Goal: Task Accomplishment & Management: Manage account settings

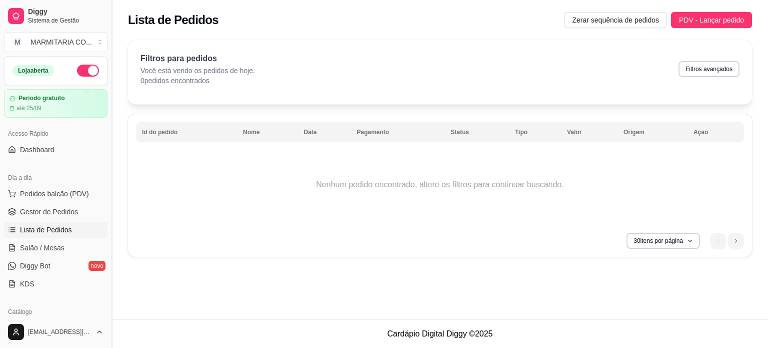
drag, startPoint x: 112, startPoint y: 119, endPoint x: 108, endPoint y: 142, distance: 23.8
click at [108, 142] on button "Toggle Sidebar" at bounding box center [112, 174] width 8 height 348
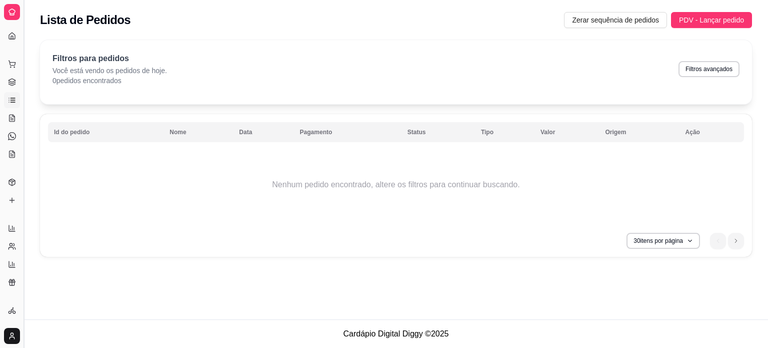
click at [22, 90] on button "Toggle Sidebar" at bounding box center [24, 174] width 8 height 348
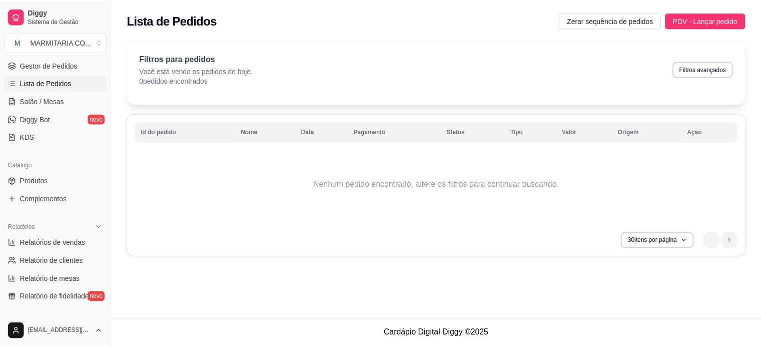
scroll to position [145, 0]
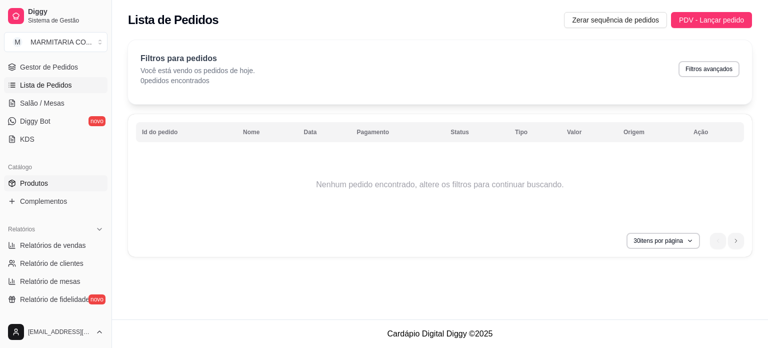
click at [44, 182] on span "Produtos" at bounding box center [34, 183] width 28 height 10
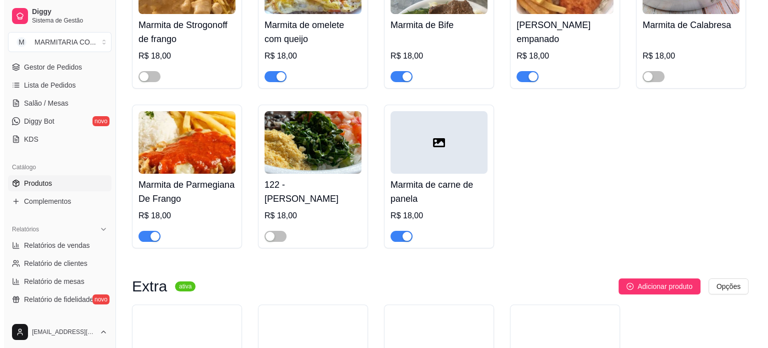
scroll to position [191, 0]
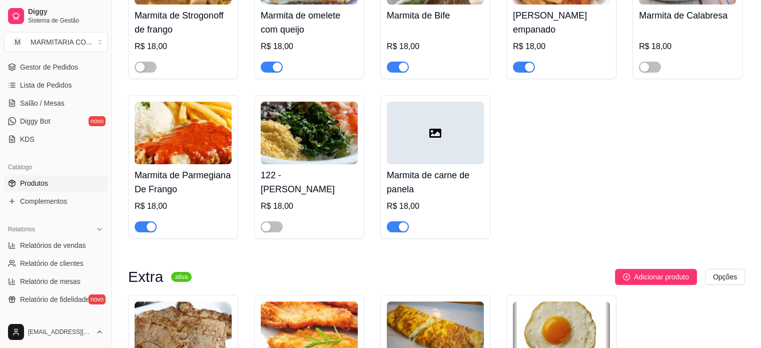
click at [436, 140] on div at bounding box center [435, 133] width 97 height 63
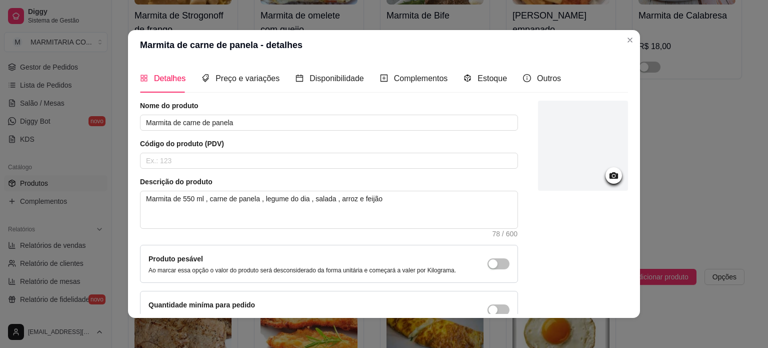
click at [610, 175] on icon at bounding box center [614, 175] width 9 height 7
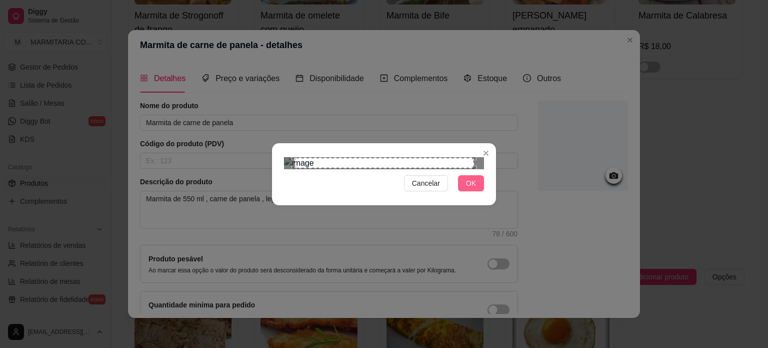
click at [471, 189] on span "OK" at bounding box center [471, 183] width 10 height 11
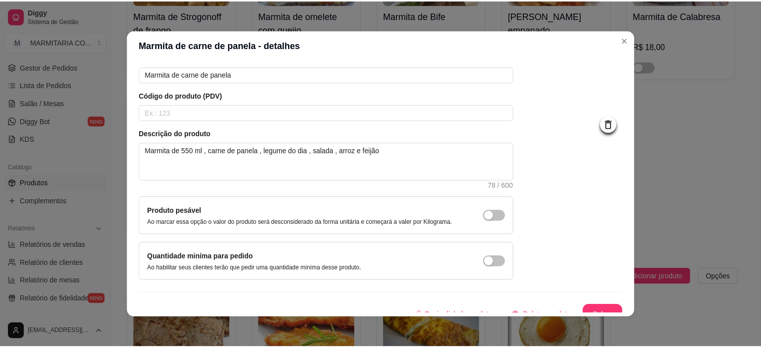
scroll to position [58, 0]
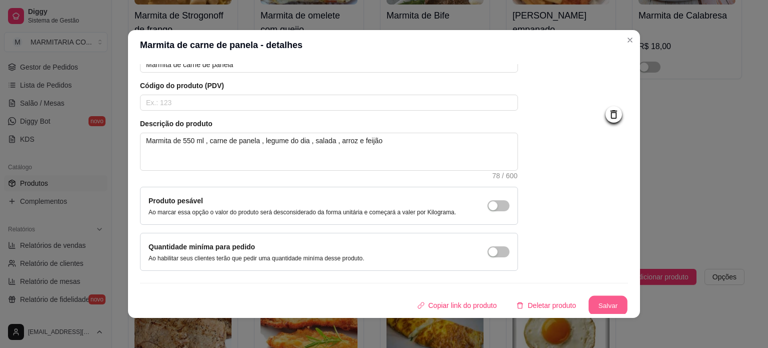
click at [589, 303] on button "Salvar" at bounding box center [608, 306] width 39 height 20
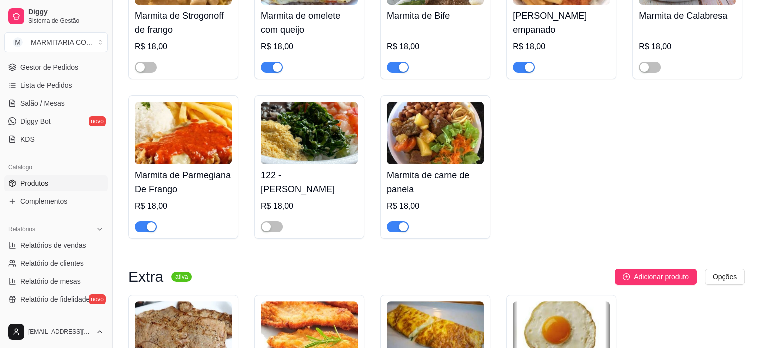
click at [111, 96] on button "Toggle Sidebar" at bounding box center [112, 174] width 8 height 348
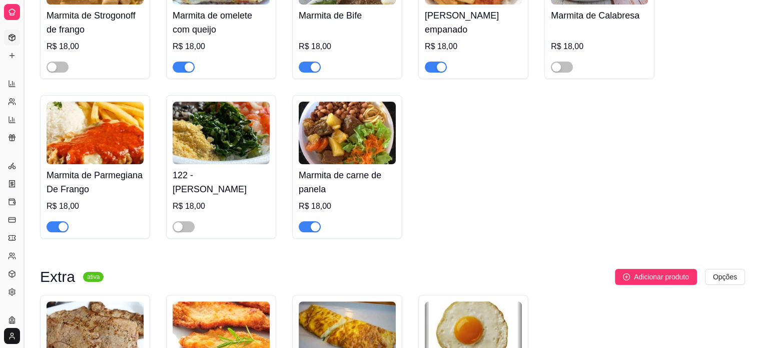
scroll to position [80, 0]
click at [21, 28] on button "Toggle Sidebar" at bounding box center [24, 174] width 8 height 348
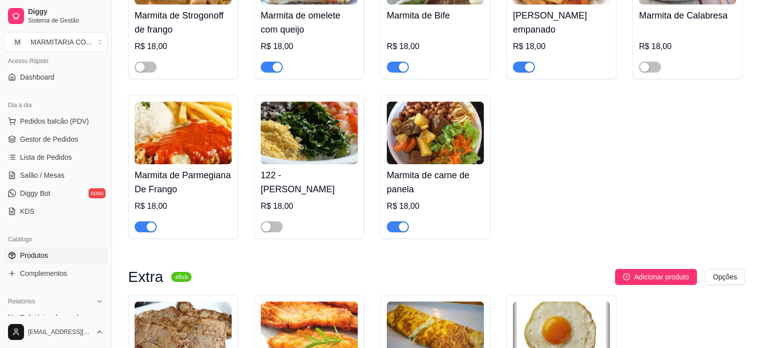
scroll to position [0, 0]
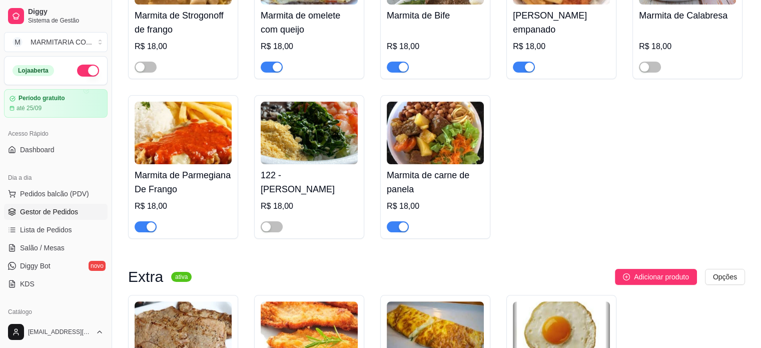
click at [32, 214] on span "Gestor de Pedidos" at bounding box center [49, 212] width 58 height 10
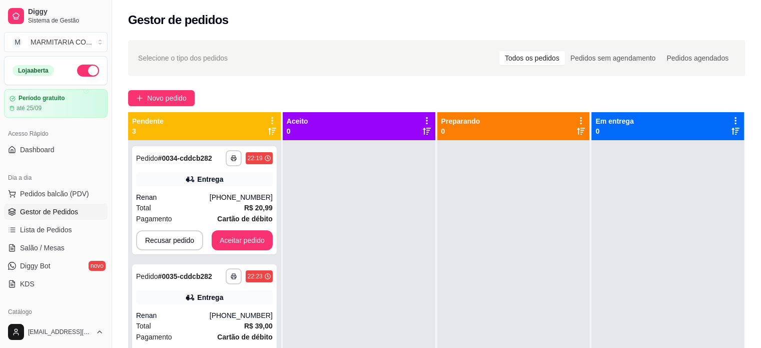
scroll to position [16, 0]
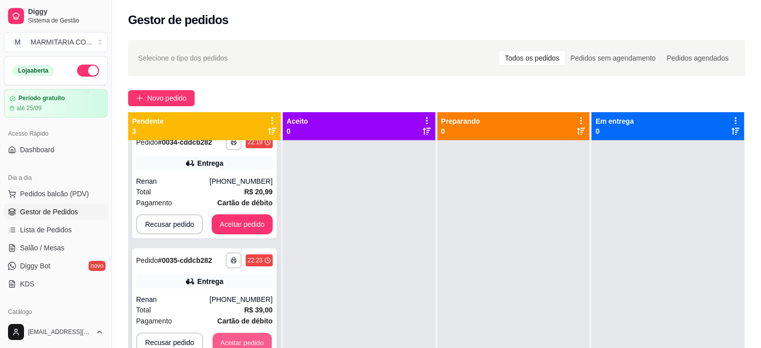
click at [232, 344] on button "Aceitar pedido" at bounding box center [242, 343] width 59 height 20
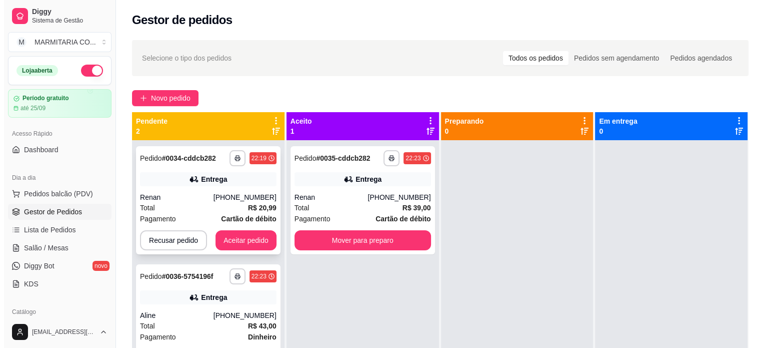
scroll to position [0, 0]
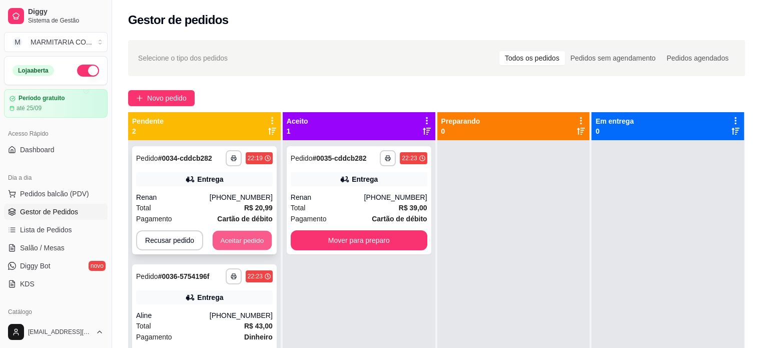
click at [239, 238] on button "Aceitar pedido" at bounding box center [242, 241] width 59 height 20
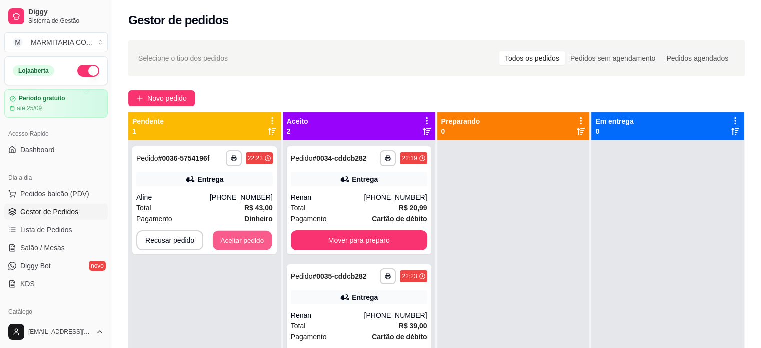
click at [239, 238] on button "Aceitar pedido" at bounding box center [242, 241] width 59 height 20
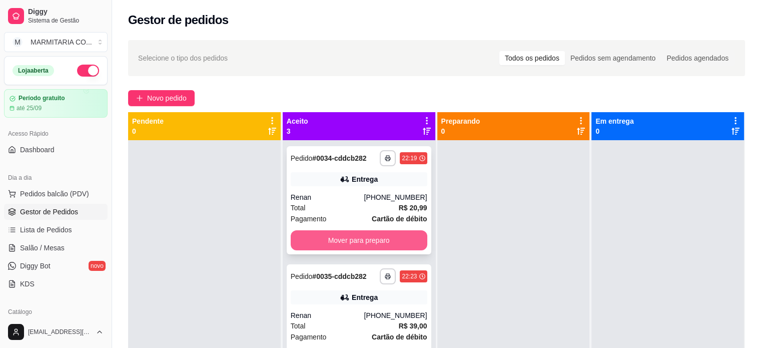
click at [369, 241] on button "Mover para preparo" at bounding box center [359, 240] width 137 height 20
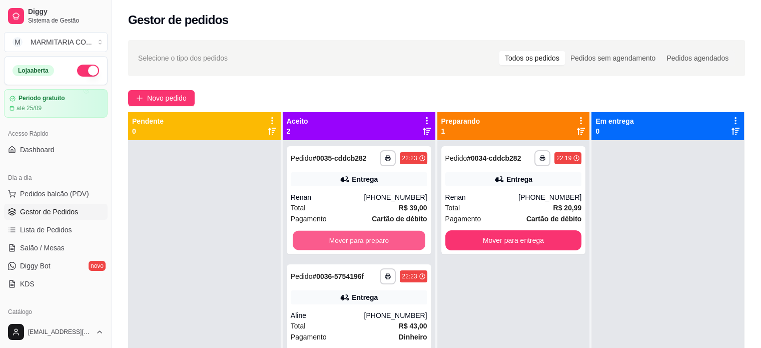
click at [369, 241] on button "Mover para preparo" at bounding box center [359, 241] width 133 height 20
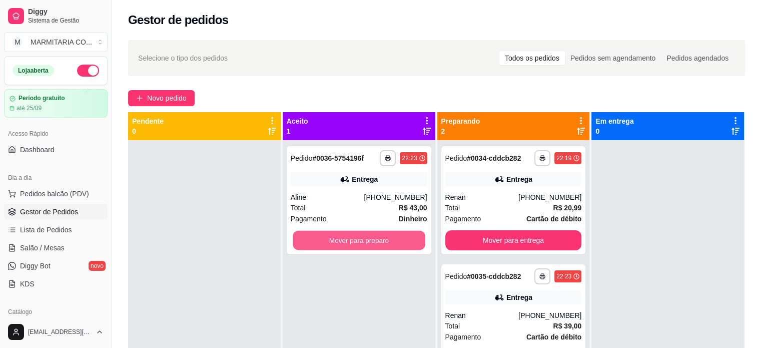
click at [369, 241] on button "Mover para preparo" at bounding box center [359, 241] width 133 height 20
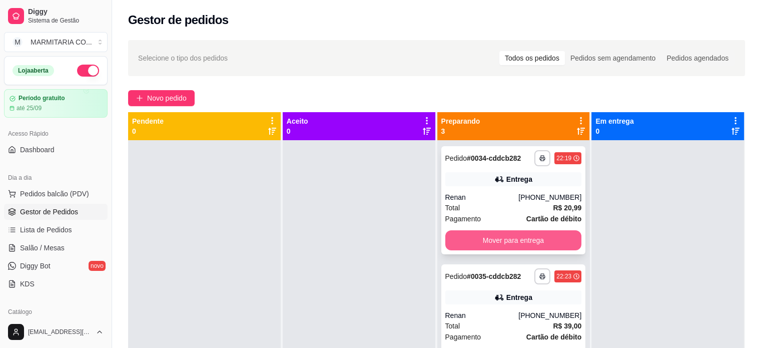
click at [482, 240] on button "Mover para entrega" at bounding box center [513, 240] width 137 height 20
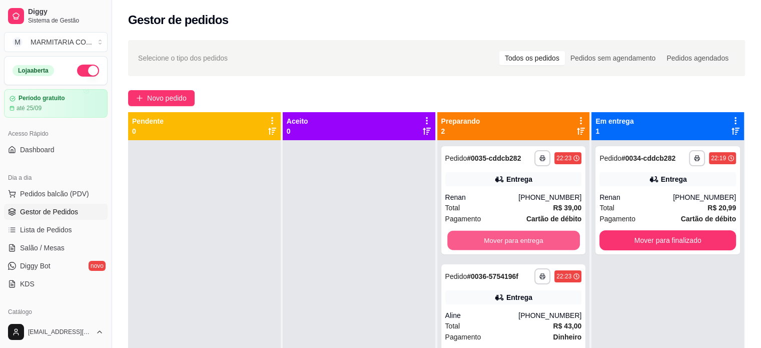
click at [482, 240] on button "Mover para entrega" at bounding box center [513, 241] width 133 height 20
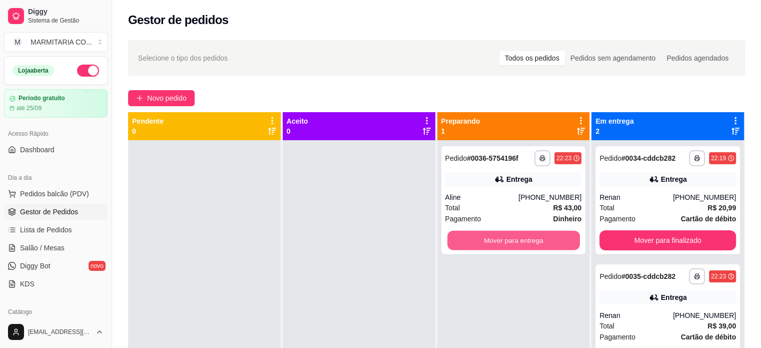
click at [482, 240] on button "Mover para entrega" at bounding box center [513, 241] width 133 height 20
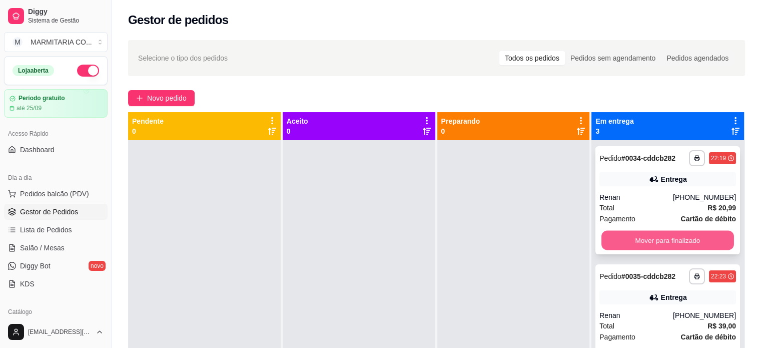
click at [650, 235] on button "Mover para finalizado" at bounding box center [667, 241] width 133 height 20
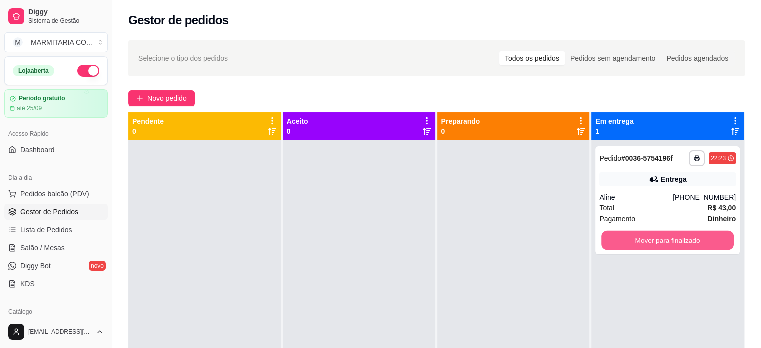
click at [650, 235] on button "Mover para finalizado" at bounding box center [667, 241] width 133 height 20
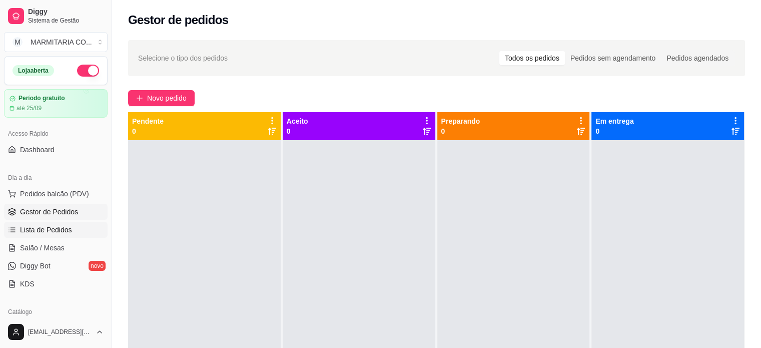
click at [68, 228] on span "Lista de Pedidos" at bounding box center [46, 230] width 52 height 10
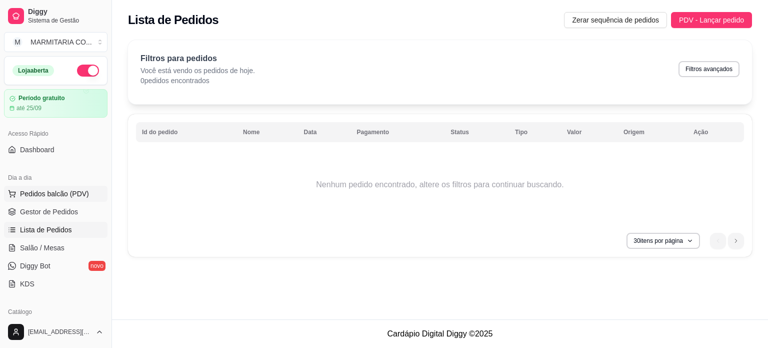
click at [36, 194] on span "Pedidos balcão (PDV)" at bounding box center [54, 194] width 69 height 10
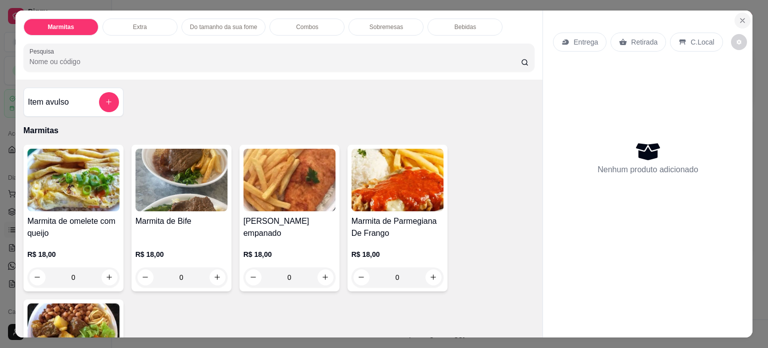
click at [741, 19] on icon "Close" at bounding box center [743, 21] width 4 height 4
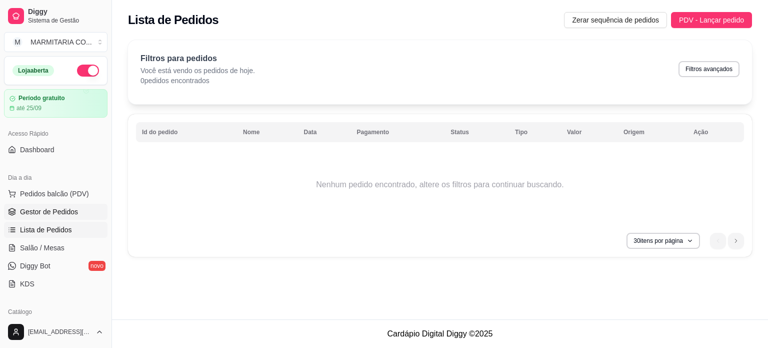
drag, startPoint x: 108, startPoint y: 104, endPoint x: 96, endPoint y: 204, distance: 101.2
click at [96, 204] on div "Diggy Sistema de Gestão M MARMITARIA CO ... Loja aberta Período gratuito até 25…" at bounding box center [56, 174] width 112 height 348
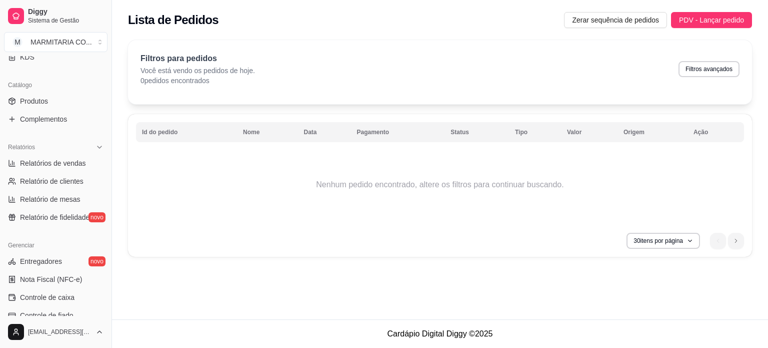
scroll to position [372, 0]
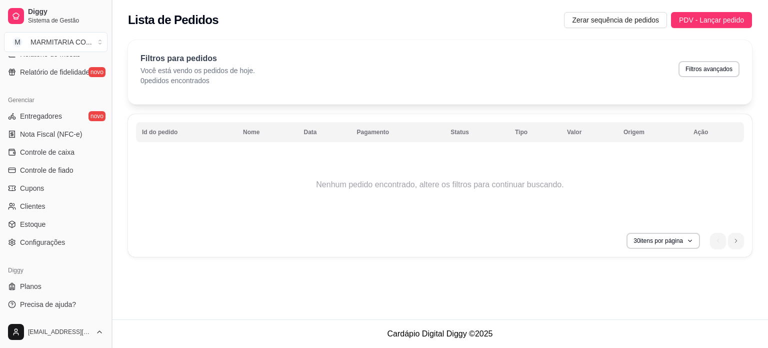
drag, startPoint x: 110, startPoint y: 226, endPoint x: 111, endPoint y: 136, distance: 90.0
click at [111, 136] on button "Toggle Sidebar" at bounding box center [112, 174] width 8 height 348
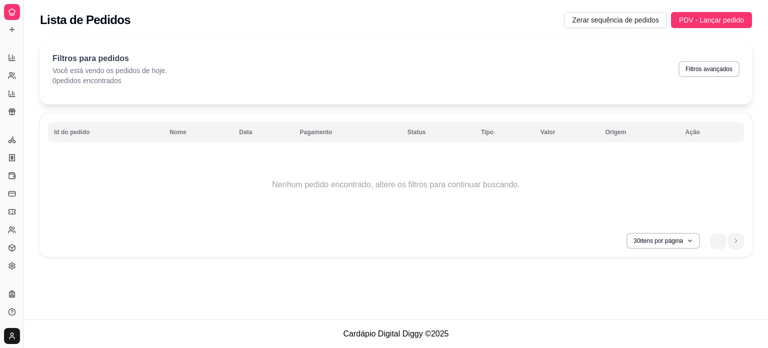
scroll to position [170, 0]
click at [24, 72] on button "Toggle Sidebar" at bounding box center [24, 174] width 8 height 348
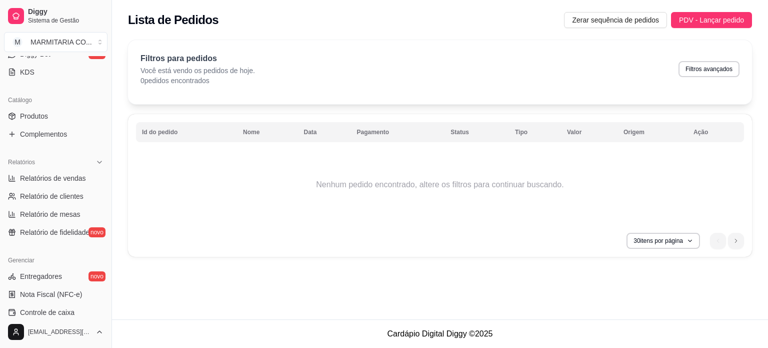
scroll to position [206, 0]
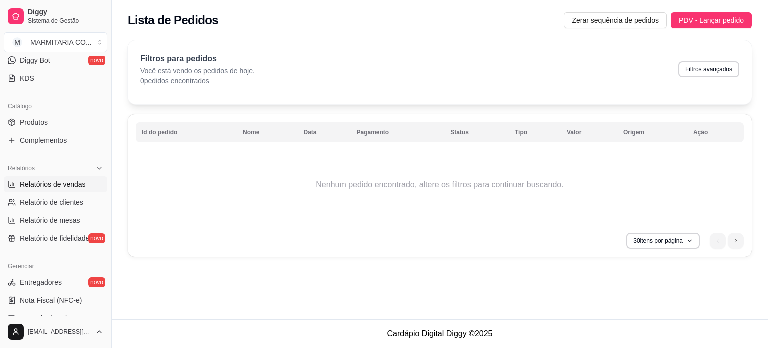
click at [58, 185] on span "Relatórios de vendas" at bounding box center [53, 184] width 66 height 10
select select "ALL"
select select "0"
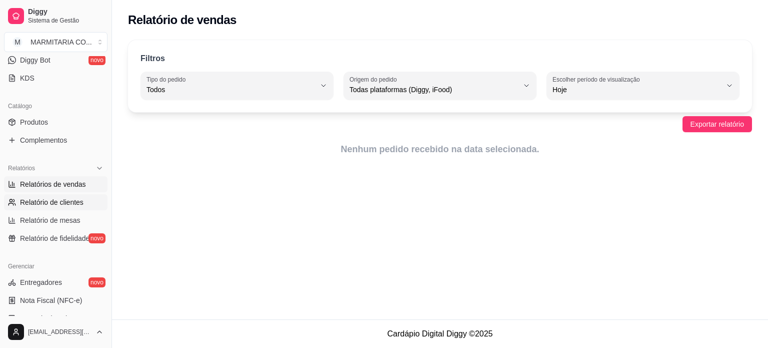
click at [46, 201] on span "Relatório de clientes" at bounding box center [52, 202] width 64 height 10
select select "30"
select select "HIGHEST_TOTAL_SPENT_WITH_ORDERS"
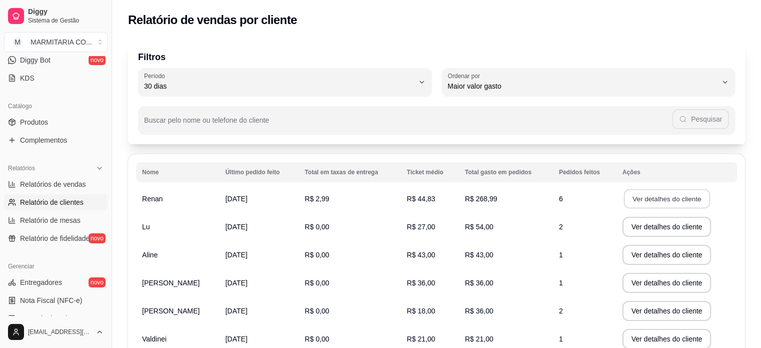
click at [676, 199] on button "Ver detalhes do cliente" at bounding box center [666, 199] width 86 height 20
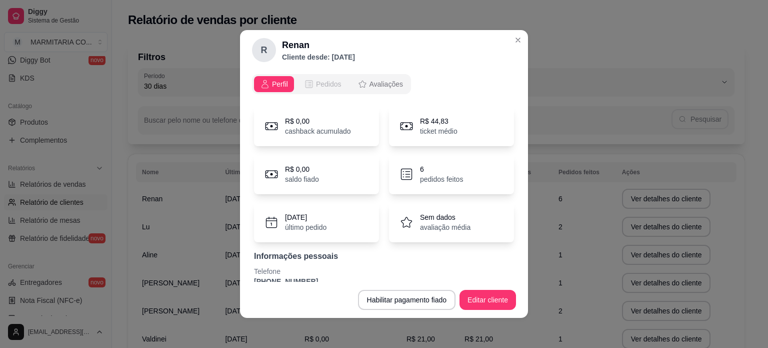
click at [317, 82] on span "Pedidos" at bounding box center [329, 84] width 26 height 10
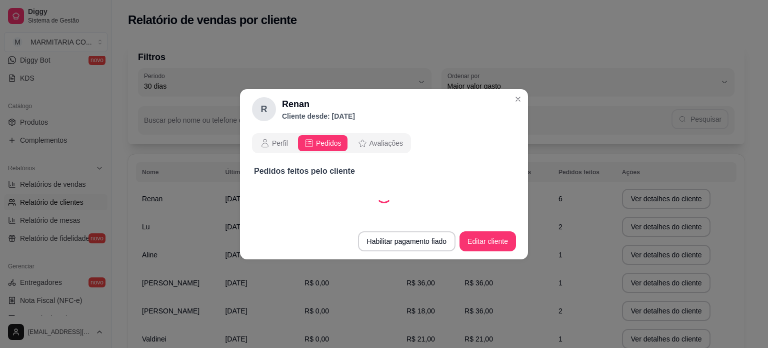
select select "30"
select select "ALL"
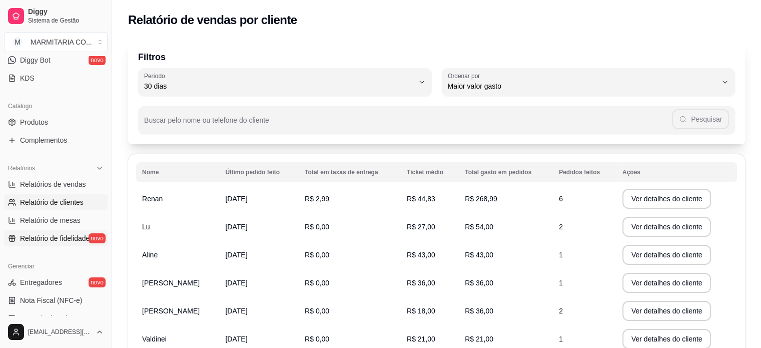
drag, startPoint x: 108, startPoint y: 184, endPoint x: 97, endPoint y: 230, distance: 47.3
click at [97, 230] on div "Diggy Sistema de Gestão M MARMITARIA CO ... Loja aberta Período gratuito até 25…" at bounding box center [56, 174] width 112 height 348
drag, startPoint x: 108, startPoint y: 231, endPoint x: 108, endPoint y: 264, distance: 33.0
click at [108, 264] on button "Toggle Sidebar" at bounding box center [112, 174] width 8 height 348
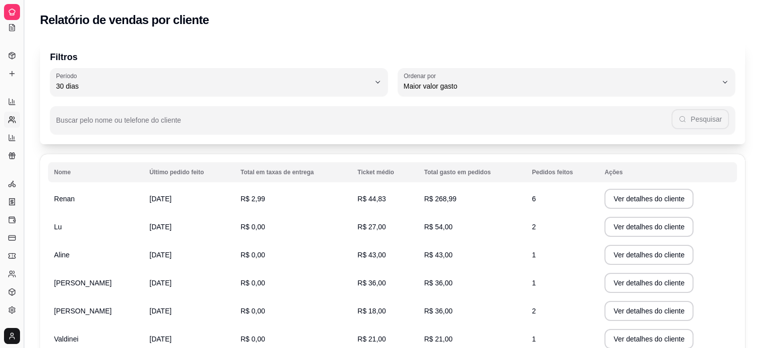
scroll to position [122, 0]
click at [26, 185] on button "Toggle Sidebar" at bounding box center [24, 174] width 8 height 348
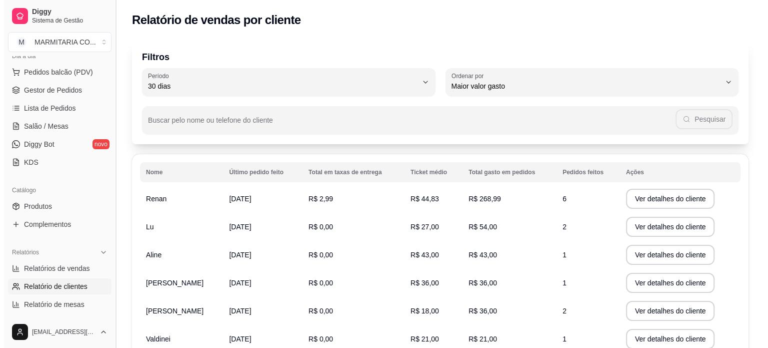
scroll to position [219, 0]
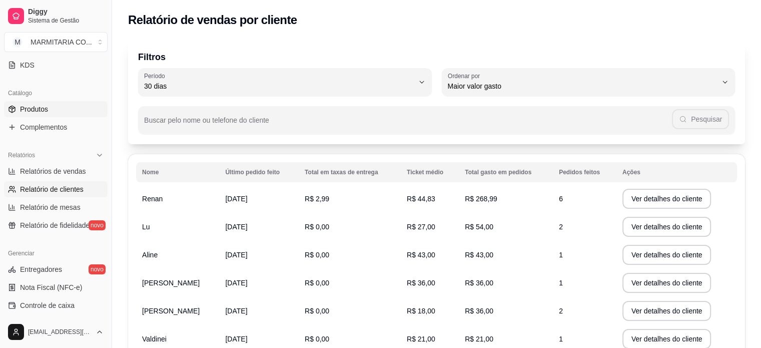
click at [32, 112] on span "Produtos" at bounding box center [34, 109] width 28 height 10
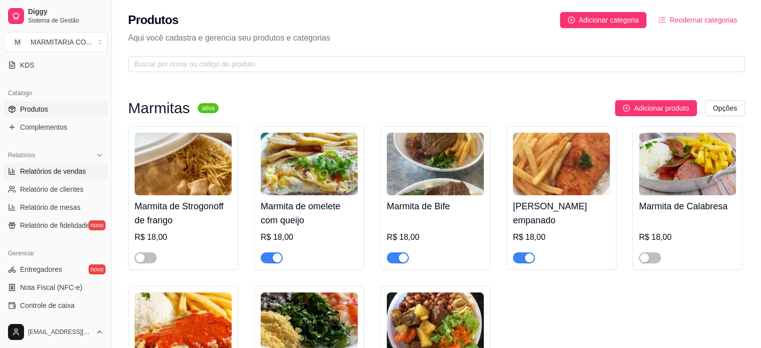
click at [66, 170] on span "Relatórios de vendas" at bounding box center [53, 171] width 66 height 10
select select "ALL"
select select "0"
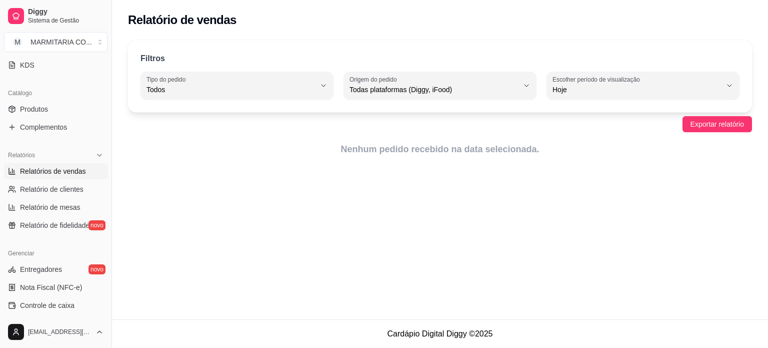
drag, startPoint x: 109, startPoint y: 208, endPoint x: 105, endPoint y: 239, distance: 30.8
click at [105, 239] on div "Diggy Sistema de Gestão M MARMITARIA CO ... Loja aberta Período gratuito até 25…" at bounding box center [56, 174] width 112 height 348
click at [108, 259] on button "Toggle Sidebar" at bounding box center [112, 174] width 8 height 348
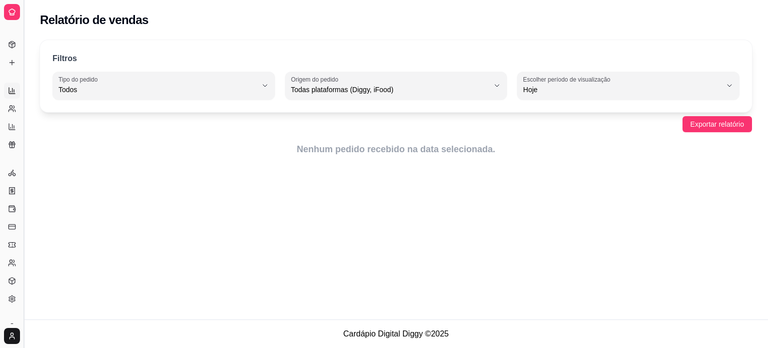
scroll to position [122, 0]
click at [28, 242] on div "Relatório de vendas Filtros ALL Tipo do pedido Todos Entrega Retirada Mesa Cons…" at bounding box center [396, 159] width 744 height 319
click at [26, 242] on button "Toggle Sidebar" at bounding box center [24, 174] width 8 height 348
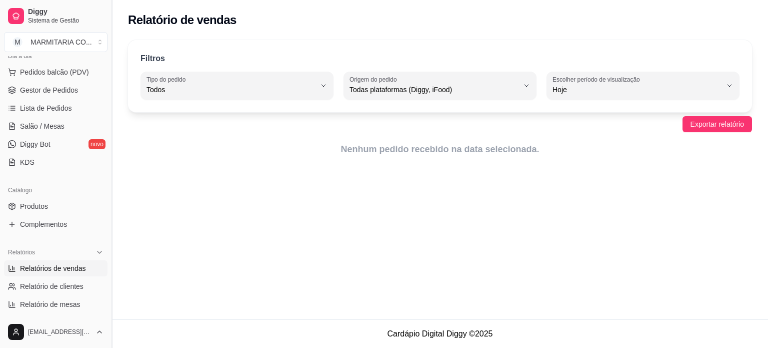
scroll to position [219, 0]
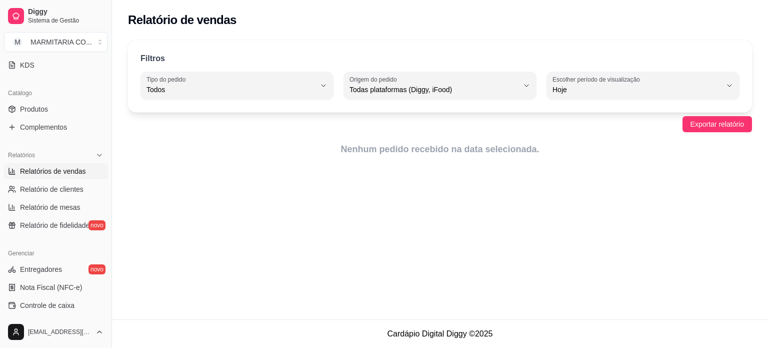
drag, startPoint x: 108, startPoint y: 168, endPoint x: 125, endPoint y: 108, distance: 62.4
click at [125, 108] on div "Diggy Sistema de Gestão M MARMITARIA CO ... Loja aberta Período gratuito até 25…" at bounding box center [384, 174] width 768 height 348
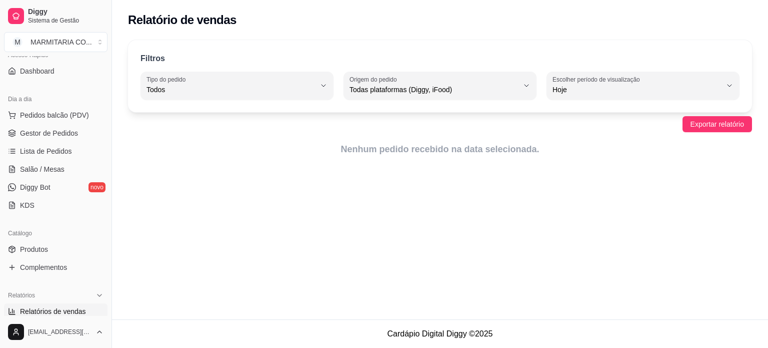
scroll to position [59, 0]
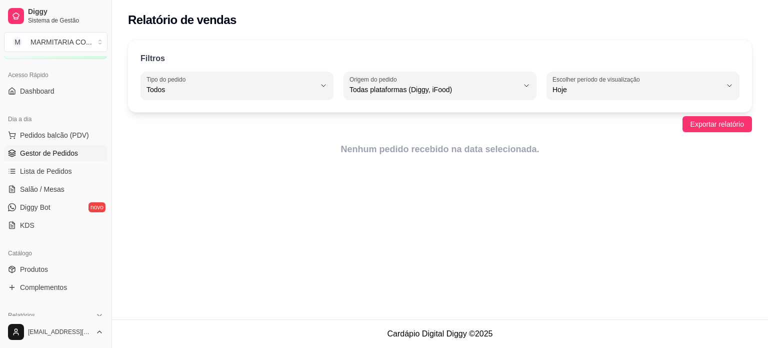
click at [30, 158] on link "Gestor de Pedidos" at bounding box center [56, 153] width 104 height 16
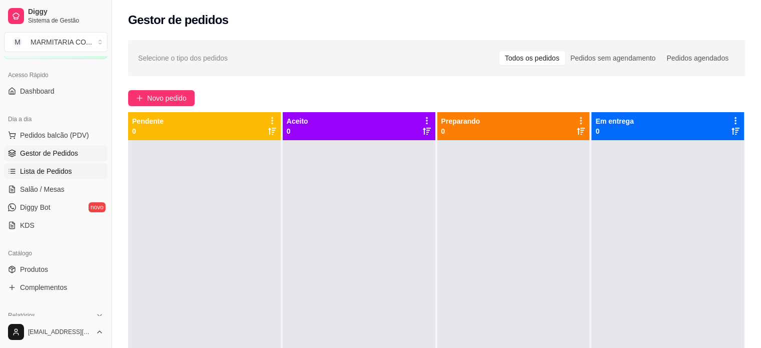
click at [60, 173] on span "Lista de Pedidos" at bounding box center [46, 171] width 52 height 10
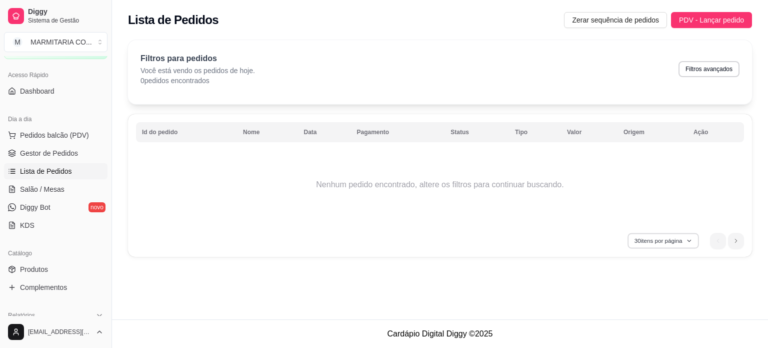
click at [678, 240] on button "30 itens por página" at bounding box center [663, 241] width 71 height 16
click at [283, 207] on td "Nenhum pedido encontrado, altere os filtros para continuar buscando." at bounding box center [440, 185] width 608 height 80
click at [30, 153] on span "Gestor de Pedidos" at bounding box center [49, 153] width 58 height 10
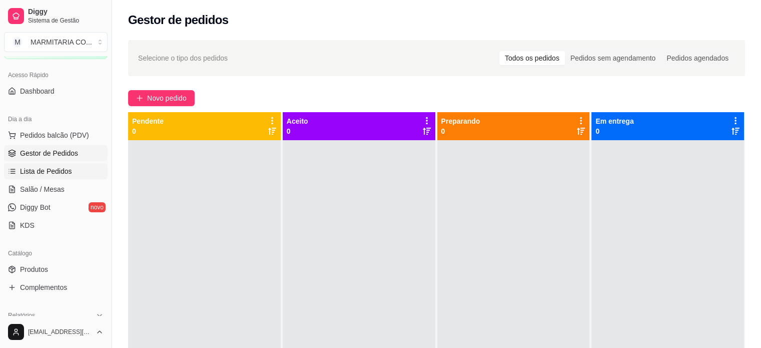
click at [28, 169] on span "Lista de Pedidos" at bounding box center [46, 171] width 52 height 10
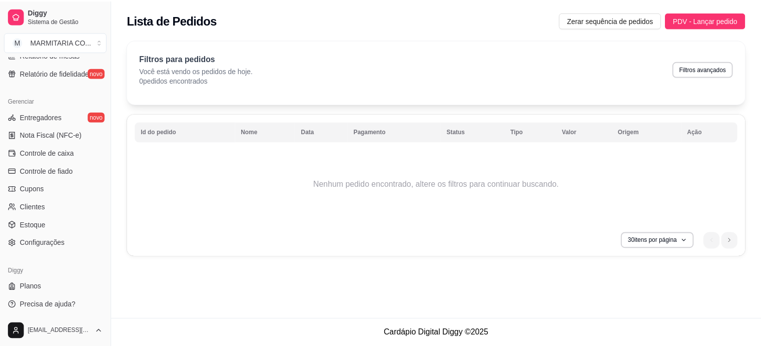
scroll to position [372, 0]
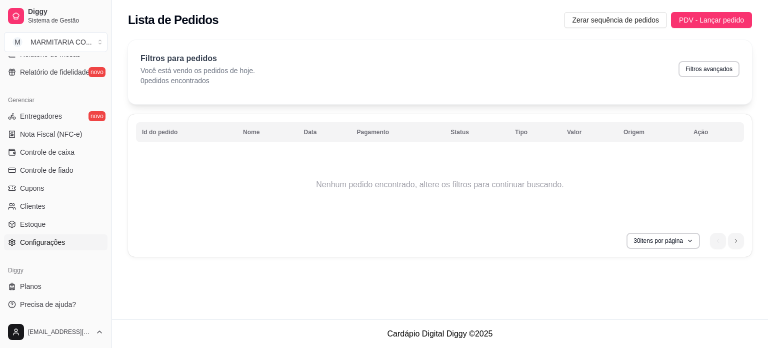
click at [86, 237] on link "Configurações" at bounding box center [56, 242] width 104 height 16
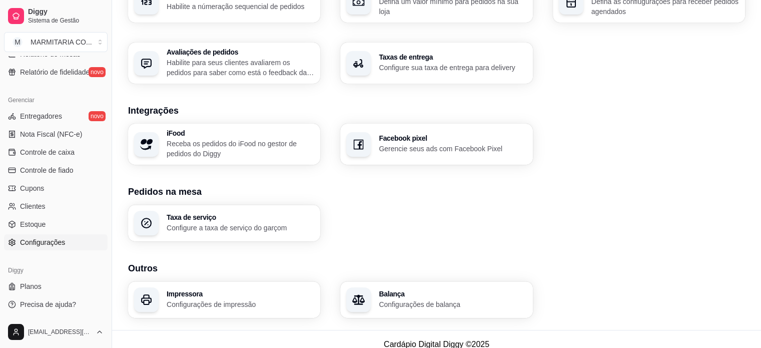
scroll to position [353, 0]
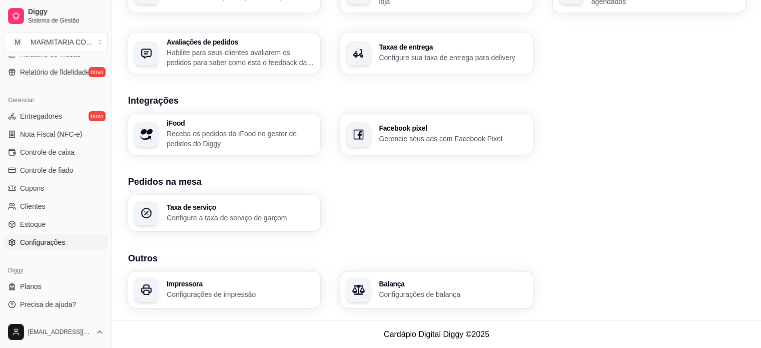
click at [210, 286] on h3 "Impressora" at bounding box center [241, 283] width 148 height 7
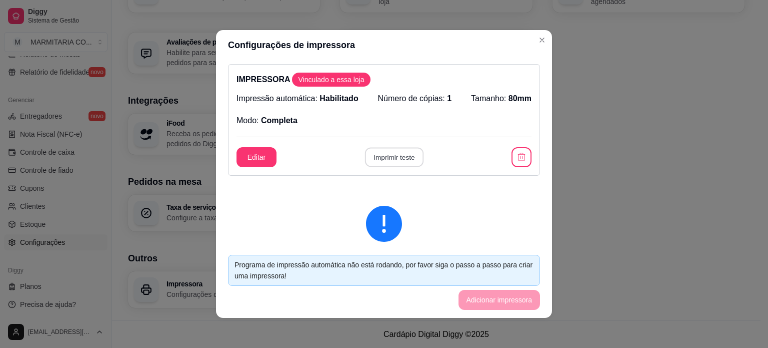
click at [407, 160] on button "Imprimir teste" at bounding box center [394, 158] width 59 height 20
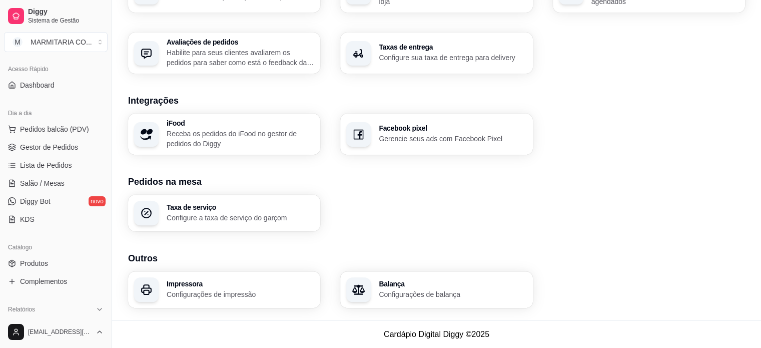
scroll to position [0, 0]
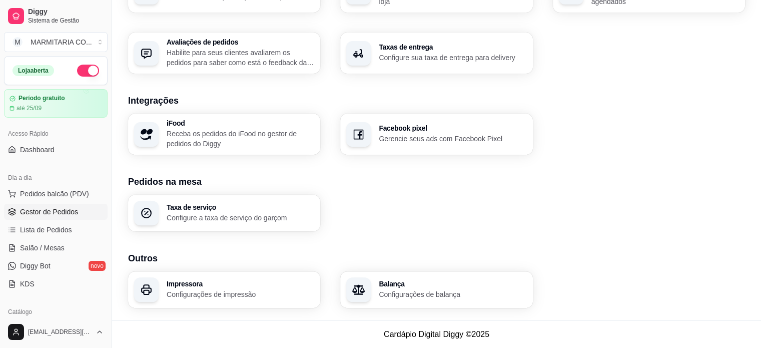
click at [40, 208] on span "Gestor de Pedidos" at bounding box center [49, 212] width 58 height 10
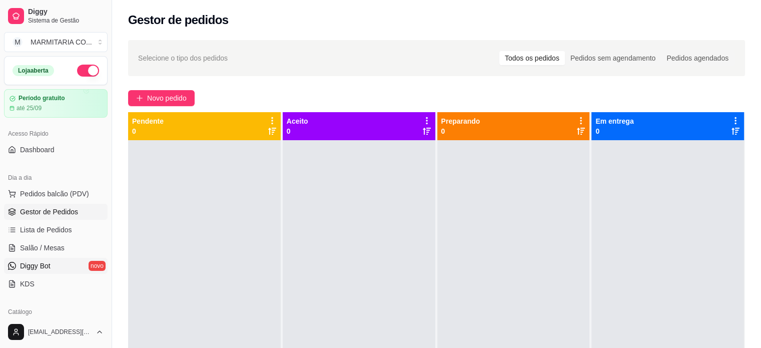
click at [43, 266] on span "Diggy Bot" at bounding box center [35, 266] width 31 height 10
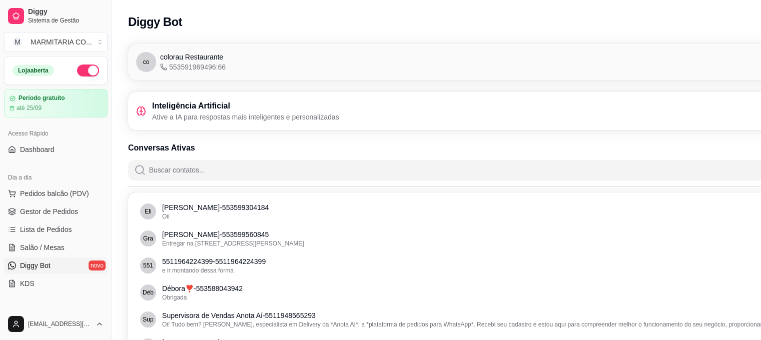
click at [661, 118] on div "Inteligência Artificial Ative a IA para respostas mais inteligentes e personali…" at bounding box center [492, 111] width 713 height 22
click at [210, 110] on h3 "Inteligência Artificial" at bounding box center [245, 106] width 187 height 12
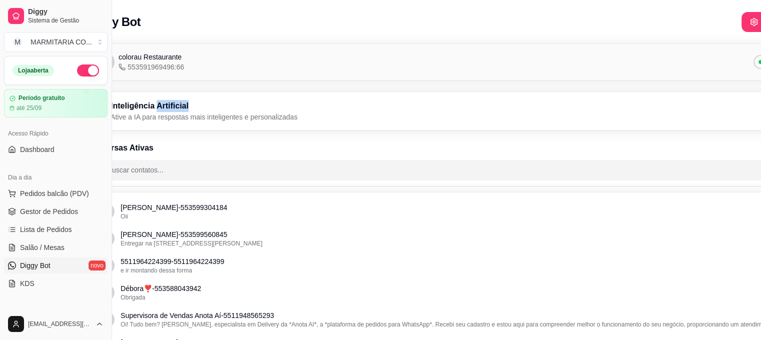
scroll to position [0, 112]
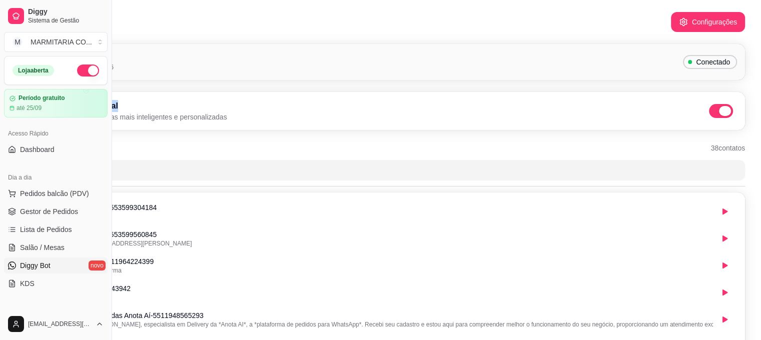
click at [725, 113] on span at bounding box center [725, 111] width 12 height 10
click at [630, 125] on div "Inteligência Artificial Ative a IA para respostas mais inteligentes e personali…" at bounding box center [380, 111] width 729 height 38
click at [690, 22] on button "Configurações" at bounding box center [708, 23] width 72 height 20
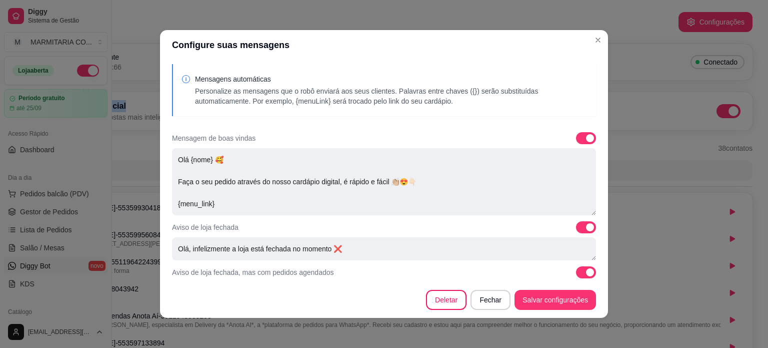
click at [586, 139] on span at bounding box center [590, 138] width 8 height 8
click at [506, 137] on div "Mensagem de boas vindas" at bounding box center [384, 138] width 424 height 12
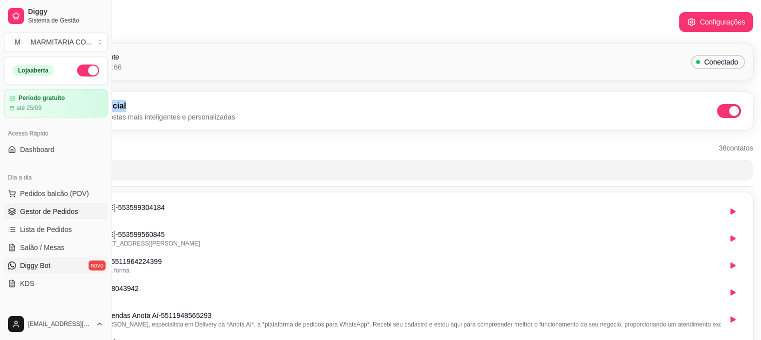
click at [56, 207] on span "Gestor de Pedidos" at bounding box center [49, 212] width 58 height 10
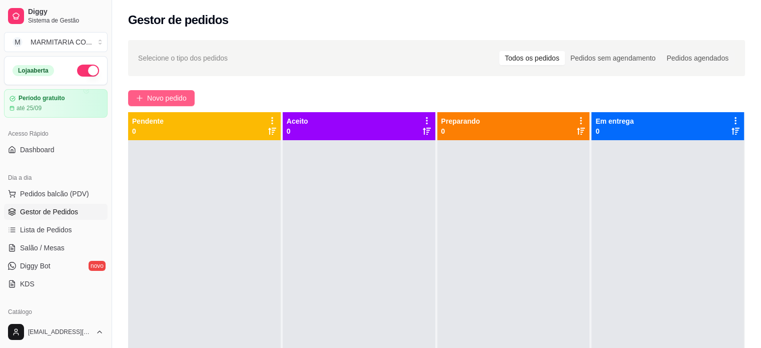
click at [144, 100] on button "Novo pedido" at bounding box center [161, 98] width 67 height 16
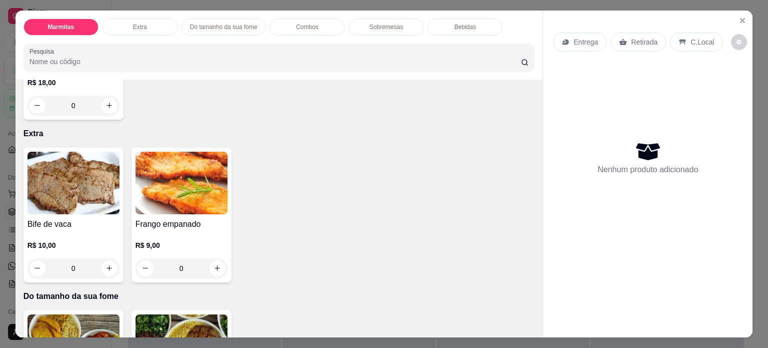
scroll to position [331, 0]
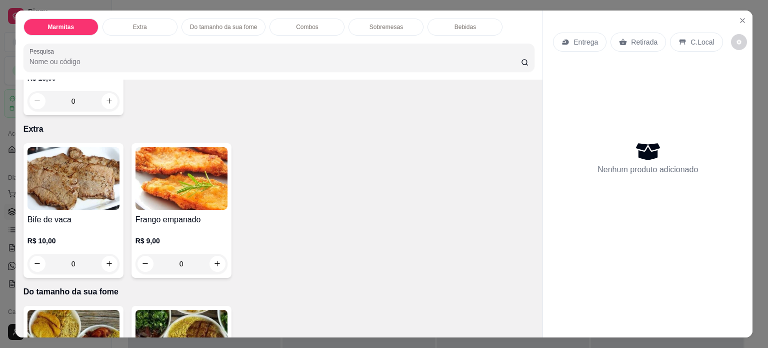
drag, startPoint x: 530, startPoint y: 163, endPoint x: 535, endPoint y: 139, distance: 24.0
click at [535, 139] on div "Item avulso Marmitas Marmita de omelete com queijo R$ 18,00 0 Marmita de Bife R…" at bounding box center [280, 209] width 528 height 258
click at [108, 98] on icon "increase-product-quantity" at bounding box center [110, 102] width 8 height 8
type input "1"
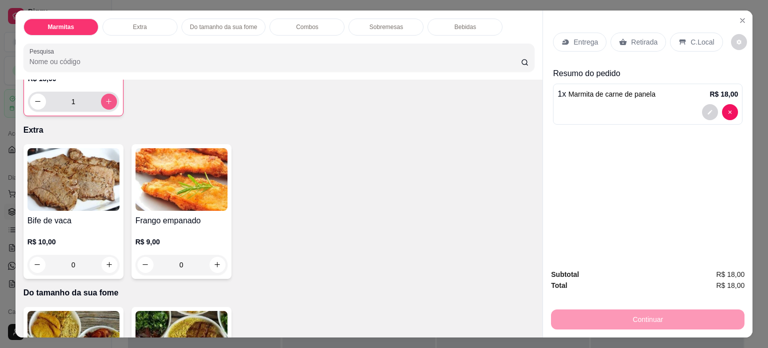
scroll to position [331, 0]
click at [584, 37] on p "Entrega" at bounding box center [586, 42] width 25 height 10
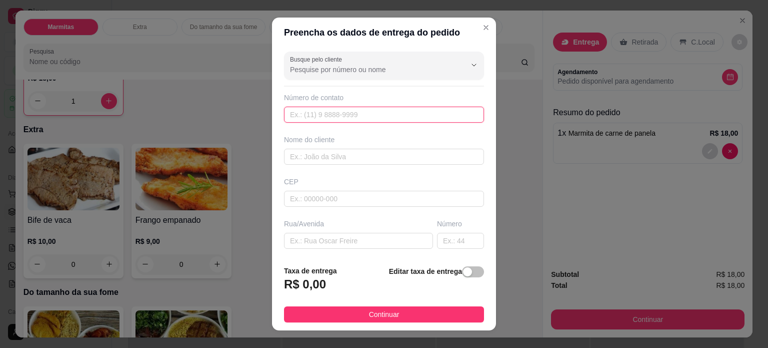
click at [350, 116] on input "text" at bounding box center [384, 115] width 200 height 16
type input "[PHONE_NUMBER]"
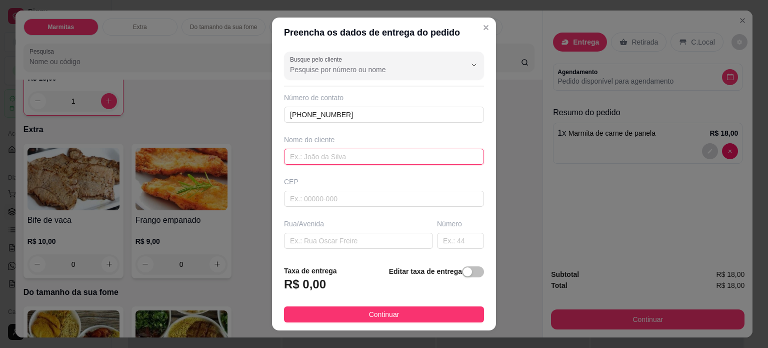
click at [348, 155] on input "text" at bounding box center [384, 157] width 200 height 16
type input "TAIS"
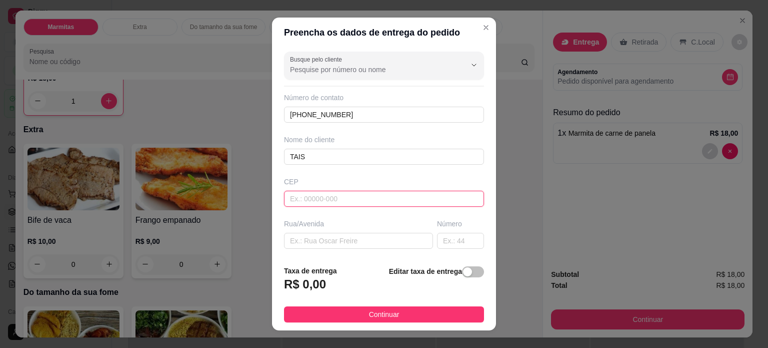
click at [337, 198] on input "text" at bounding box center [384, 199] width 200 height 16
type input "37701728"
type input "[GEOGRAPHIC_DATA]"
type input "Centro"
type input "Poços de Caldas"
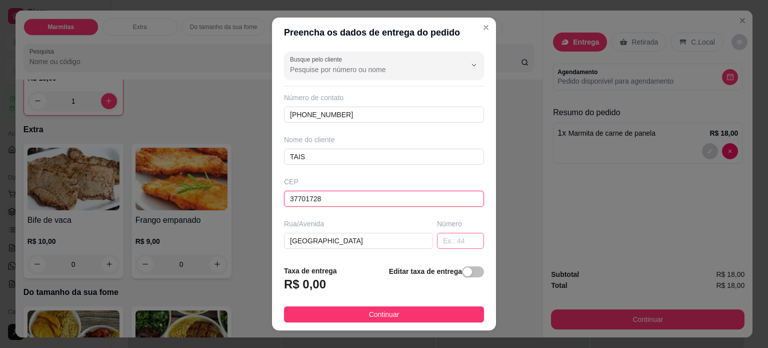
type input "37701728"
click at [437, 241] on input "text" at bounding box center [460, 241] width 47 height 16
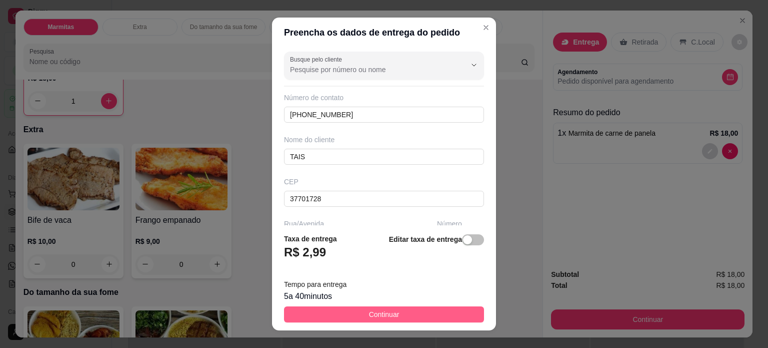
type input "280"
click at [444, 311] on button "Continuar" at bounding box center [384, 314] width 200 height 16
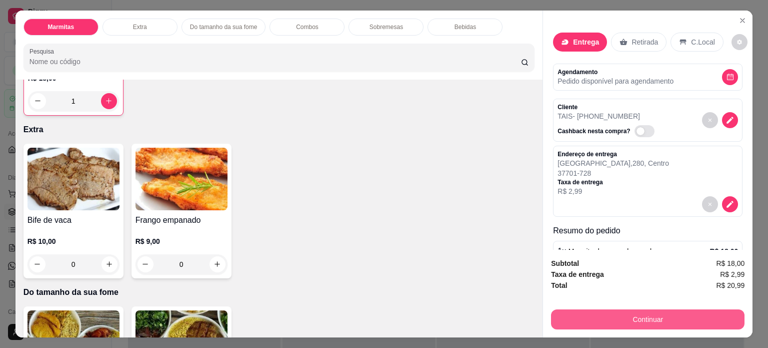
click at [591, 310] on button "Continuar" at bounding box center [648, 319] width 194 height 20
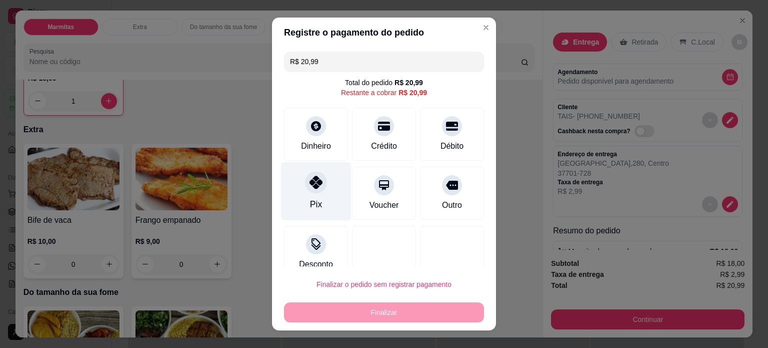
click at [310, 186] on icon at bounding box center [316, 182] width 13 height 13
type input "R$ 0,00"
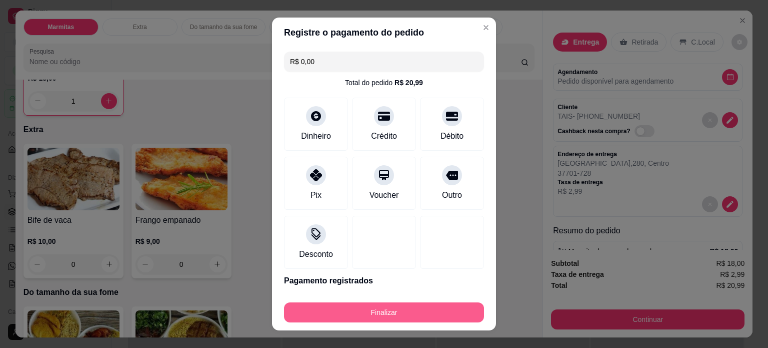
click at [395, 309] on button "Finalizar" at bounding box center [384, 312] width 200 height 20
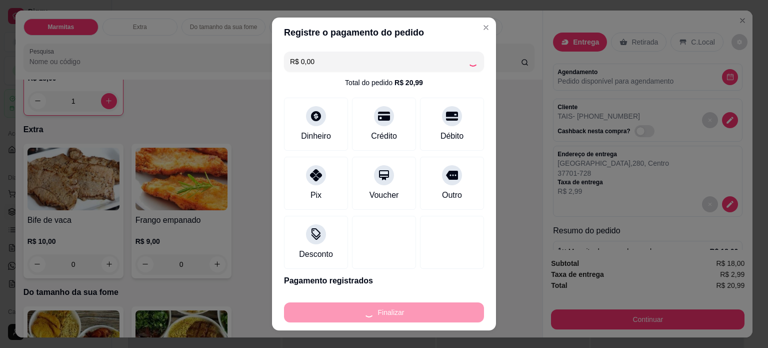
type input "0"
type input "-R$ 20,99"
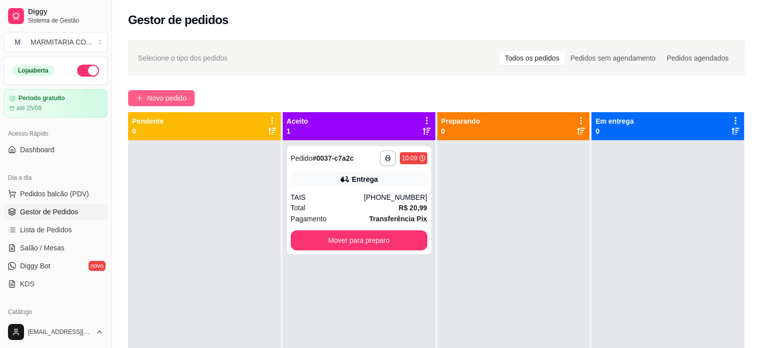
click at [170, 95] on span "Novo pedido" at bounding box center [167, 98] width 40 height 11
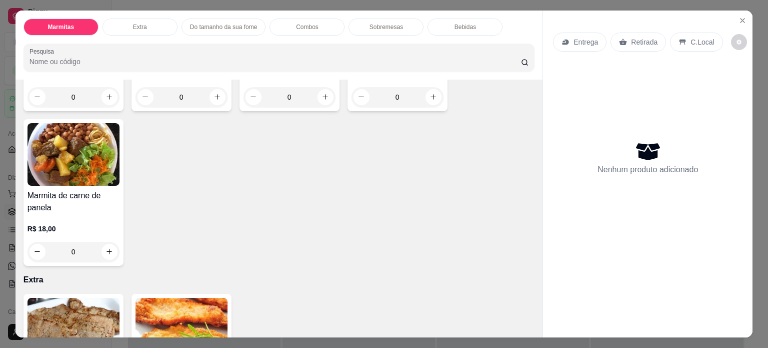
scroll to position [178, 0]
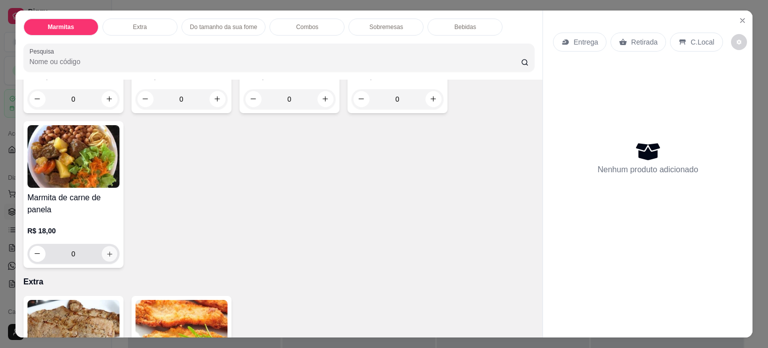
click at [106, 250] on icon "increase-product-quantity" at bounding box center [110, 254] width 8 height 8
type input "1"
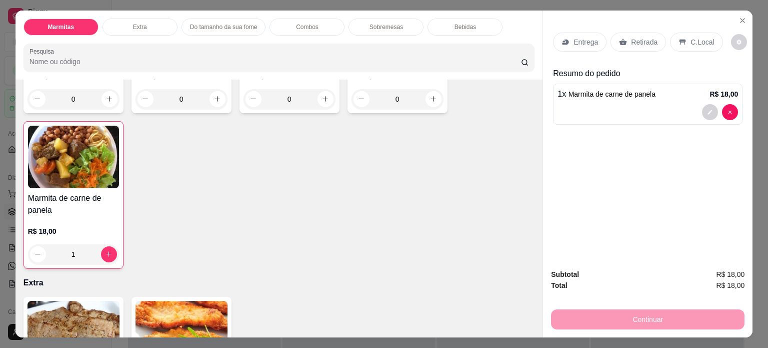
click at [586, 41] on p "Entrega" at bounding box center [586, 42] width 25 height 10
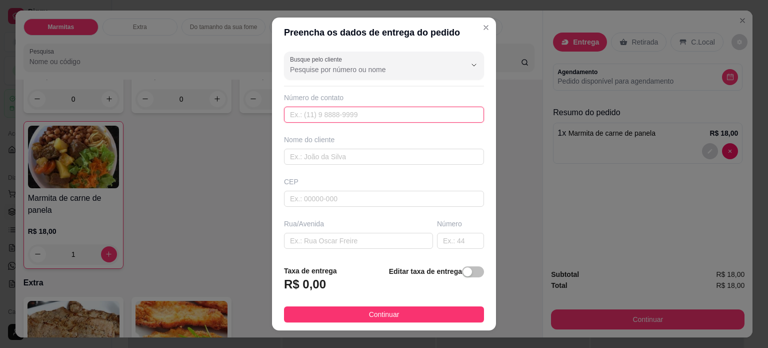
click at [309, 116] on input "text" at bounding box center [384, 115] width 200 height 16
type input "[PHONE_NUMBER]"
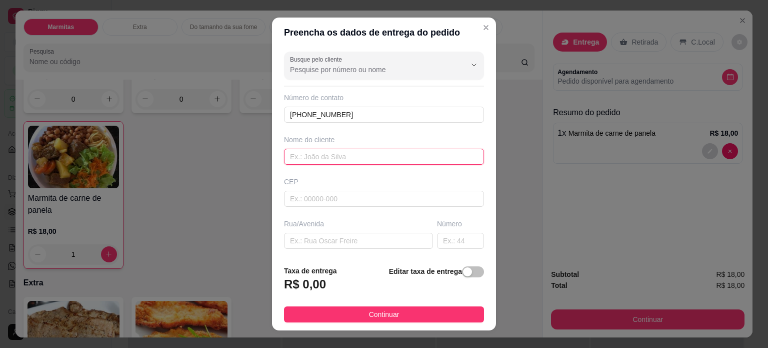
click at [342, 153] on input "text" at bounding box center [384, 157] width 200 height 16
type input "REGES"
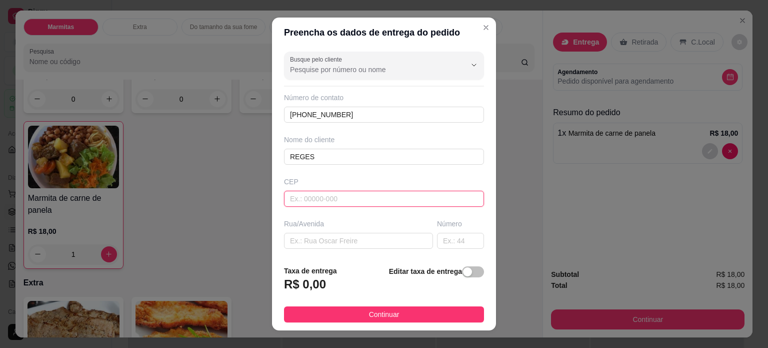
click at [314, 201] on input "text" at bounding box center [384, 199] width 200 height 16
type input "37704176"
type input "Rua Professora Elenice Latrônico do Lago"
type input "Santa Lúcia"
type input "Poços de Caldas"
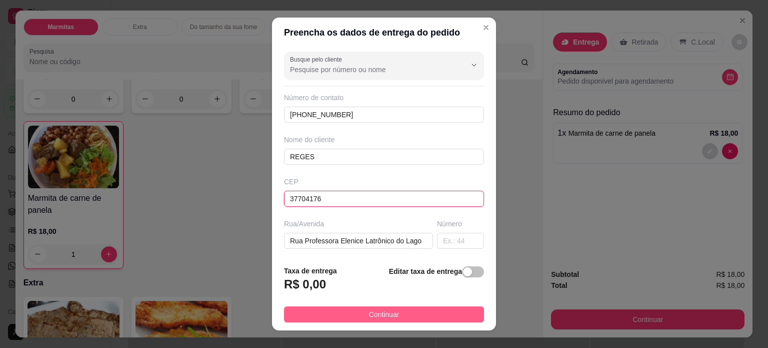
type input "37704176"
click at [324, 314] on button "Continuar" at bounding box center [384, 314] width 200 height 16
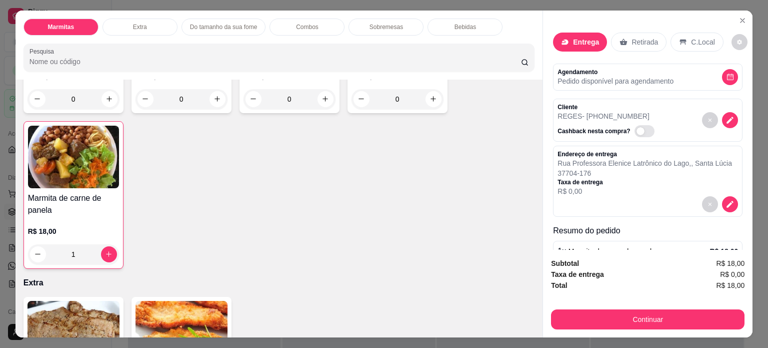
click at [671, 178] on p "Taxa de entrega" at bounding box center [645, 182] width 175 height 8
click at [726, 203] on icon "decrease-product-quantity" at bounding box center [730, 204] width 9 height 9
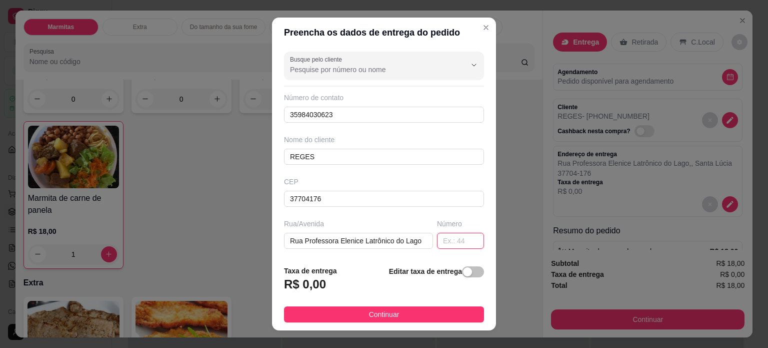
click at [449, 245] on input "text" at bounding box center [460, 241] width 47 height 16
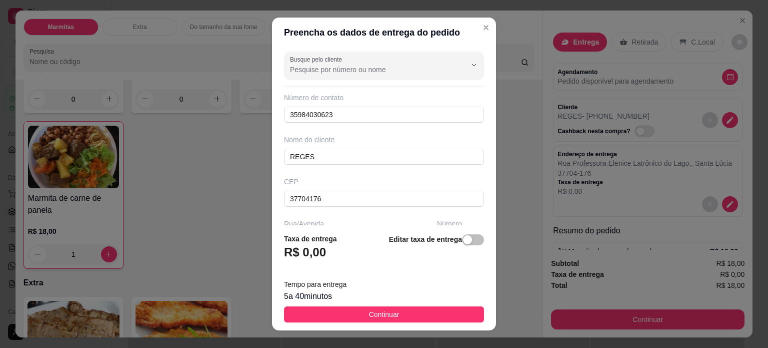
type input "622"
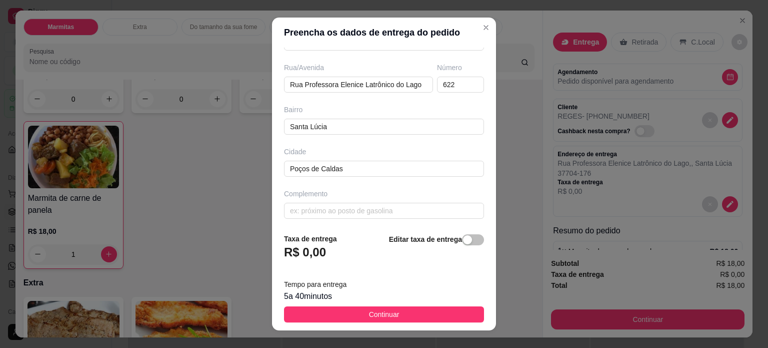
scroll to position [158, 0]
click at [341, 214] on input "text" at bounding box center [384, 209] width 200 height 16
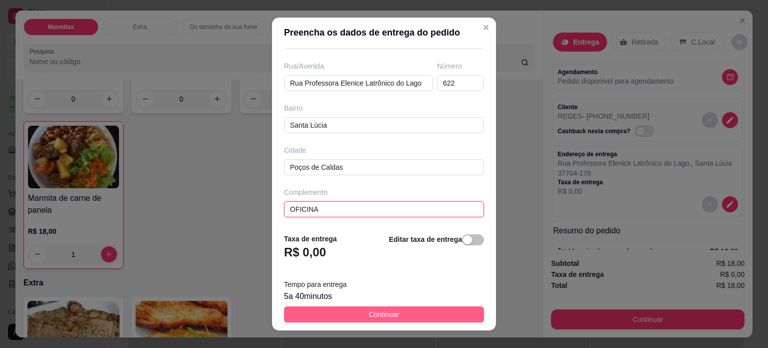
type input "OFICINA"
click at [342, 312] on button "Continuar" at bounding box center [384, 314] width 200 height 16
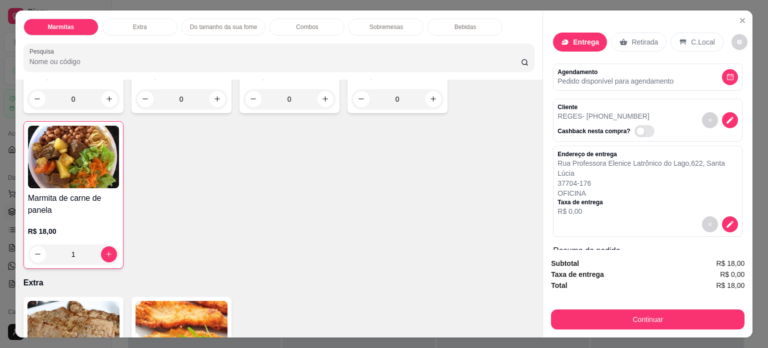
drag, startPoint x: 529, startPoint y: 139, endPoint x: 522, endPoint y: 254, distance: 115.2
click at [522, 254] on div "Item avulso Marmitas Marmita de omelete com queijo R$ 18,00 0 Marmita de Bife R…" at bounding box center [280, 209] width 528 height 258
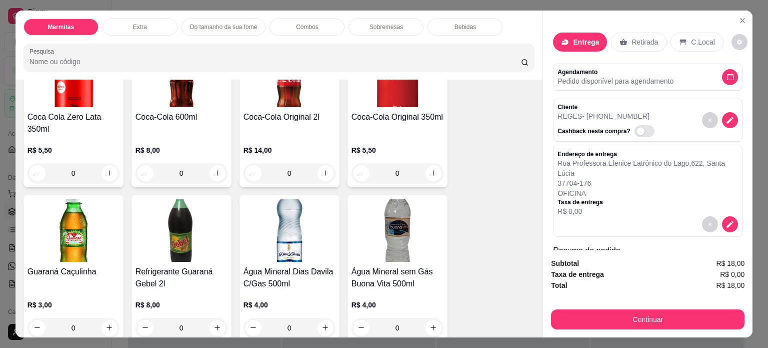
scroll to position [1108, 0]
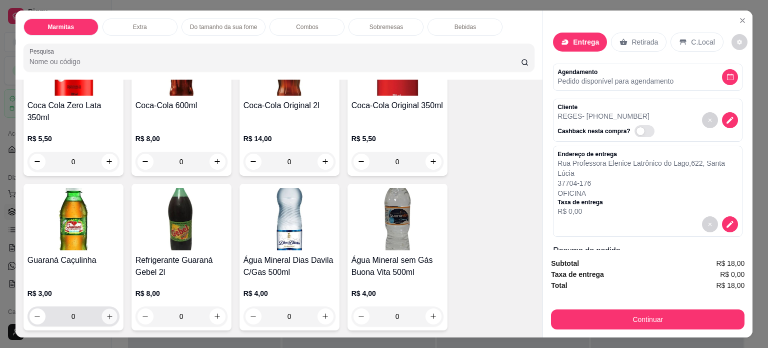
click at [106, 313] on icon "increase-product-quantity" at bounding box center [110, 317] width 8 height 8
type input "1"
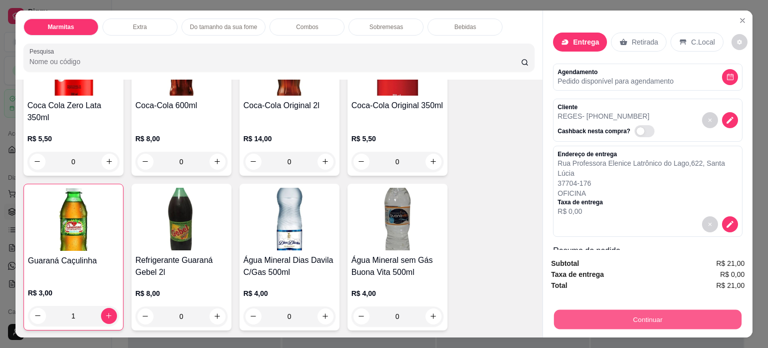
click at [612, 317] on button "Continuar" at bounding box center [648, 320] width 188 height 20
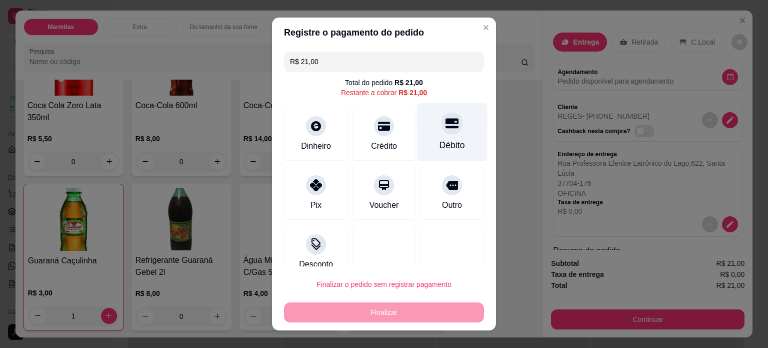
click at [440, 148] on div "Débito" at bounding box center [453, 145] width 26 height 13
type input "R$ 0,00"
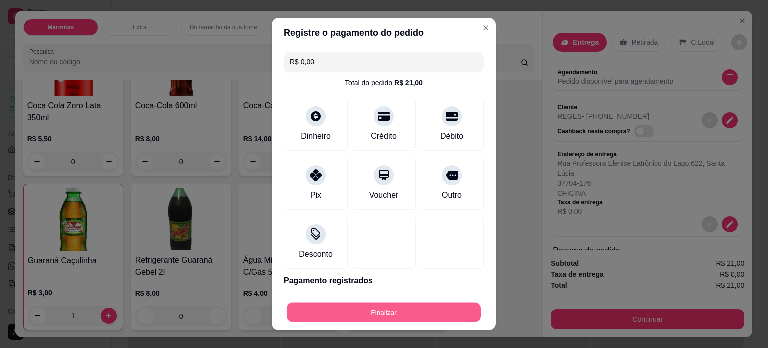
click at [365, 314] on button "Finalizar" at bounding box center [384, 313] width 194 height 20
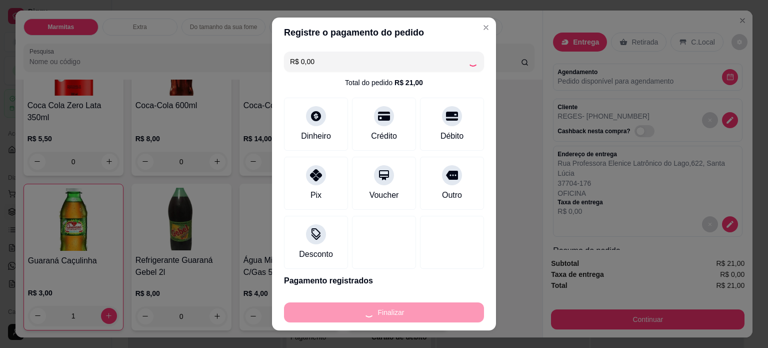
type input "0"
type input "-R$ 21,00"
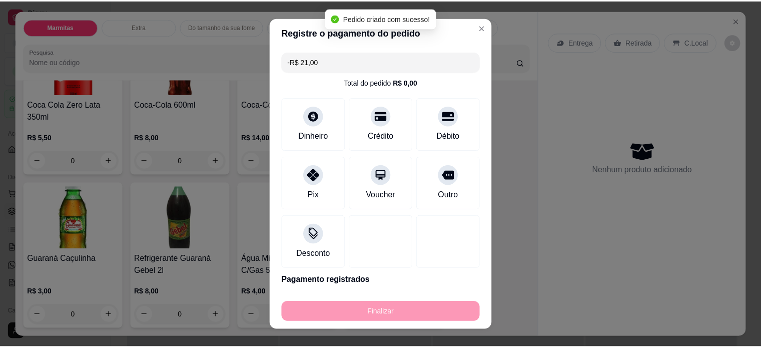
scroll to position [1107, 0]
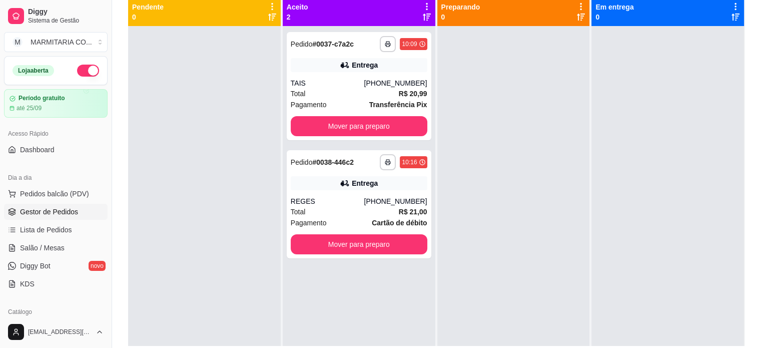
scroll to position [117, 0]
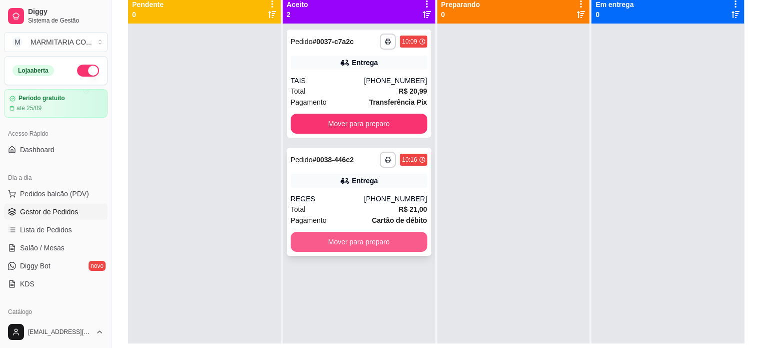
click at [381, 240] on button "Mover para preparo" at bounding box center [359, 242] width 137 height 20
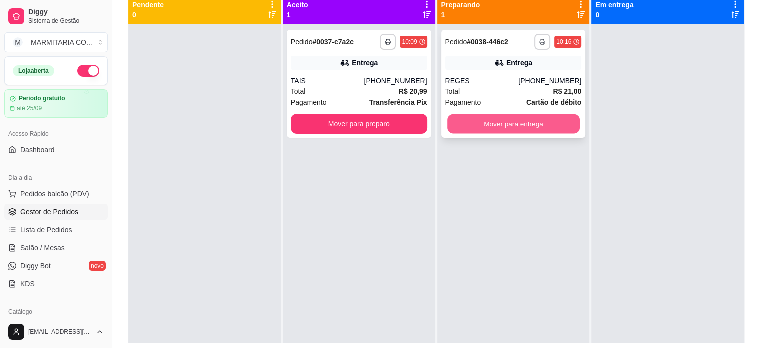
click at [548, 117] on button "Mover para entrega" at bounding box center [513, 124] width 133 height 20
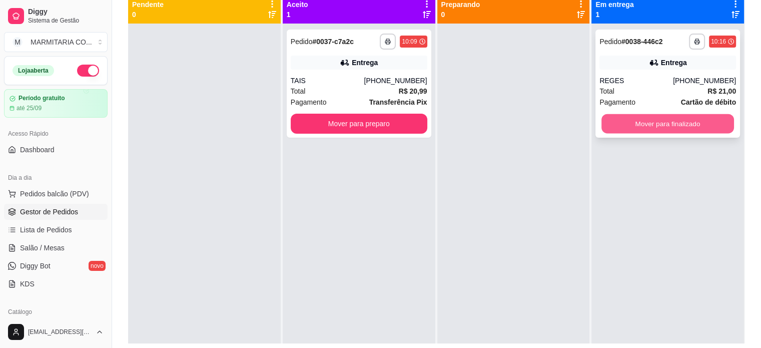
click at [635, 123] on button "Mover para finalizado" at bounding box center [667, 124] width 133 height 20
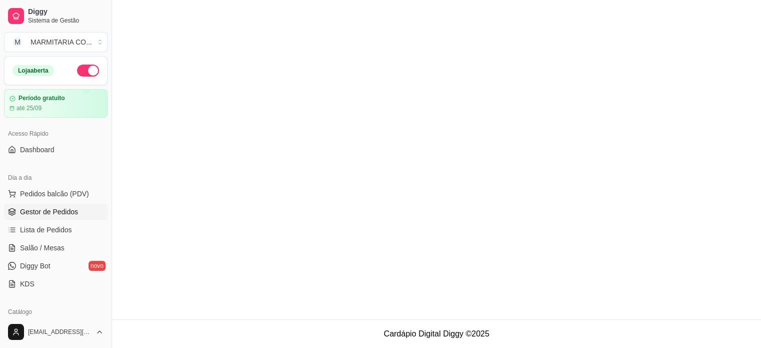
scroll to position [0, 0]
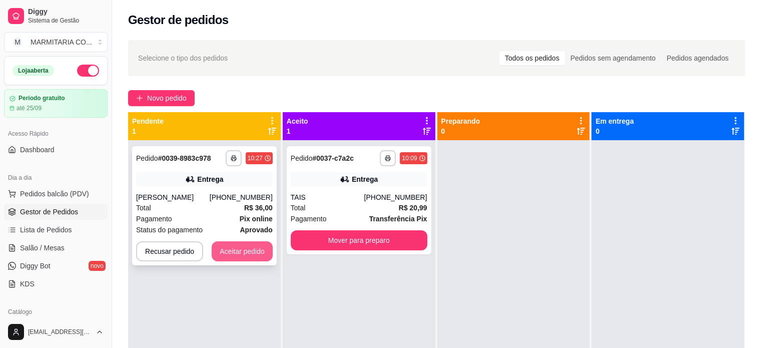
click at [247, 257] on button "Aceitar pedido" at bounding box center [242, 251] width 61 height 20
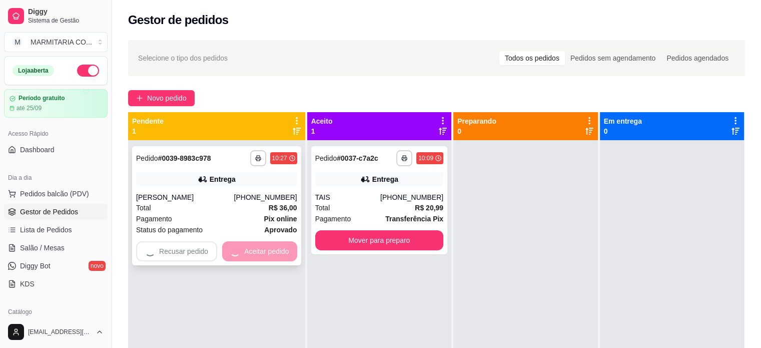
click at [236, 247] on div "Recusar pedido Aceitar pedido" at bounding box center [216, 251] width 161 height 20
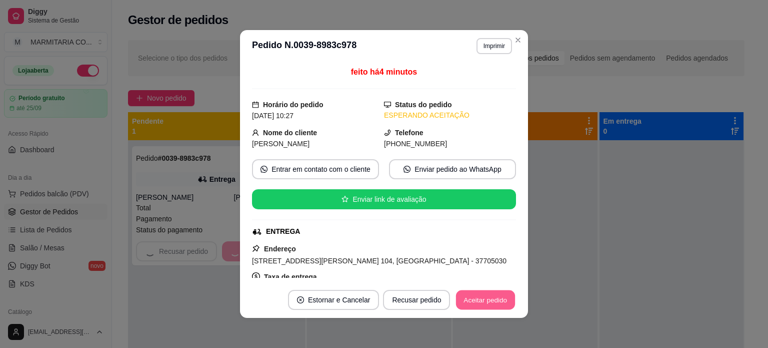
click at [476, 299] on button "Aceitar pedido" at bounding box center [485, 300] width 59 height 20
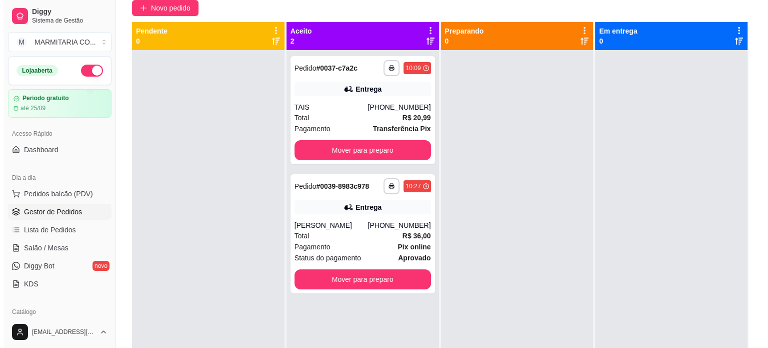
scroll to position [92, 0]
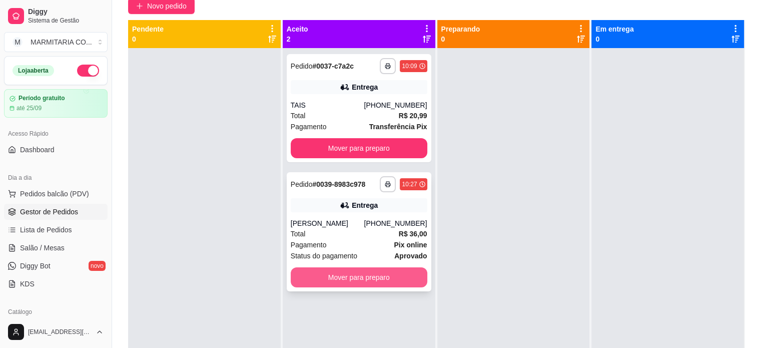
click at [384, 285] on button "Mover para preparo" at bounding box center [359, 277] width 137 height 20
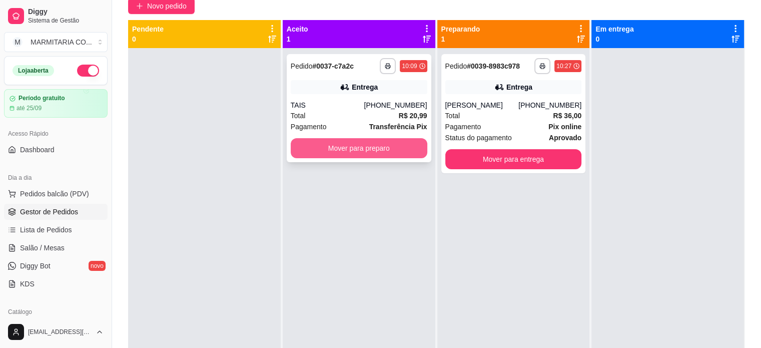
click at [400, 148] on button "Mover para preparo" at bounding box center [359, 148] width 137 height 20
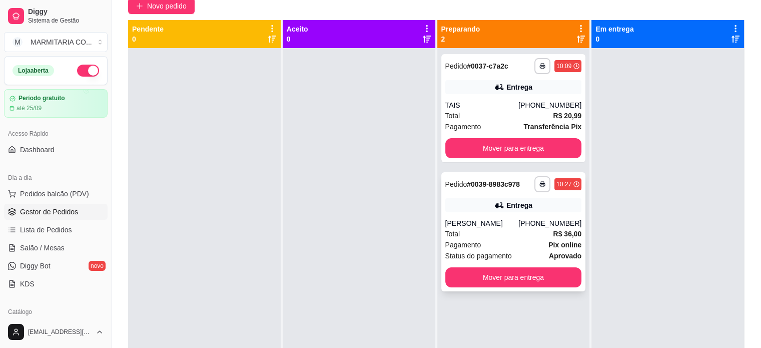
click at [510, 239] on div "Total R$ 36,00" at bounding box center [513, 233] width 137 height 11
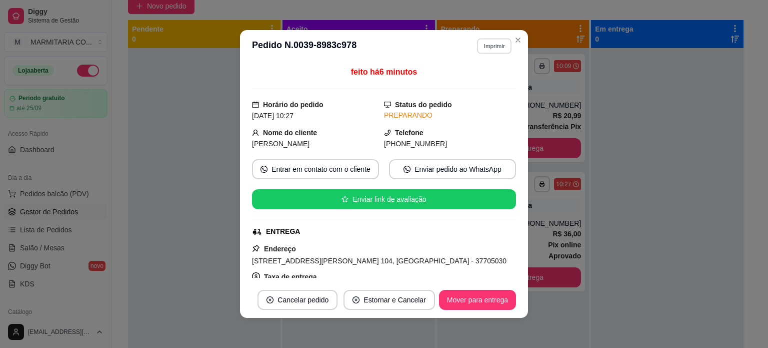
click at [482, 49] on button "Imprimir" at bounding box center [494, 46] width 35 height 16
click at [472, 82] on button "IMPRESSORA" at bounding box center [473, 81] width 70 height 16
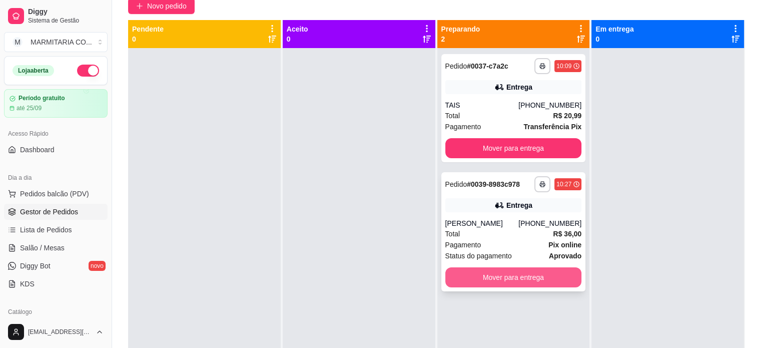
click at [498, 287] on button "Mover para entrega" at bounding box center [513, 277] width 137 height 20
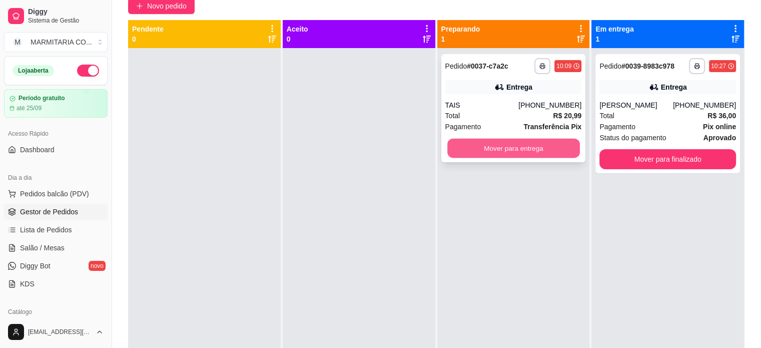
click at [497, 145] on button "Mover para entrega" at bounding box center [513, 149] width 133 height 20
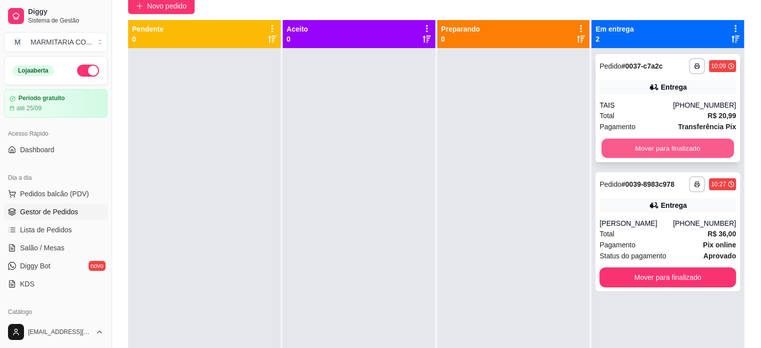
click at [625, 150] on button "Mover para finalizado" at bounding box center [667, 149] width 133 height 20
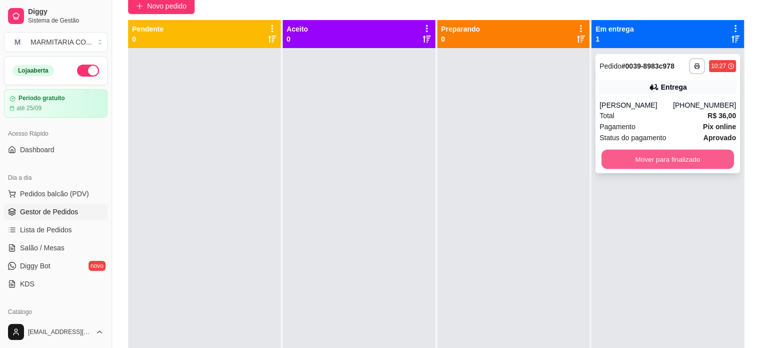
click at [616, 169] on button "Mover para finalizado" at bounding box center [667, 160] width 133 height 20
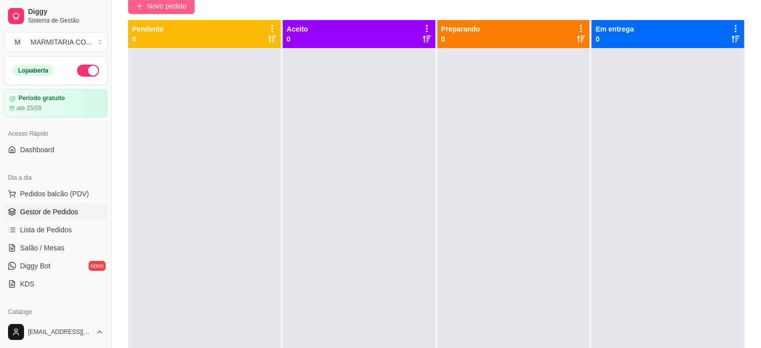
click at [142, 6] on icon "plus" at bounding box center [139, 6] width 7 height 7
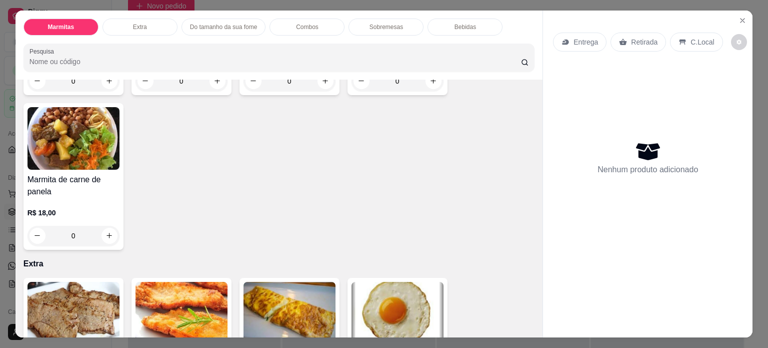
scroll to position [210, 0]
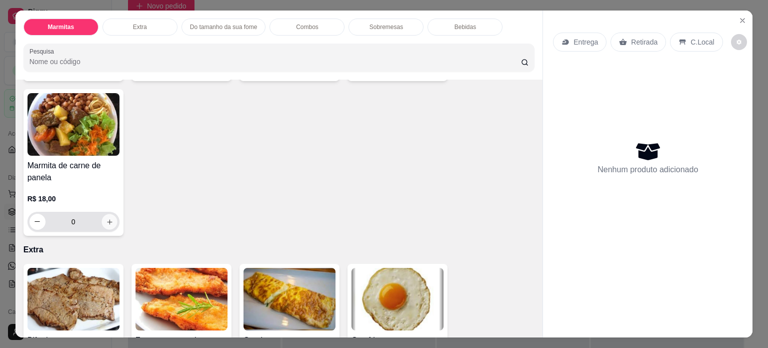
click at [106, 220] on icon "increase-product-quantity" at bounding box center [110, 222] width 8 height 8
type input "1"
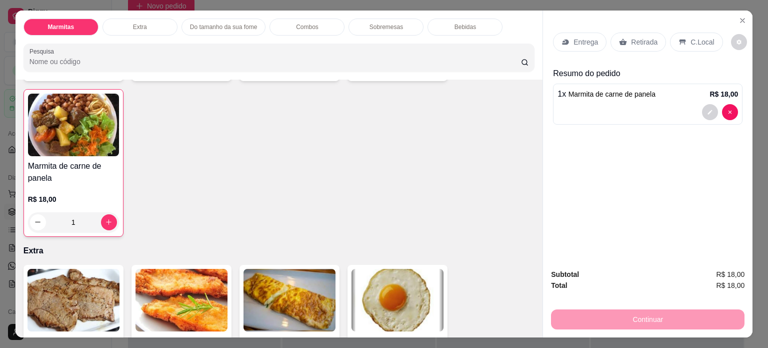
click at [581, 37] on p "Entrega" at bounding box center [586, 42] width 25 height 10
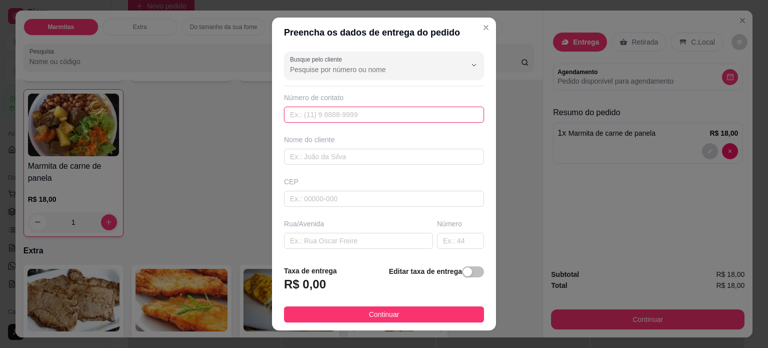
click at [379, 114] on input "text" at bounding box center [384, 115] width 200 height 16
click at [375, 119] on input "text" at bounding box center [384, 115] width 200 height 16
type input "(35) 3714-0287"
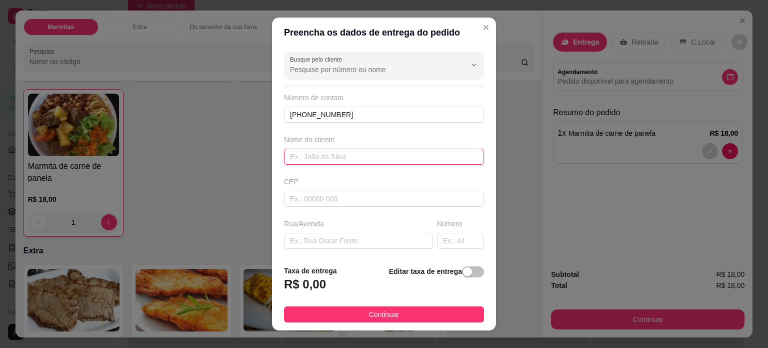
click at [344, 157] on input "text" at bounding box center [384, 157] width 200 height 16
type input "MINAS DETETIZADORA"
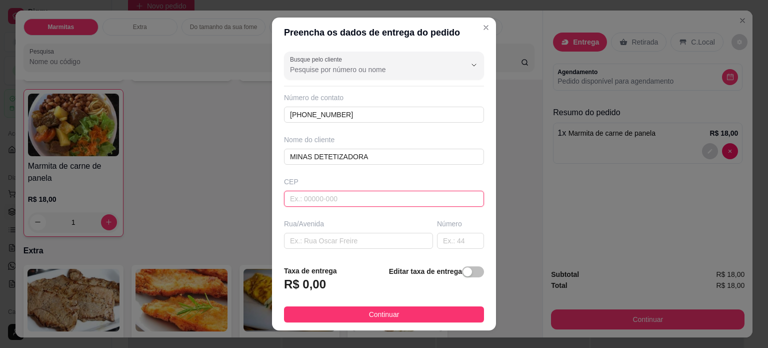
click at [352, 200] on input "text" at bounding box center [384, 199] width 200 height 16
type input "37701642"
type input "Rua Coronel Virgílio Silva"
type input "Vila Nova"
type input "Poços de Caldas"
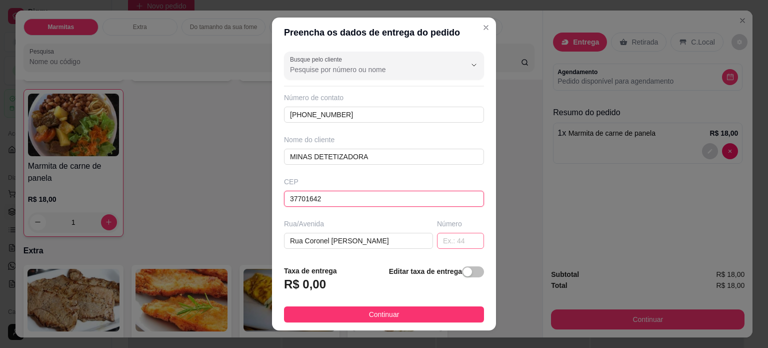
type input "37701642"
click at [437, 240] on input "text" at bounding box center [460, 241] width 47 height 16
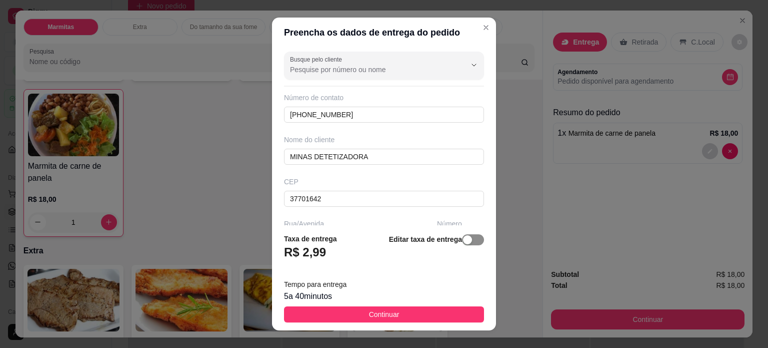
type input "805"
click at [463, 237] on div "button" at bounding box center [467, 239] width 9 height 9
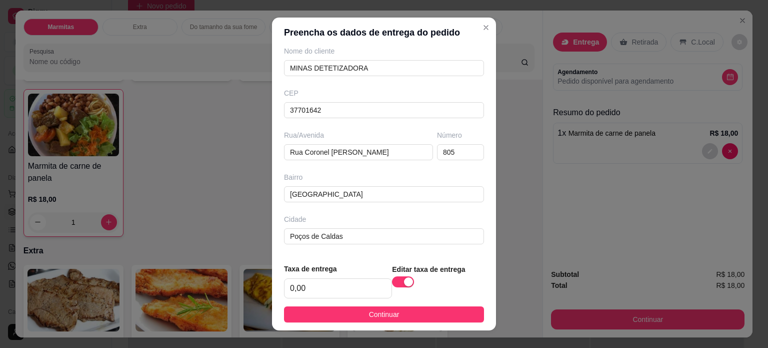
scroll to position [113, 0]
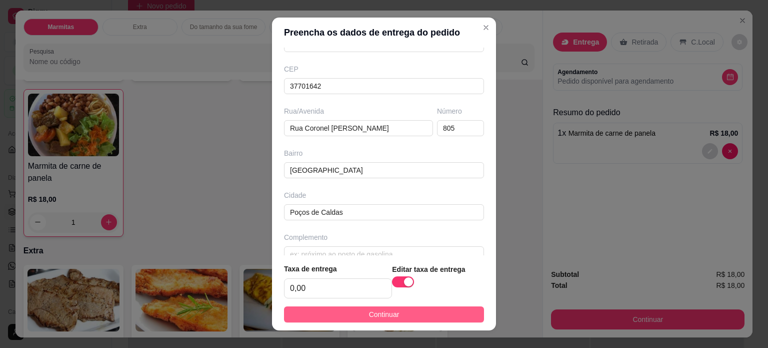
click at [379, 312] on span "Continuar" at bounding box center [384, 314] width 31 height 11
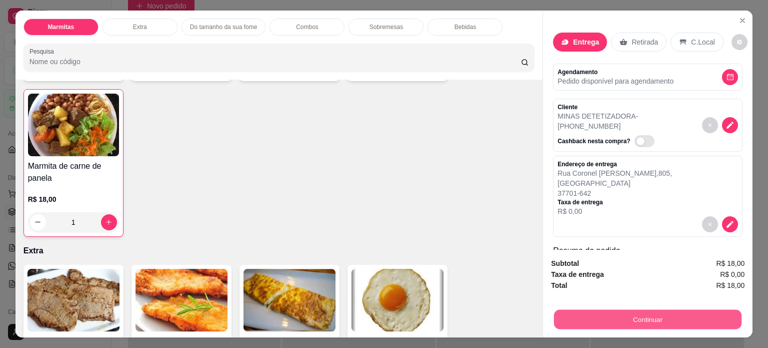
click at [612, 317] on button "Continuar" at bounding box center [648, 320] width 188 height 20
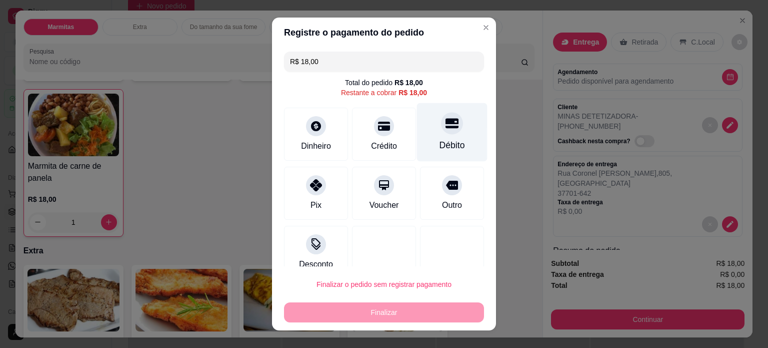
click at [442, 136] on div "Débito" at bounding box center [452, 132] width 71 height 59
type input "R$ 0,00"
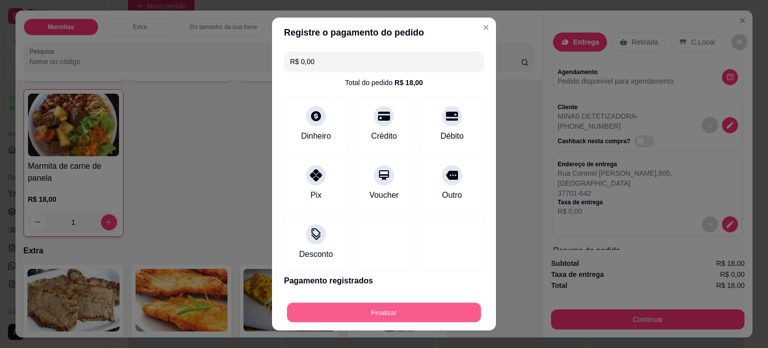
click at [339, 315] on button "Finalizar" at bounding box center [384, 313] width 194 height 20
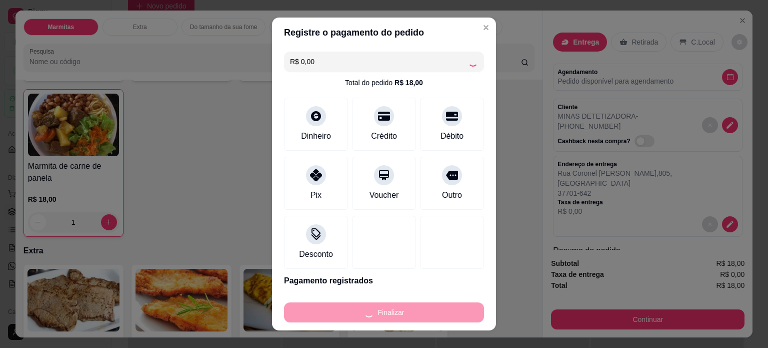
type input "0"
type input "-R$ 18,00"
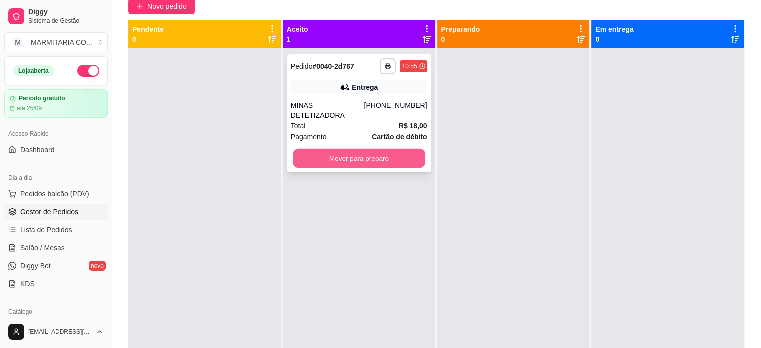
click at [385, 152] on button "Mover para preparo" at bounding box center [359, 159] width 133 height 20
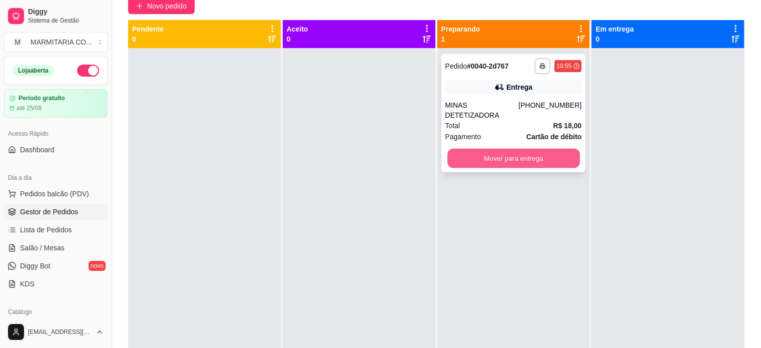
click at [489, 150] on button "Mover para entrega" at bounding box center [513, 159] width 133 height 20
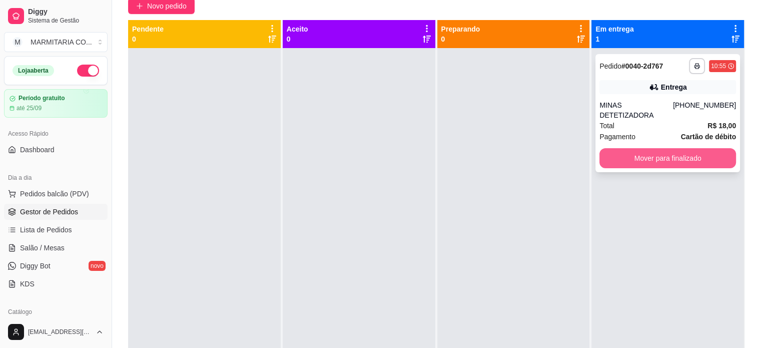
click at [663, 148] on button "Mover para finalizado" at bounding box center [667, 158] width 137 height 20
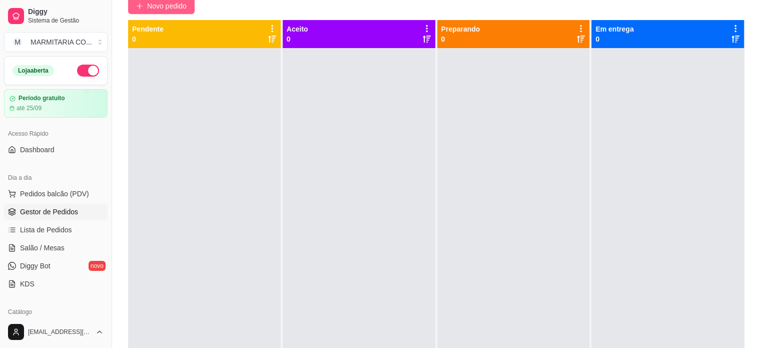
click at [176, 4] on span "Novo pedido" at bounding box center [167, 6] width 40 height 11
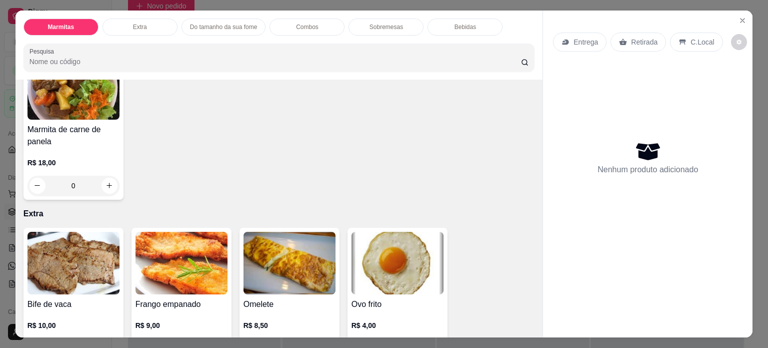
scroll to position [240, 0]
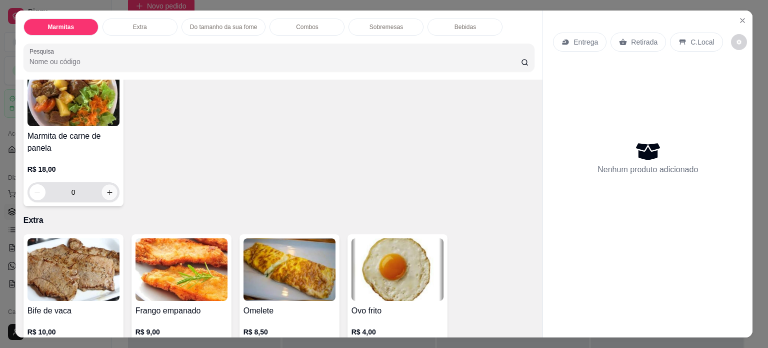
click at [106, 184] on button "increase-product-quantity" at bounding box center [110, 192] width 16 height 16
type input "1"
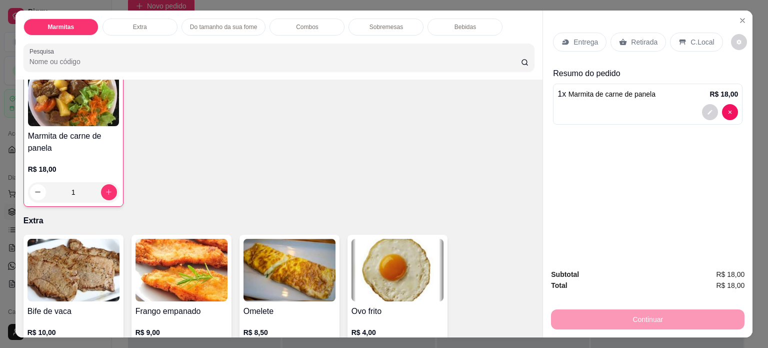
click at [579, 37] on p "Entrega" at bounding box center [586, 42] width 25 height 10
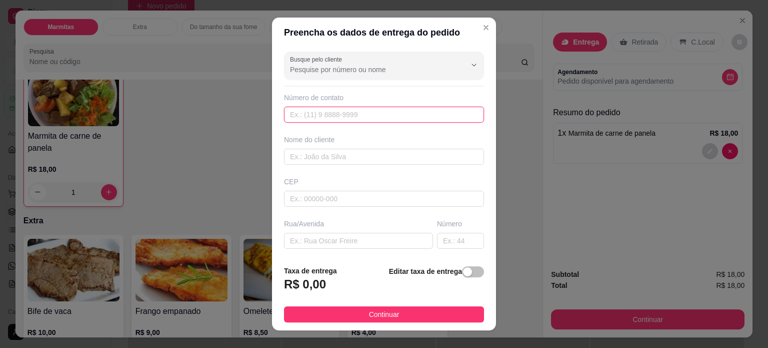
click at [356, 118] on input "text" at bounding box center [384, 115] width 200 height 16
type input "(35) 98841-7653"
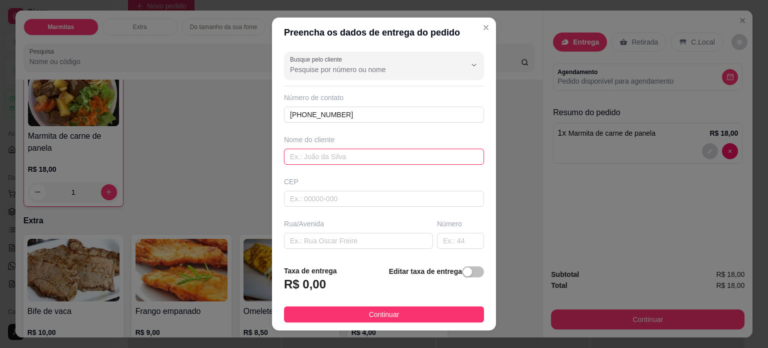
click at [374, 158] on input "text" at bounding box center [384, 157] width 200 height 16
type input "JANA OLIVEIRA"
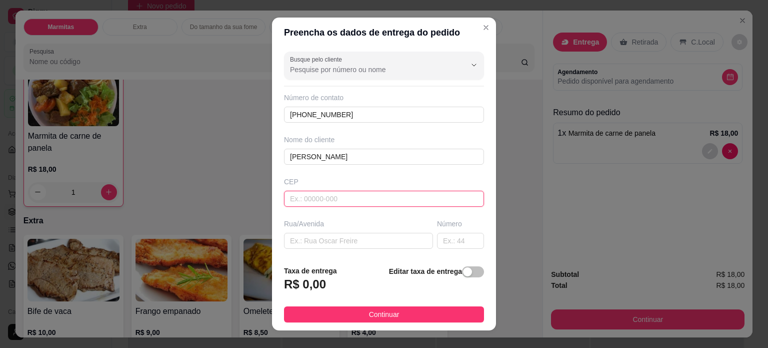
click at [308, 198] on input "text" at bounding box center [384, 199] width 200 height 16
type input "37704205"
type input "Rua João dos Santos"
type input "Jardim Ipê"
type input "Poços de Caldas"
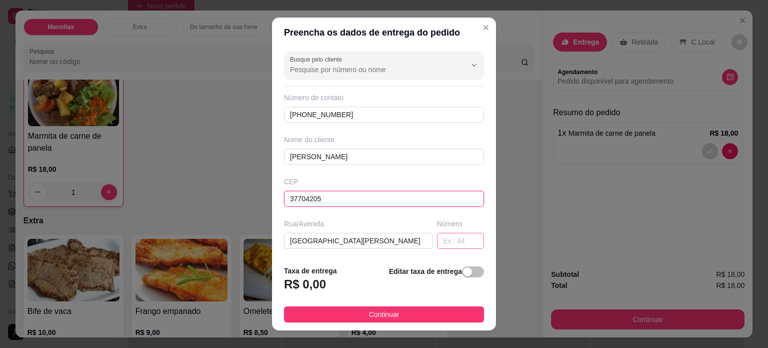
type input "37704205"
click at [439, 242] on input "text" at bounding box center [460, 241] width 47 height 16
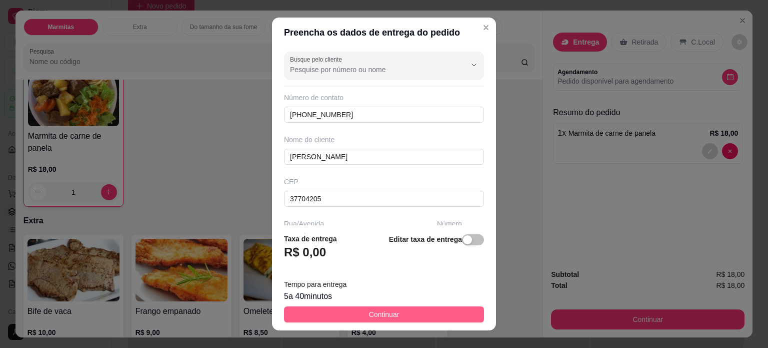
type input "390"
click at [419, 315] on button "Continuar" at bounding box center [384, 314] width 200 height 16
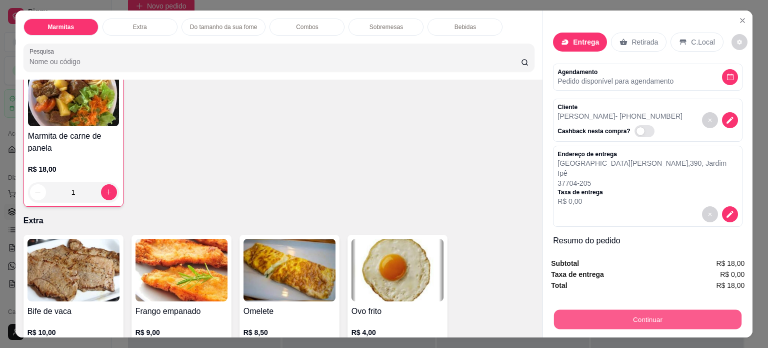
click at [658, 313] on button "Continuar" at bounding box center [648, 320] width 188 height 20
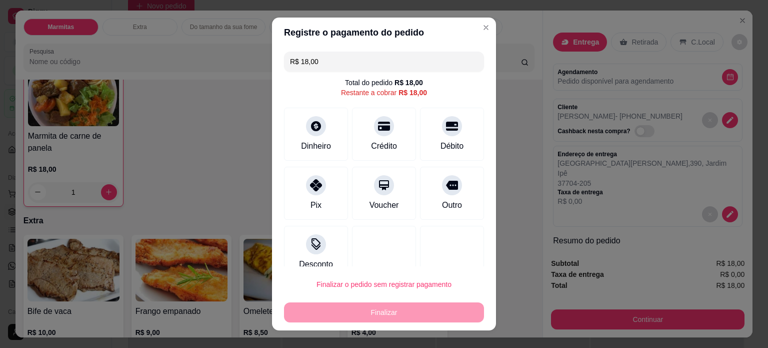
scroll to position [15, 0]
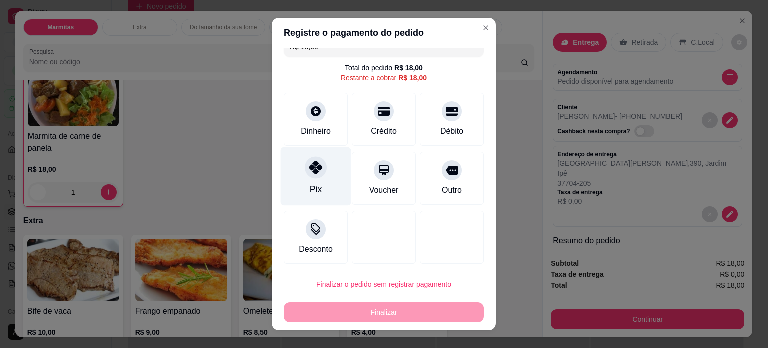
click at [310, 172] on icon at bounding box center [316, 167] width 13 height 13
type input "R$ 0,00"
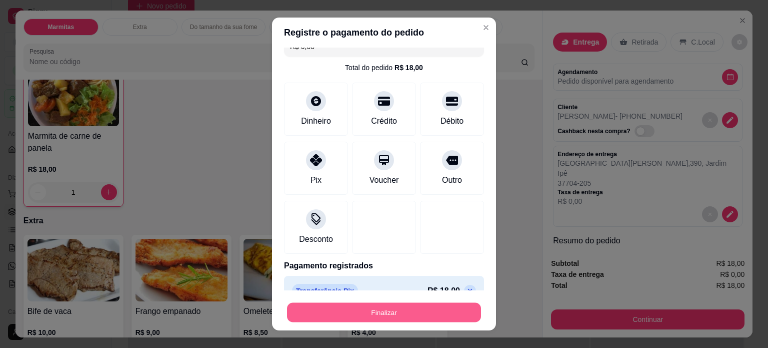
click at [338, 315] on button "Finalizar" at bounding box center [384, 313] width 194 height 20
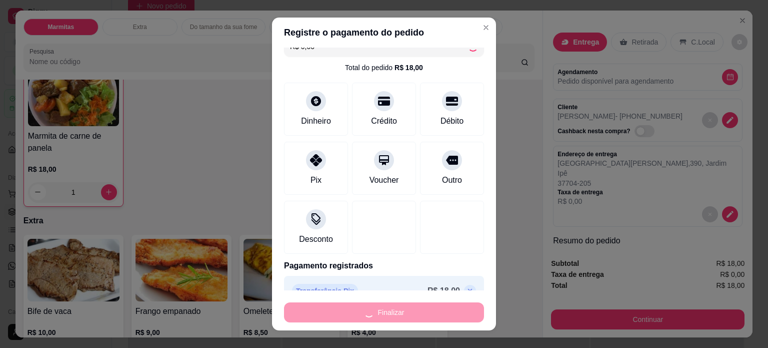
type input "0"
type input "-R$ 18,00"
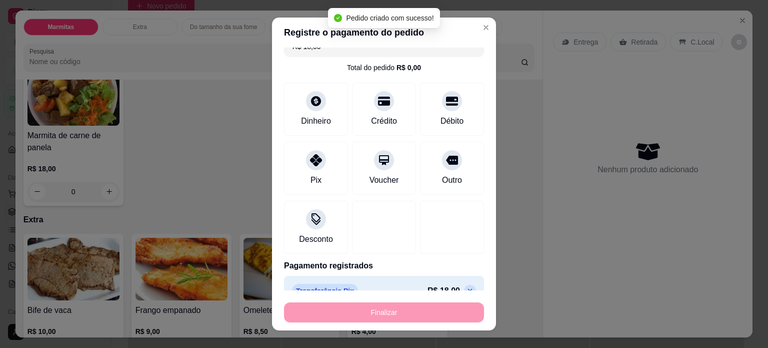
scroll to position [240, 0]
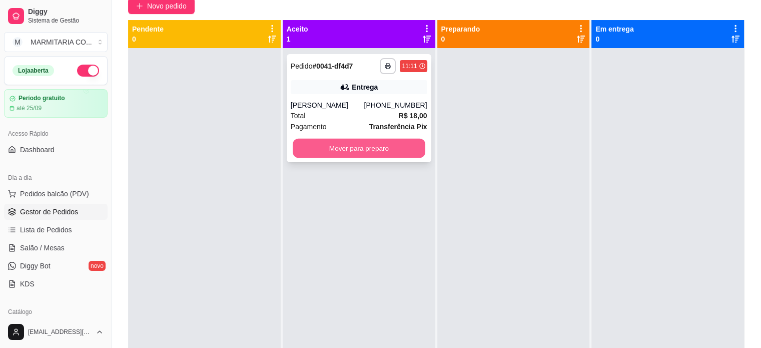
click at [396, 152] on button "Mover para preparo" at bounding box center [359, 149] width 133 height 20
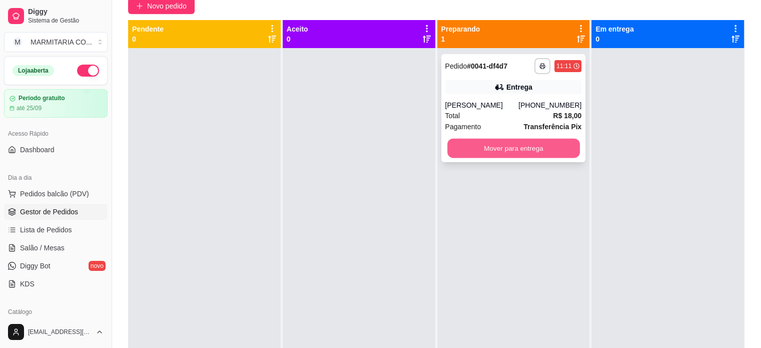
click at [535, 147] on button "Mover para entrega" at bounding box center [513, 149] width 133 height 20
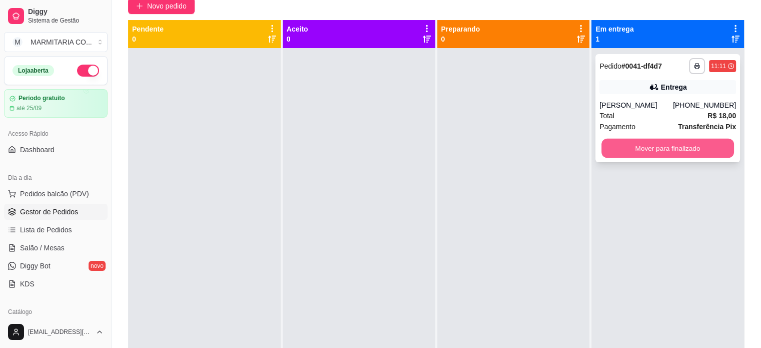
click at [667, 148] on button "Mover para finalizado" at bounding box center [667, 149] width 133 height 20
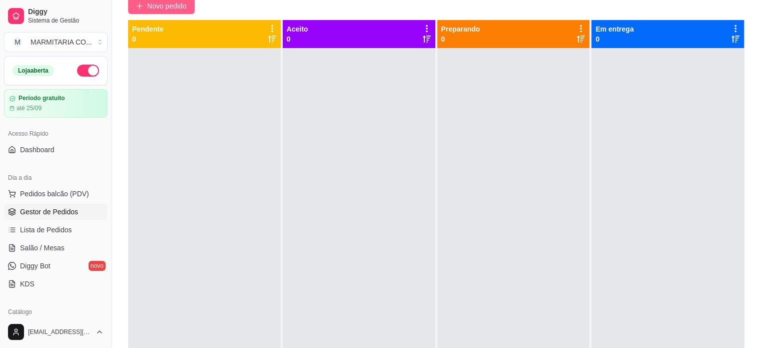
click at [168, 2] on span "Novo pedido" at bounding box center [167, 6] width 40 height 11
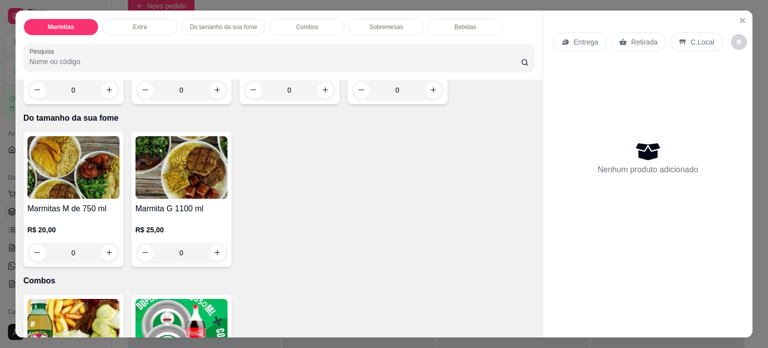
scroll to position [509, 0]
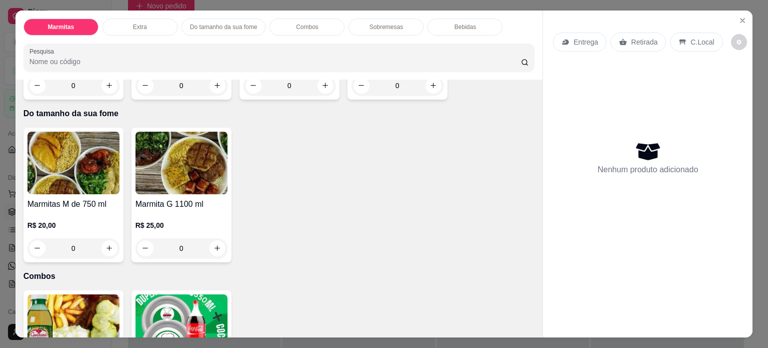
click at [106, 243] on div "0" at bounding box center [74, 248] width 92 height 20
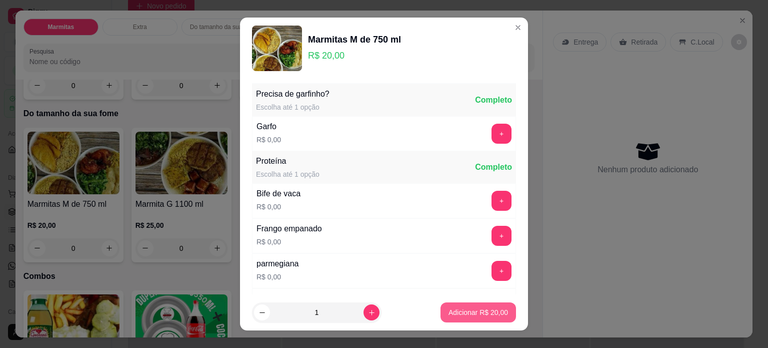
click at [449, 309] on p "Adicionar R$ 20,00" at bounding box center [479, 312] width 60 height 10
type input "1"
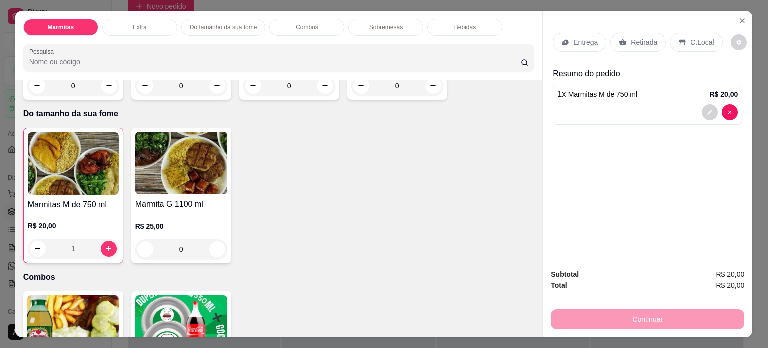
click at [679, 38] on icon at bounding box center [683, 42] width 8 height 8
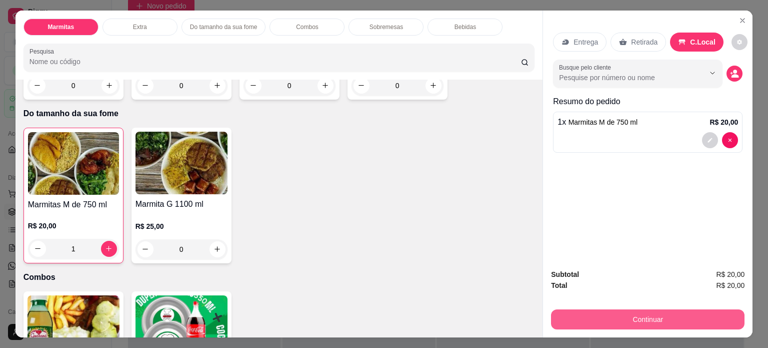
click at [594, 311] on button "Continuar" at bounding box center [648, 319] width 194 height 20
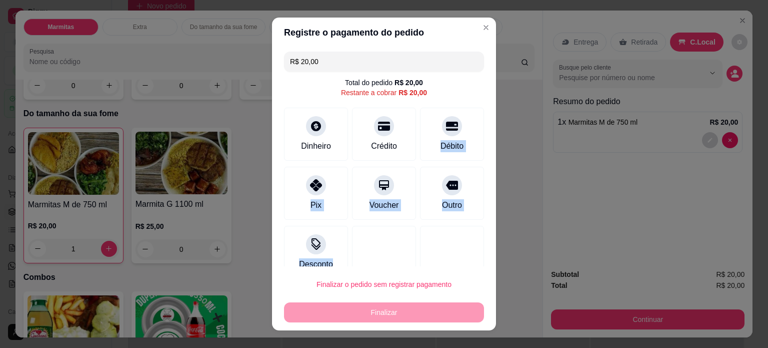
drag, startPoint x: 425, startPoint y: 124, endPoint x: 417, endPoint y: 271, distance: 147.8
click at [417, 271] on section "Registre o pagamento do pedido R$ 20,00 Total do pedido R$ 20,00 Restante a cob…" at bounding box center [384, 174] width 224 height 313
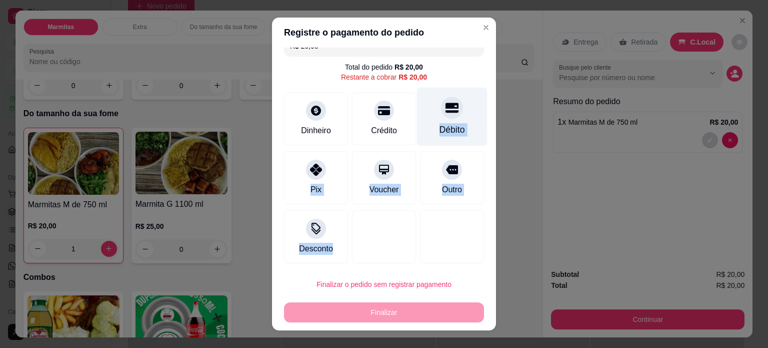
click at [444, 126] on div "Débito" at bounding box center [453, 129] width 26 height 13
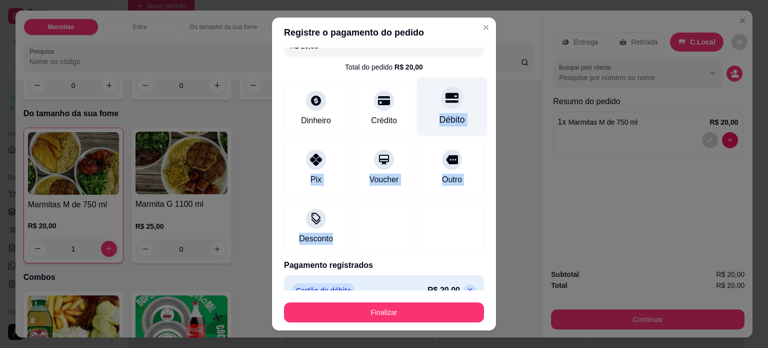
type input "R$ 0,00"
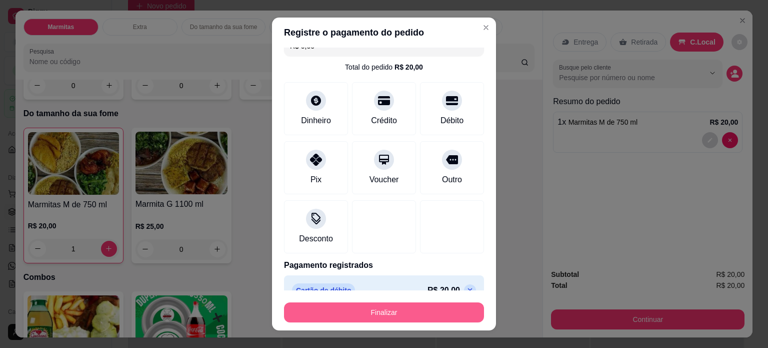
click at [401, 319] on button "Finalizar" at bounding box center [384, 312] width 200 height 20
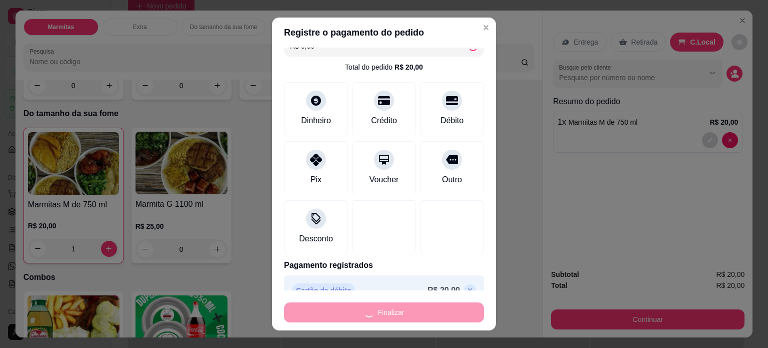
type input "0"
type input "-R$ 20,00"
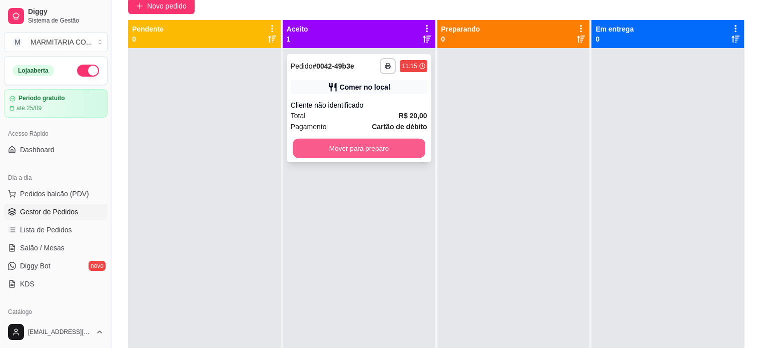
click at [363, 147] on button "Mover para preparo" at bounding box center [359, 149] width 133 height 20
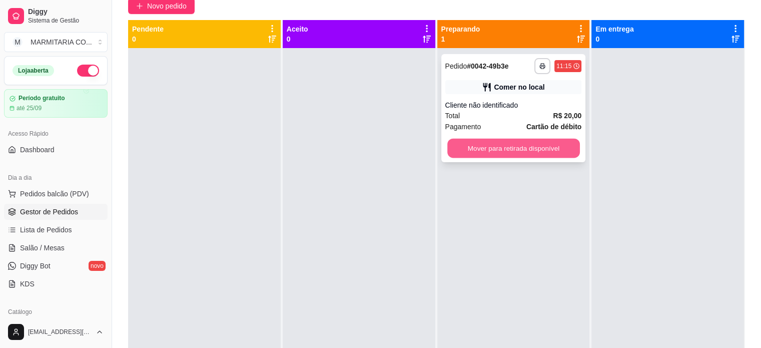
click at [536, 145] on button "Mover para retirada disponível" at bounding box center [513, 149] width 133 height 20
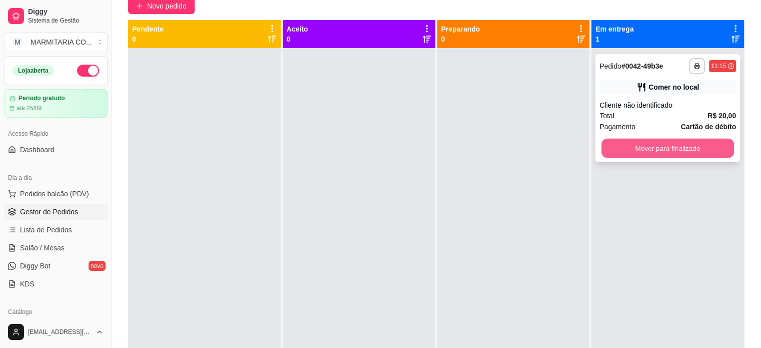
click at [626, 144] on button "Mover para finalizado" at bounding box center [667, 149] width 133 height 20
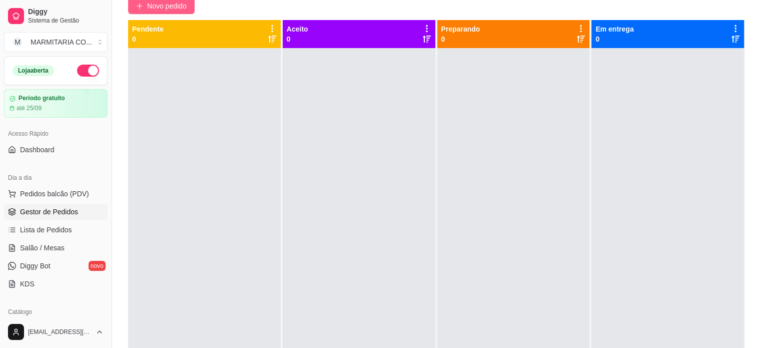
click at [158, 8] on span "Novo pedido" at bounding box center [167, 6] width 40 height 11
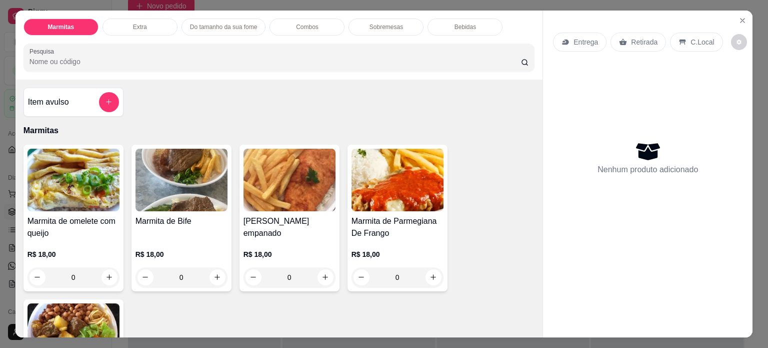
click at [429, 273] on div "0" at bounding box center [398, 277] width 92 height 20
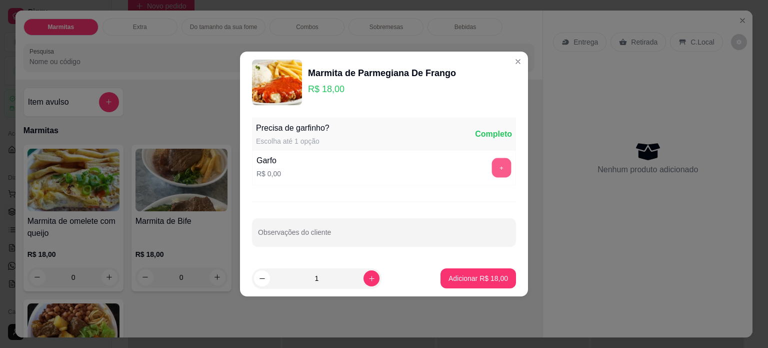
click at [496, 167] on button "+" at bounding box center [502, 168] width 20 height 20
click at [468, 277] on p "Adicionar R$ 18,00" at bounding box center [479, 278] width 58 height 10
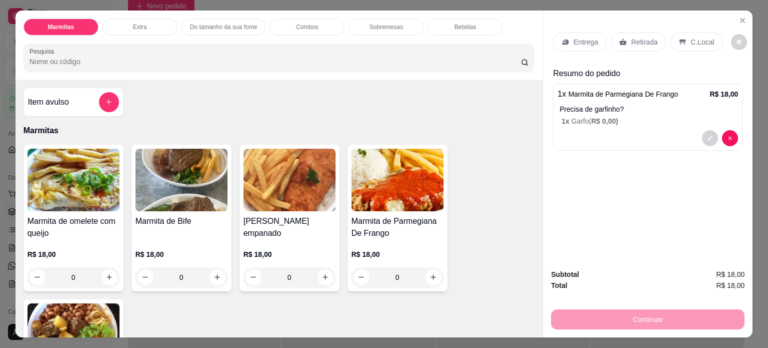
click at [577, 42] on p "Entrega" at bounding box center [586, 42] width 25 height 10
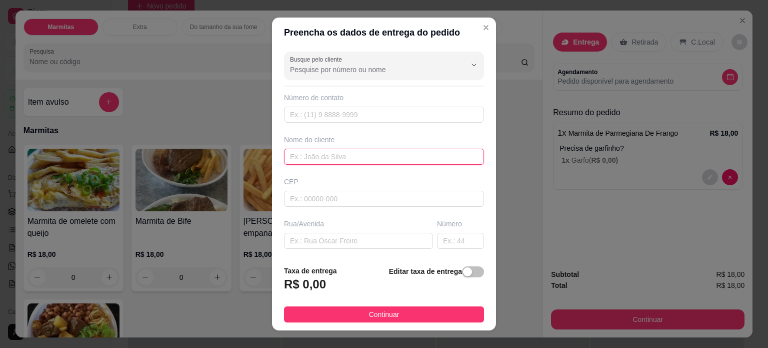
click at [315, 156] on input "text" at bounding box center [384, 157] width 200 height 16
type input "MINAS FARMA"
click at [373, 113] on input "text" at bounding box center [384, 115] width 200 height 16
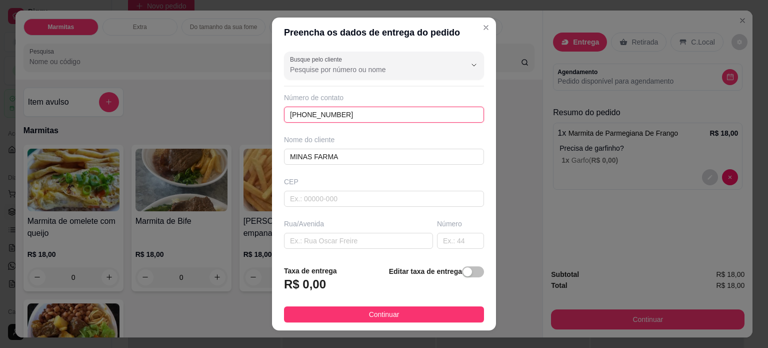
type input "(35) 98862-2305"
click at [322, 197] on input "text" at bounding box center [384, 199] width 200 height 16
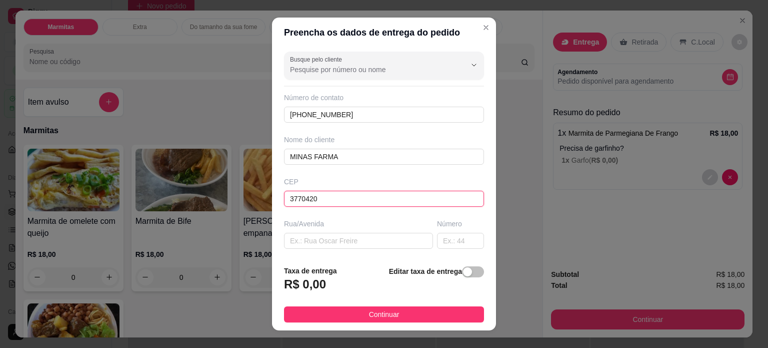
type input "37704200"
type input "Rua Benedita Lucas da Silva"
type input "Jardim Ipê"
type input "Poços de Caldas"
type input "3"
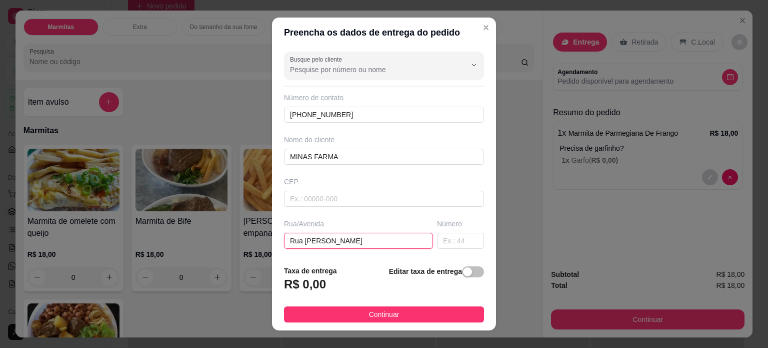
click at [309, 245] on input "Rua Benedita Lucas da Silva" at bounding box center [358, 241] width 149 height 16
click at [375, 240] on input "Rua Benedita Lucas da Silva" at bounding box center [358, 241] width 149 height 16
type input "Rua JOSAE PAVESI"
click at [453, 238] on input "text" at bounding box center [460, 241] width 47 height 16
type input "10"
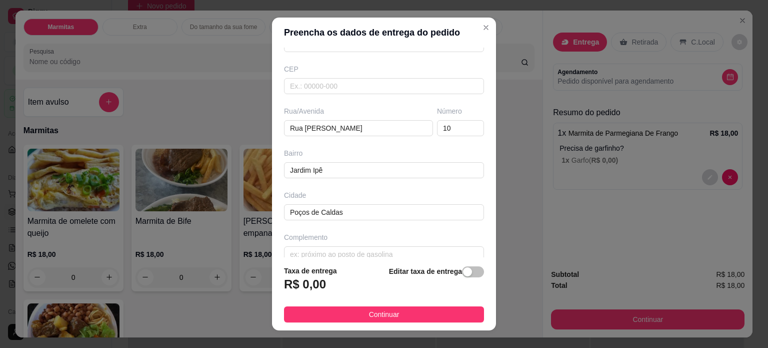
scroll to position [126, 0]
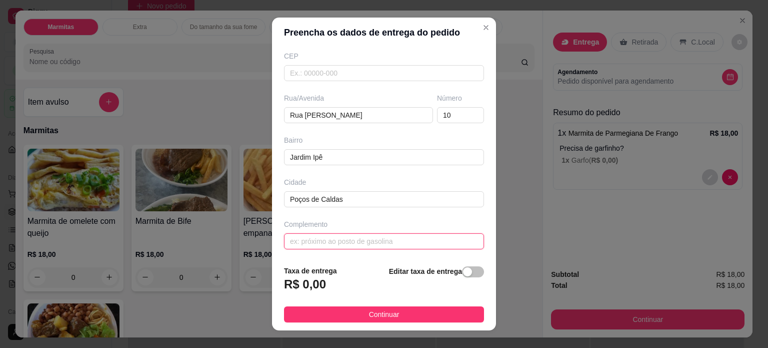
click at [390, 241] on input "text" at bounding box center [384, 241] width 200 height 16
type input "D"
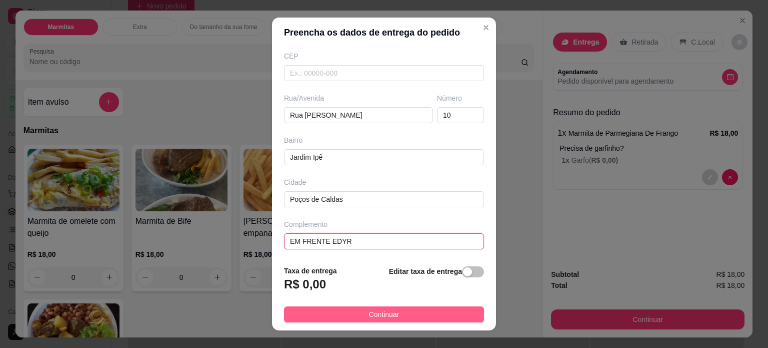
type input "EM FRENTE EDYR"
click at [396, 309] on button "Continuar" at bounding box center [384, 314] width 200 height 16
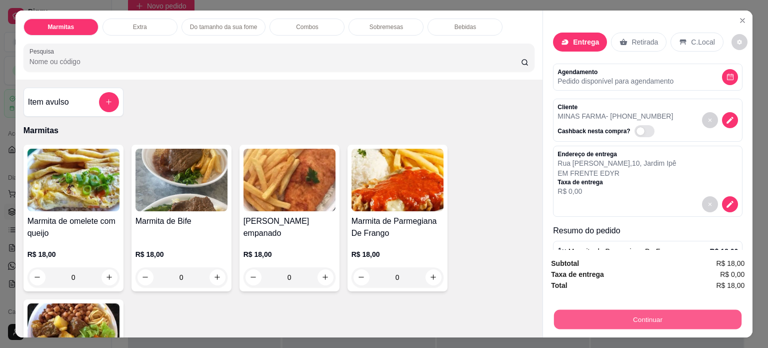
click at [600, 310] on button "Continuar" at bounding box center [648, 320] width 188 height 20
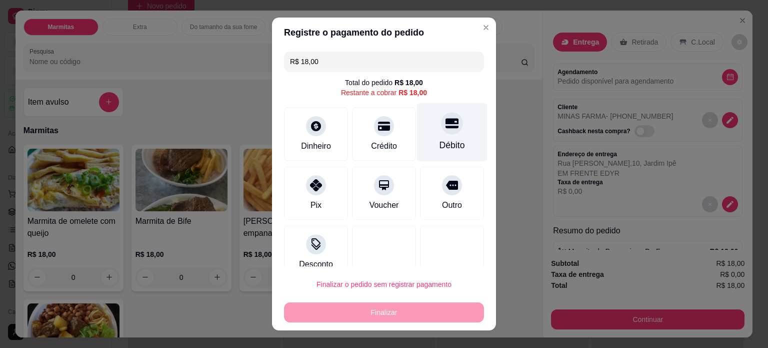
click at [444, 133] on div "Débito" at bounding box center [452, 132] width 71 height 59
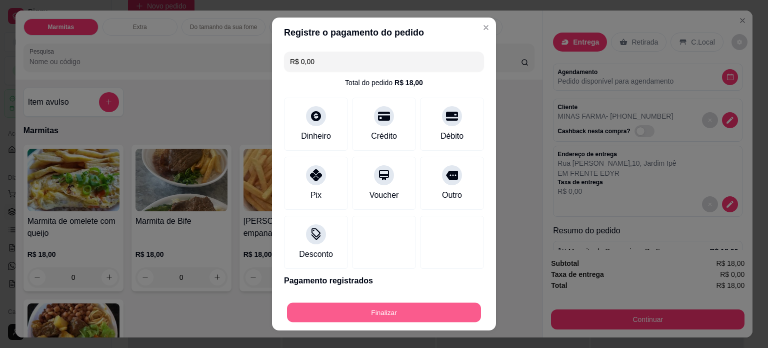
click at [407, 310] on button "Finalizar" at bounding box center [384, 313] width 194 height 20
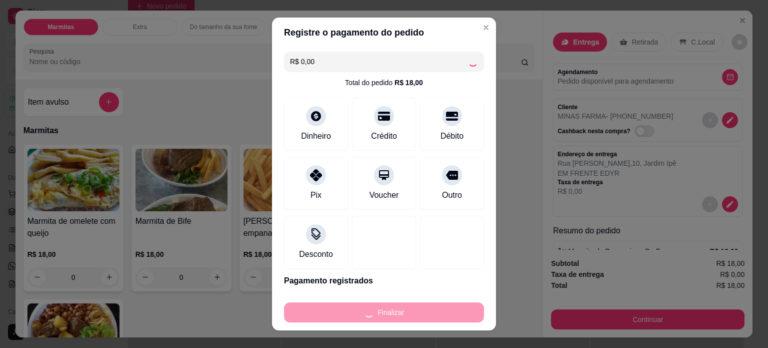
type input "-R$ 18,00"
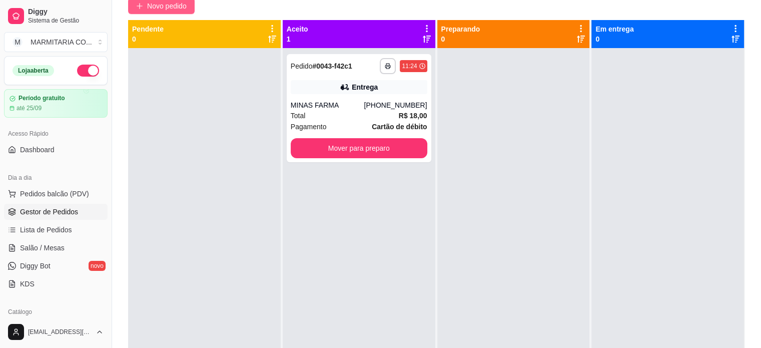
click at [142, 4] on icon "plus" at bounding box center [139, 6] width 7 height 7
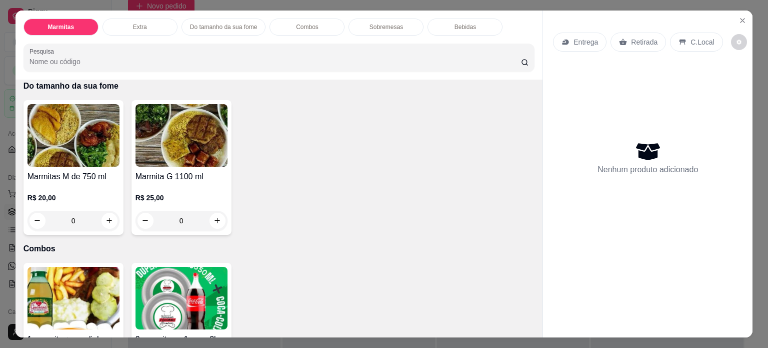
scroll to position [557, 0]
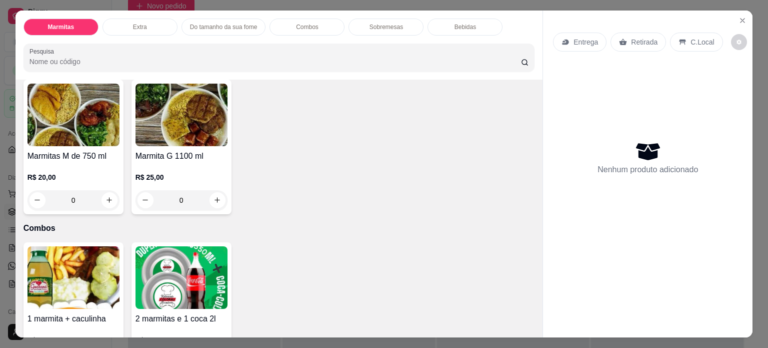
click at [108, 197] on div "0" at bounding box center [74, 200] width 92 height 20
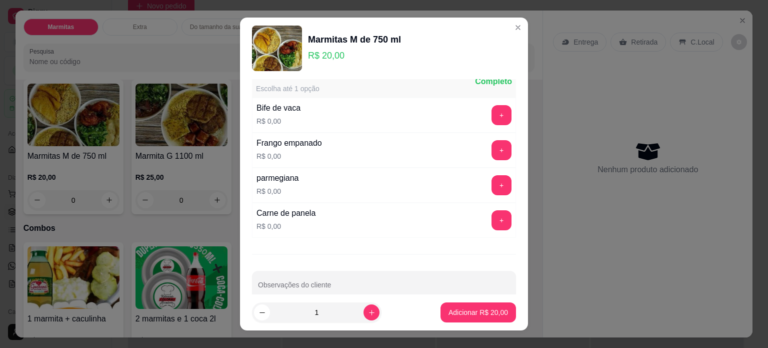
scroll to position [102, 0]
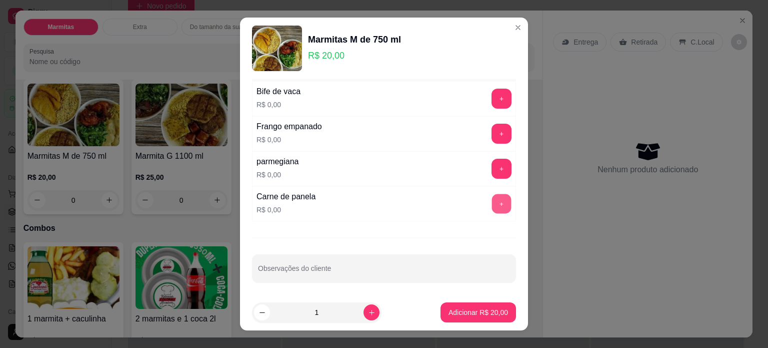
click at [492, 200] on button "+" at bounding box center [502, 204] width 20 height 20
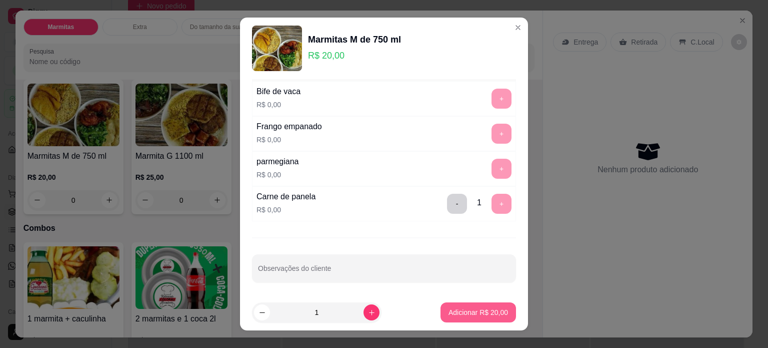
click at [473, 315] on p "Adicionar R$ 20,00" at bounding box center [479, 312] width 60 height 10
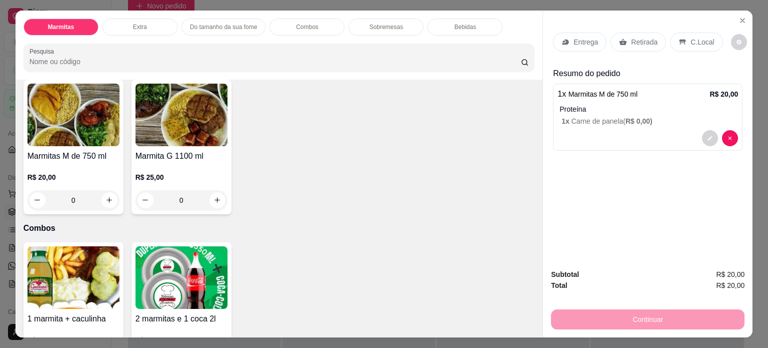
click at [680, 38] on icon at bounding box center [683, 42] width 8 height 8
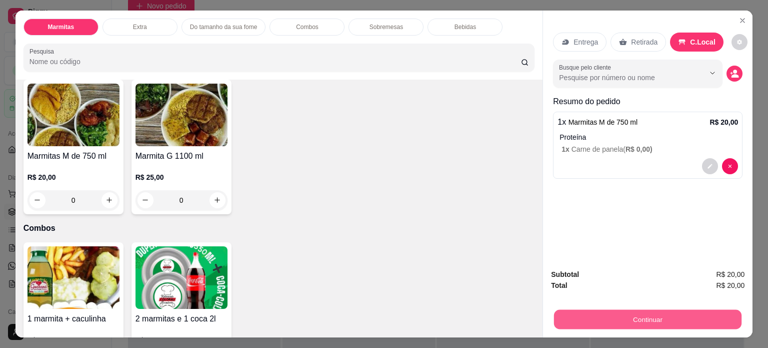
click at [592, 316] on button "Continuar" at bounding box center [648, 320] width 188 height 20
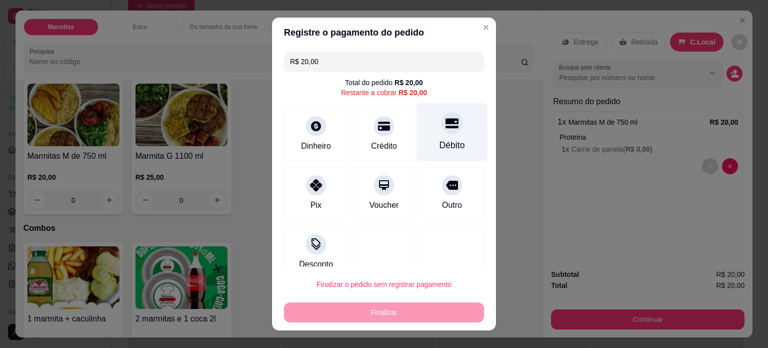
click at [437, 136] on div "Débito" at bounding box center [452, 132] width 71 height 59
type input "R$ 0,00"
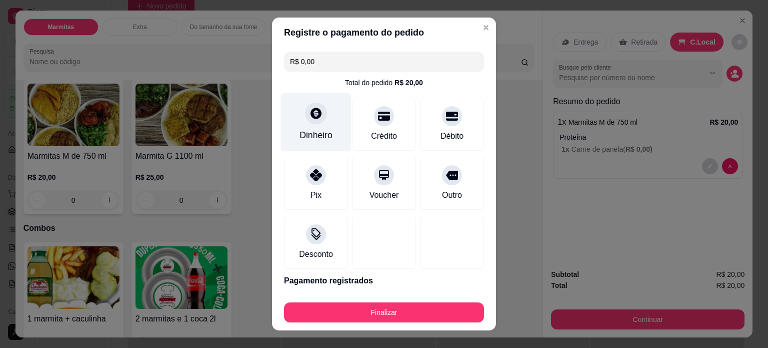
click at [320, 125] on div "Dinheiro" at bounding box center [316, 122] width 71 height 59
click at [297, 122] on div "Dinheiro" at bounding box center [316, 122] width 71 height 59
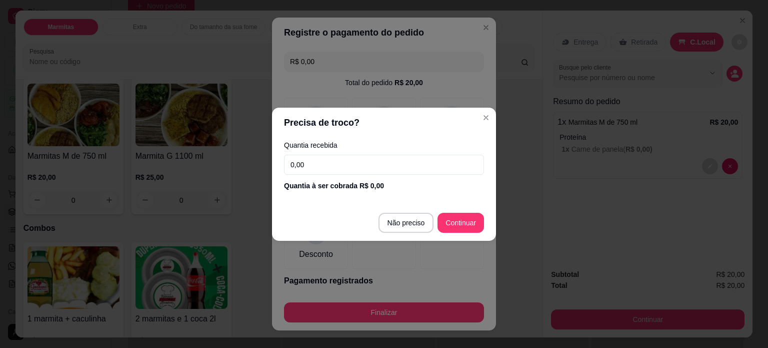
click at [322, 165] on input "0,00" at bounding box center [384, 165] width 200 height 20
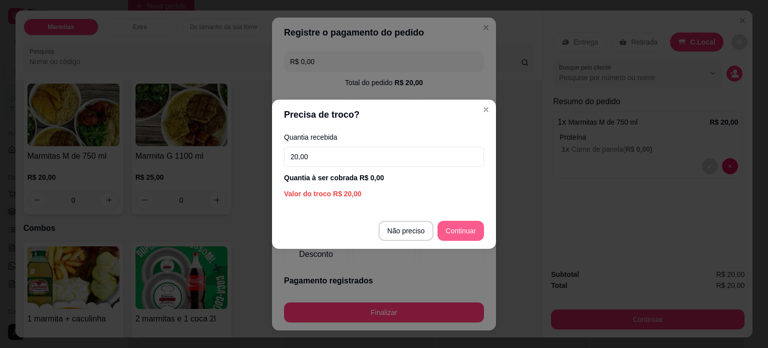
type input "20,00"
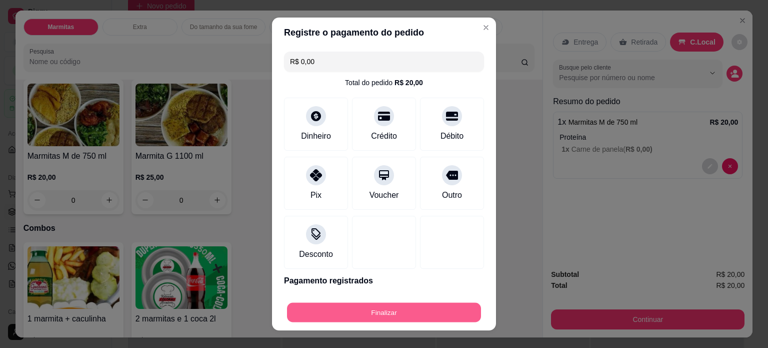
click at [397, 316] on button "Finalizar" at bounding box center [384, 313] width 194 height 20
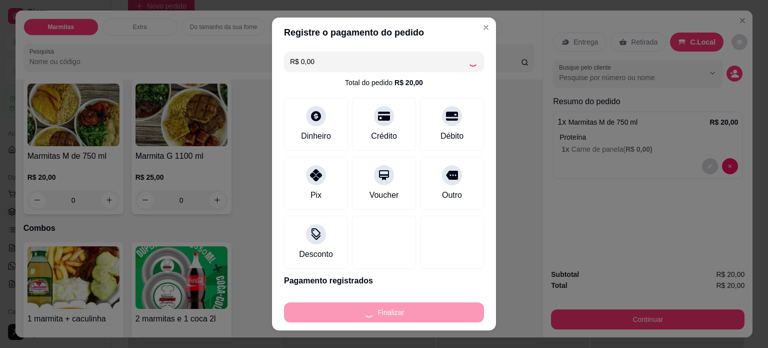
type input "-R$ 20,00"
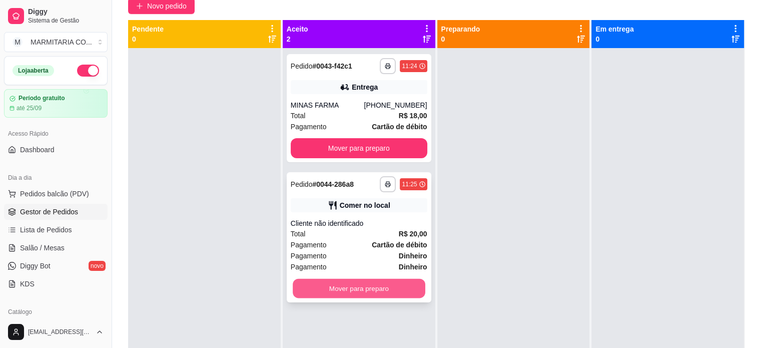
click at [346, 284] on button "Mover para preparo" at bounding box center [359, 289] width 133 height 20
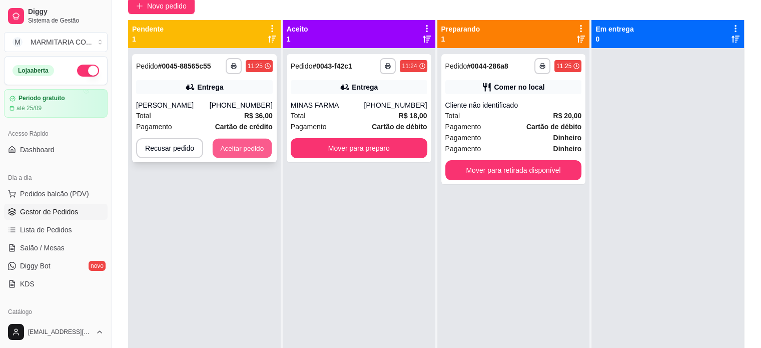
click at [222, 146] on button "Aceitar pedido" at bounding box center [242, 149] width 59 height 20
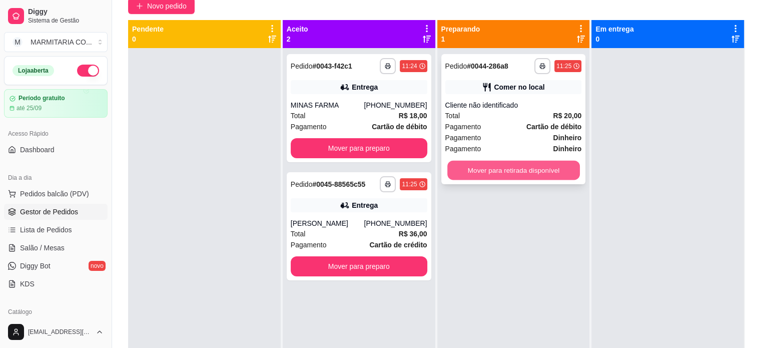
click at [455, 174] on button "Mover para retirada disponível" at bounding box center [513, 171] width 133 height 20
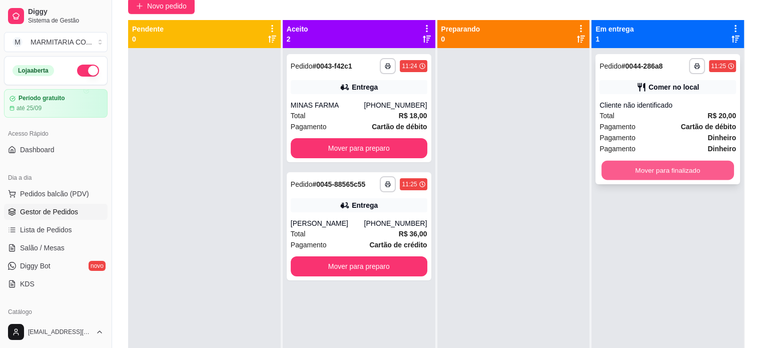
click at [638, 166] on button "Mover para finalizado" at bounding box center [667, 171] width 133 height 20
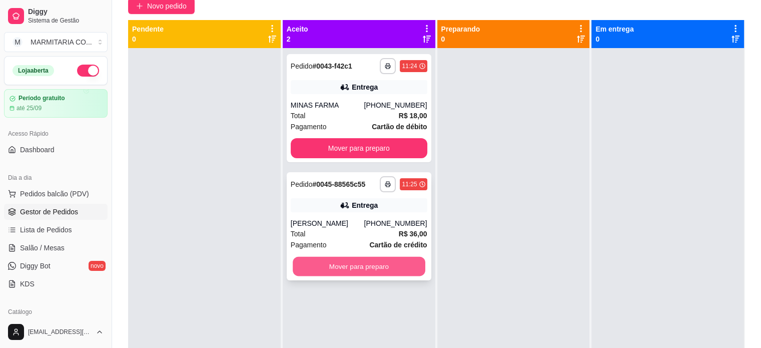
click at [405, 267] on button "Mover para preparo" at bounding box center [359, 267] width 133 height 20
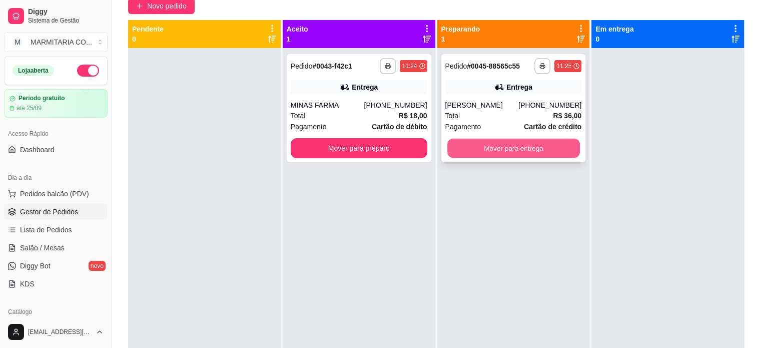
click at [538, 149] on button "Mover para entrega" at bounding box center [513, 149] width 133 height 20
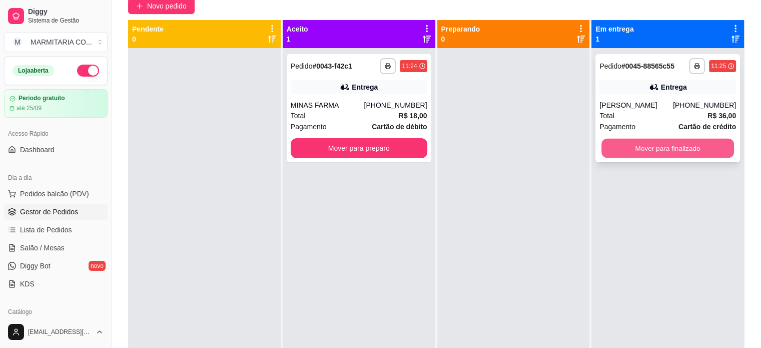
click at [633, 145] on button "Mover para finalizado" at bounding box center [667, 149] width 133 height 20
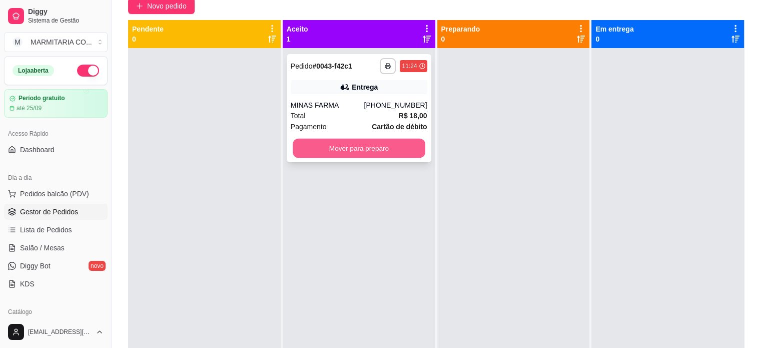
click at [321, 146] on button "Mover para preparo" at bounding box center [359, 149] width 133 height 20
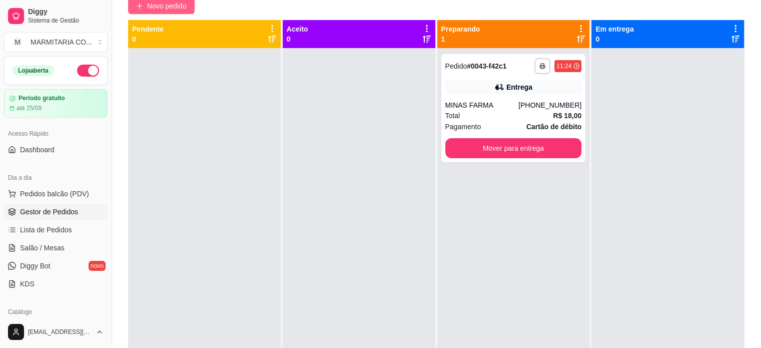
click at [174, 5] on span "Novo pedido" at bounding box center [167, 6] width 40 height 11
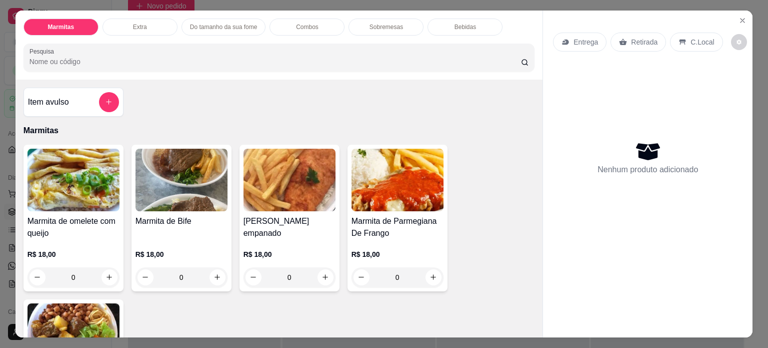
click at [427, 275] on div "0" at bounding box center [398, 277] width 92 height 20
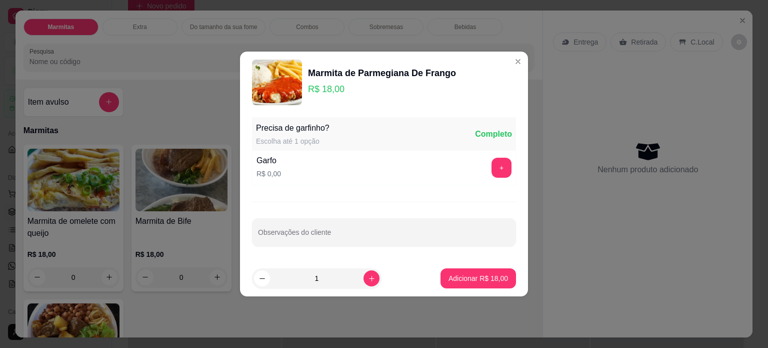
click at [427, 275] on footer "1 Adicionar R$ 18,00" at bounding box center [384, 278] width 288 height 36
click at [455, 278] on p "Adicionar R$ 18,00" at bounding box center [479, 278] width 58 height 10
type input "1"
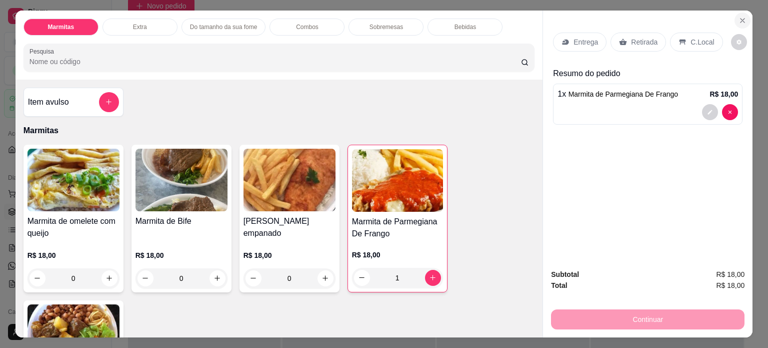
click at [739, 20] on icon "Close" at bounding box center [743, 21] width 8 height 8
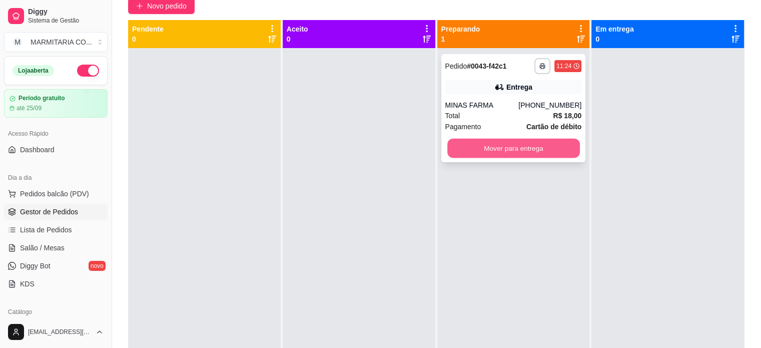
click at [499, 149] on button "Mover para entrega" at bounding box center [513, 149] width 133 height 20
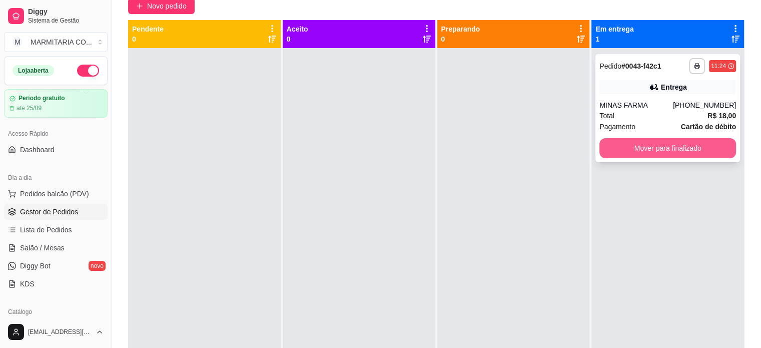
click at [640, 149] on button "Mover para finalizado" at bounding box center [667, 148] width 137 height 20
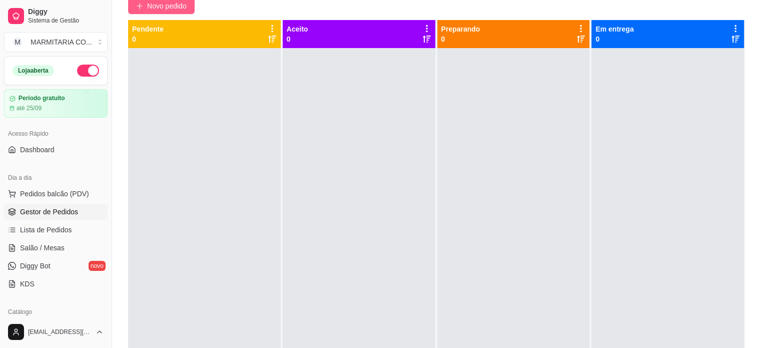
click at [182, 3] on span "Novo pedido" at bounding box center [167, 6] width 40 height 11
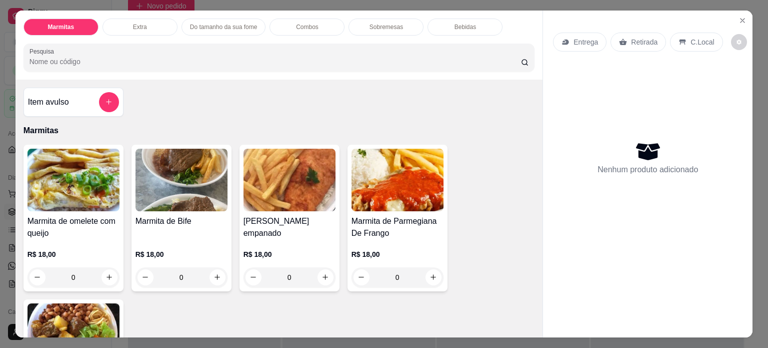
click at [428, 274] on div "0" at bounding box center [398, 277] width 92 height 20
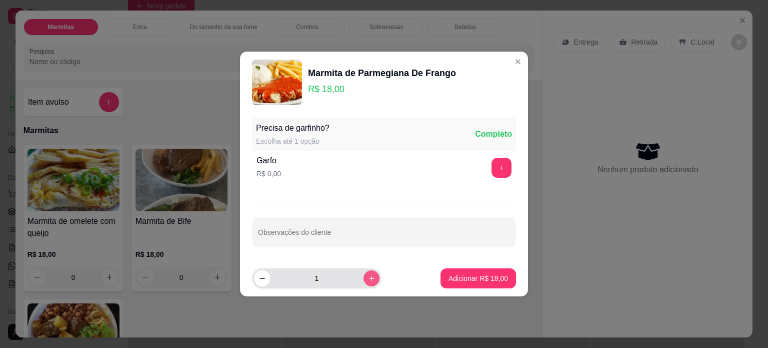
click at [368, 276] on icon "increase-product-quantity" at bounding box center [372, 279] width 8 height 8
type input "5"
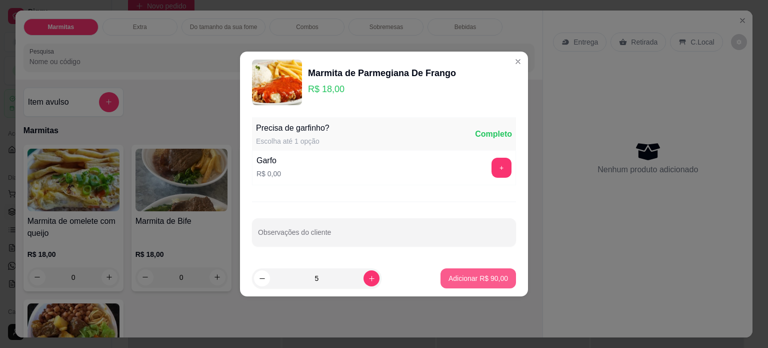
click at [478, 278] on p "Adicionar R$ 90,00" at bounding box center [479, 278] width 60 height 10
type input "5"
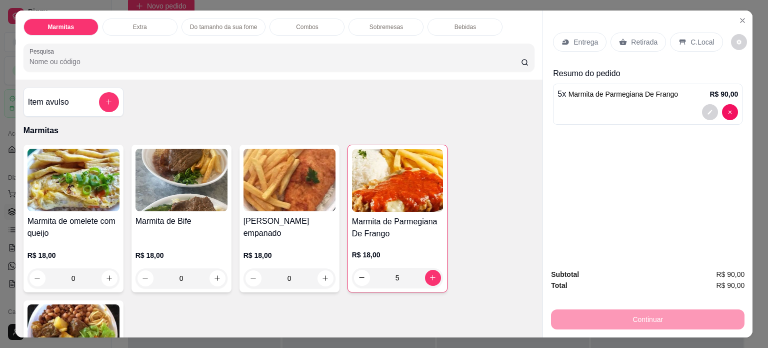
click at [586, 40] on p "Entrega" at bounding box center [586, 42] width 25 height 10
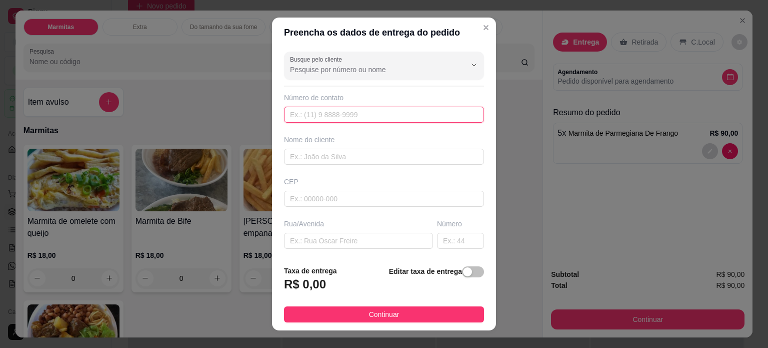
click at [394, 114] on input "text" at bounding box center [384, 115] width 200 height 16
type input "(35) 98707-3459"
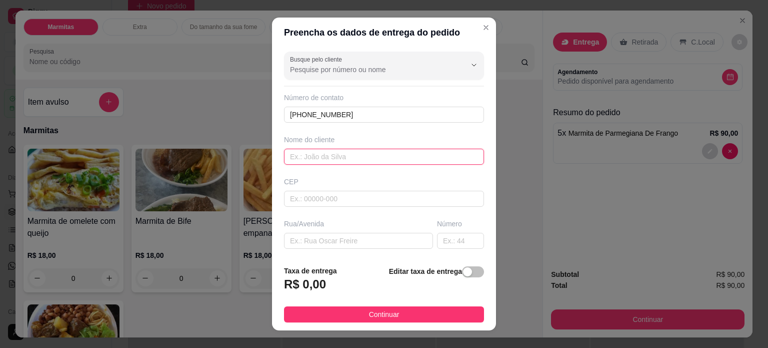
click at [391, 159] on input "text" at bounding box center [384, 157] width 200 height 16
type input "JULIO"
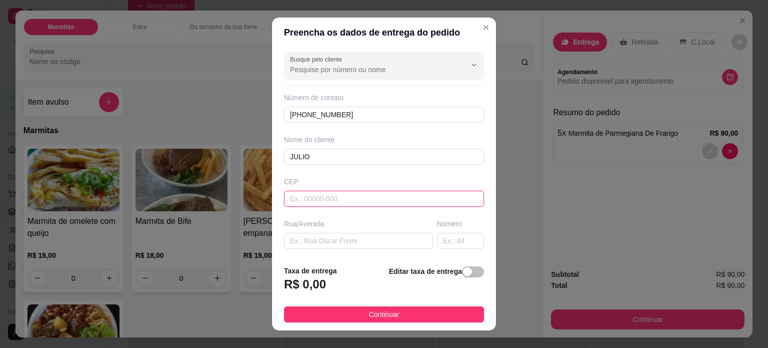
click at [346, 200] on input "text" at bounding box center [384, 199] width 200 height 16
type input "37705214"
type input "Rua Milton do Lago Garcia"
type input "Jardim Amaryllis"
type input "Poços de Caldas"
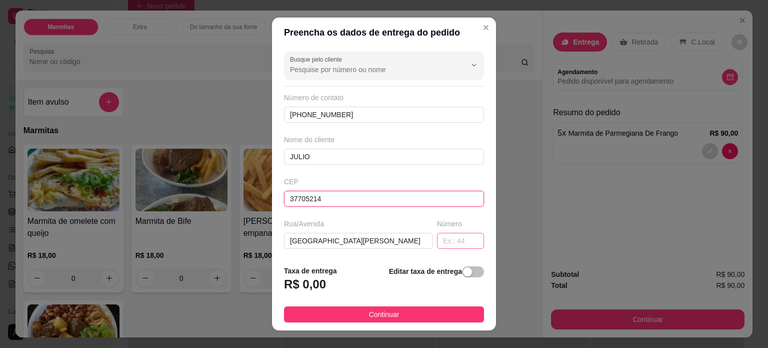
type input "37705214"
click at [437, 243] on input "text" at bounding box center [460, 241] width 47 height 16
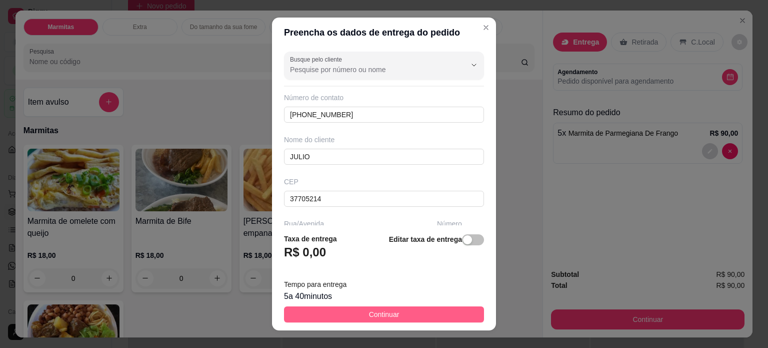
type input "450"
click at [433, 310] on button "Continuar" at bounding box center [384, 314] width 200 height 16
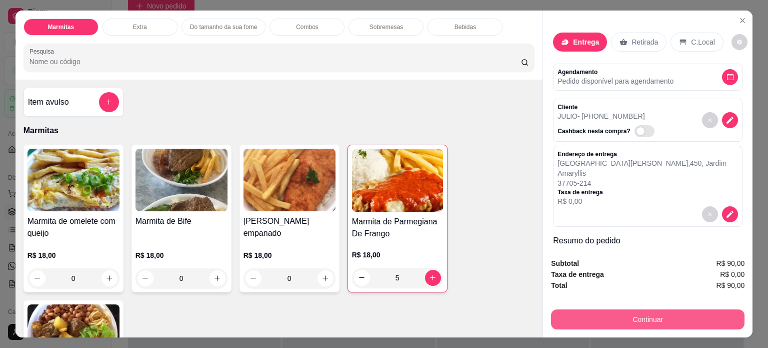
click at [624, 317] on button "Continuar" at bounding box center [648, 319] width 194 height 20
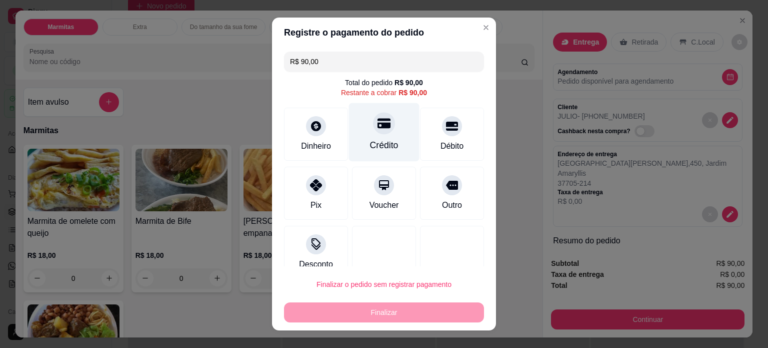
click at [372, 139] on div "Crédito" at bounding box center [384, 145] width 29 height 13
type input "R$ 0,00"
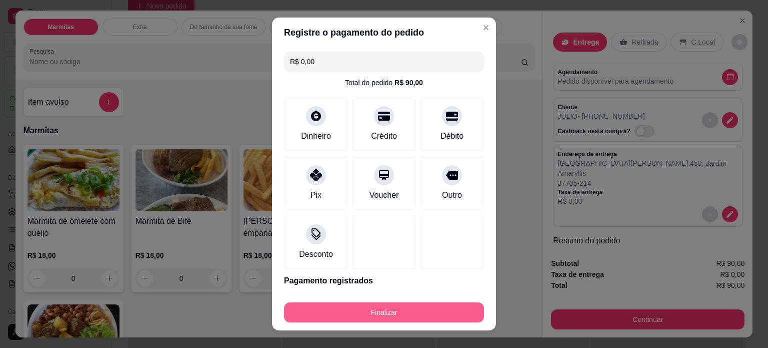
click at [333, 307] on button "Finalizar" at bounding box center [384, 312] width 200 height 20
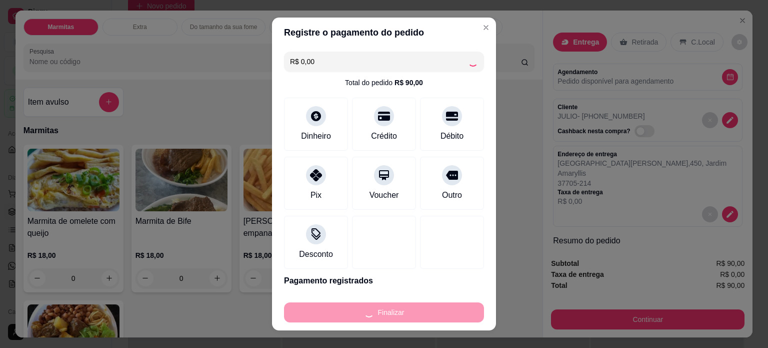
type input "0"
type input "-R$ 90,00"
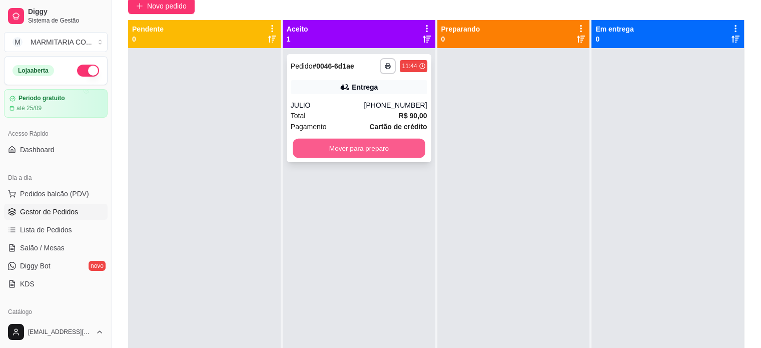
click at [364, 150] on button "Mover para preparo" at bounding box center [359, 149] width 133 height 20
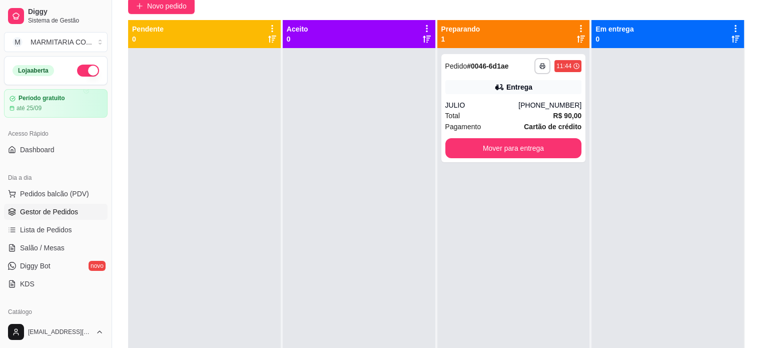
click at [364, 150] on div at bounding box center [359, 222] width 153 height 348
click at [150, 3] on span "Novo pedido" at bounding box center [167, 6] width 40 height 11
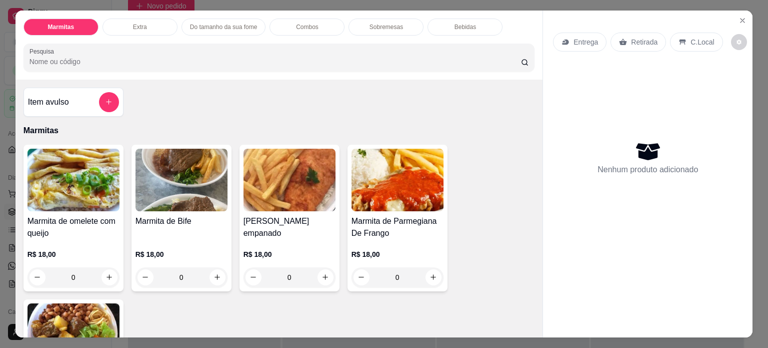
click at [212, 276] on div "0" at bounding box center [182, 277] width 92 height 20
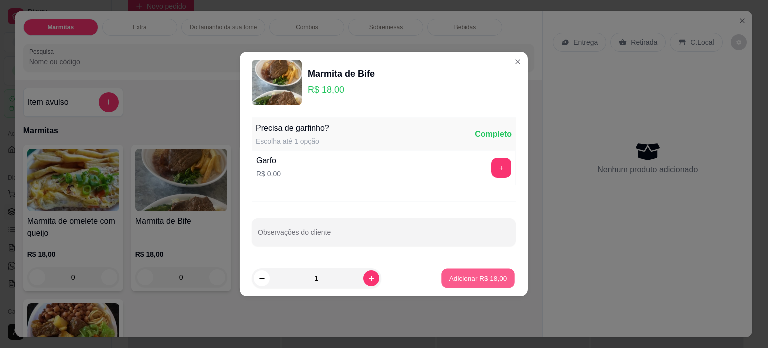
click at [478, 272] on button "Adicionar R$ 18,00" at bounding box center [479, 279] width 74 height 20
type input "1"
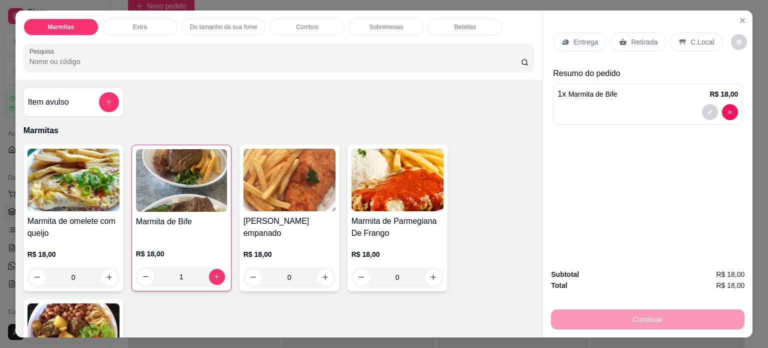
click at [323, 273] on div "0" at bounding box center [290, 277] width 92 height 20
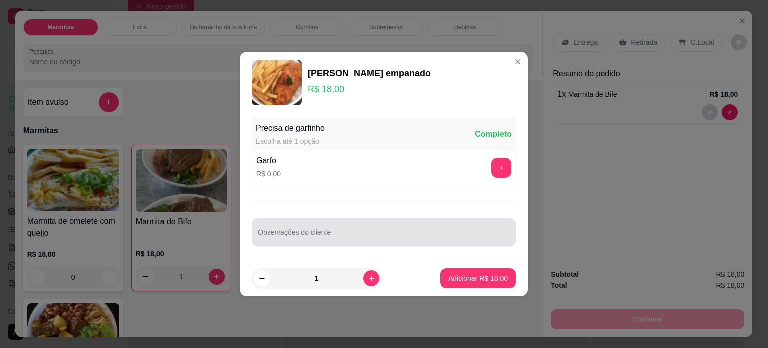
click at [356, 230] on div at bounding box center [384, 232] width 252 height 20
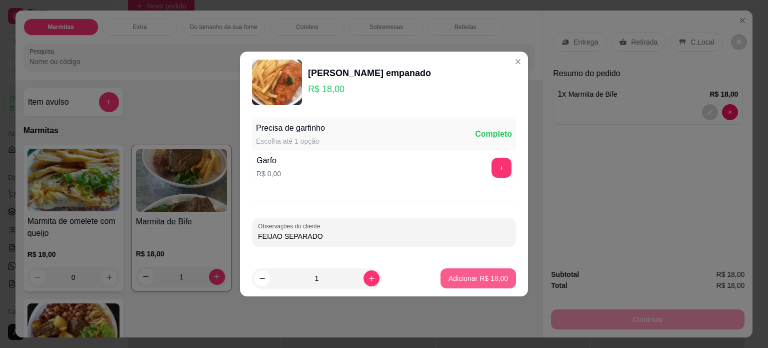
type input "FEIJAO SEPARADO"
click at [450, 276] on p "Adicionar R$ 18,00" at bounding box center [479, 278] width 58 height 10
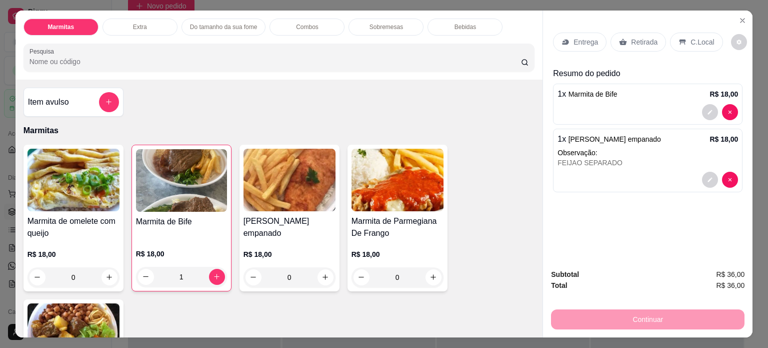
click at [429, 272] on div "0" at bounding box center [398, 277] width 92 height 20
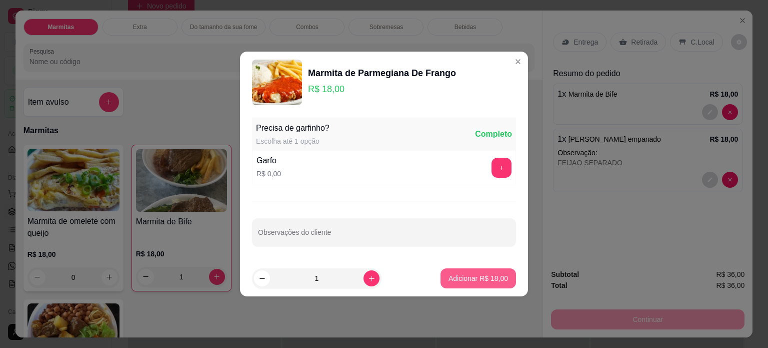
click at [467, 279] on p "Adicionar R$ 18,00" at bounding box center [479, 278] width 60 height 10
type input "1"
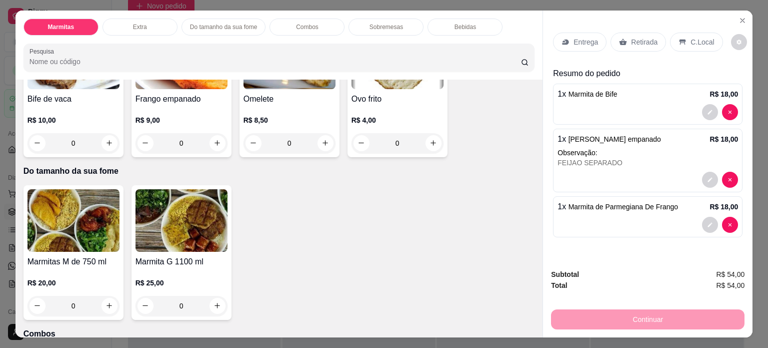
scroll to position [457, 0]
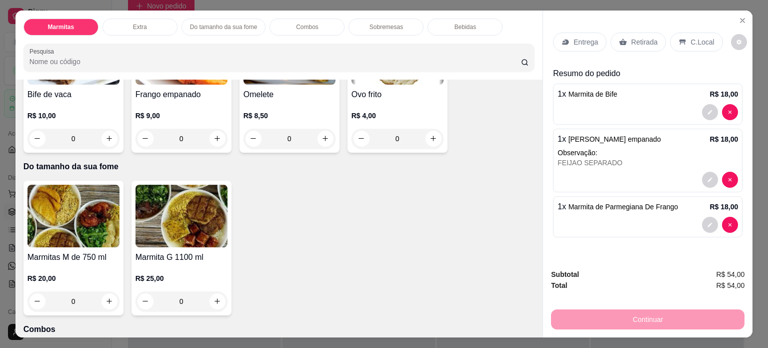
click at [105, 295] on div "0" at bounding box center [74, 301] width 92 height 20
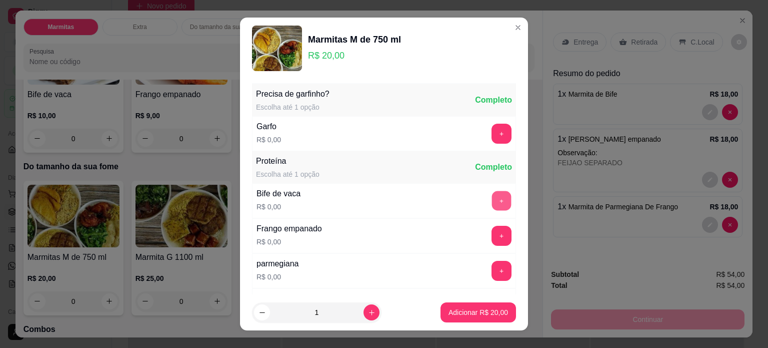
click at [492, 200] on button "+" at bounding box center [502, 201] width 20 height 20
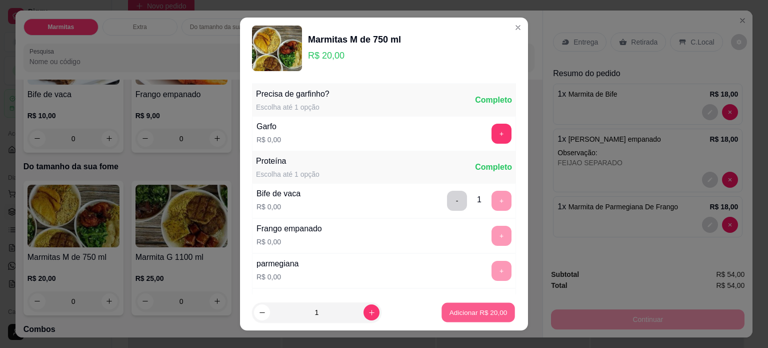
click at [468, 315] on p "Adicionar R$ 20,00" at bounding box center [479, 313] width 58 height 10
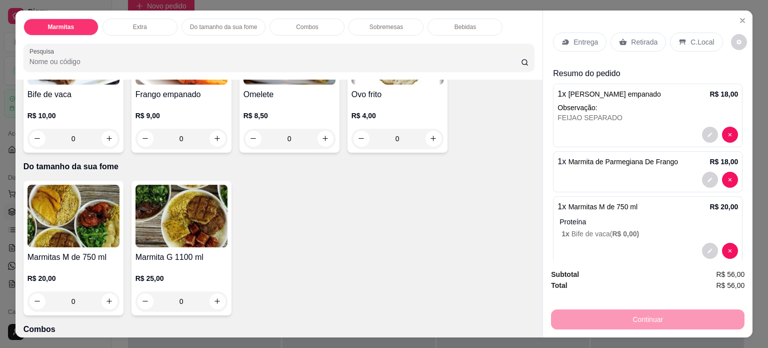
type input "0"
click at [527, 186] on div "Item avulso Marmitas Marmita de omelete com queijo R$ 18,00 0 Marmita de Bife R…" at bounding box center [280, 209] width 528 height 258
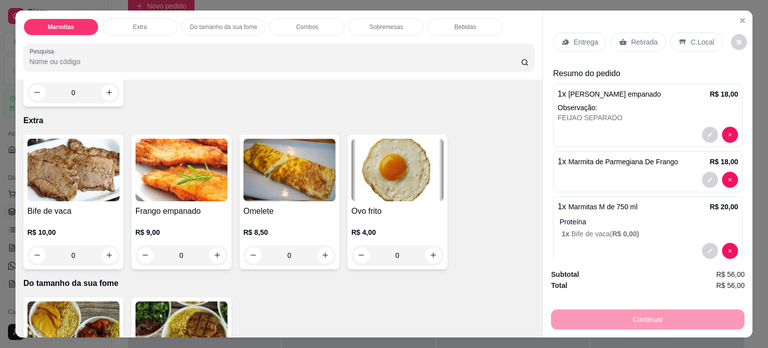
scroll to position [349, 0]
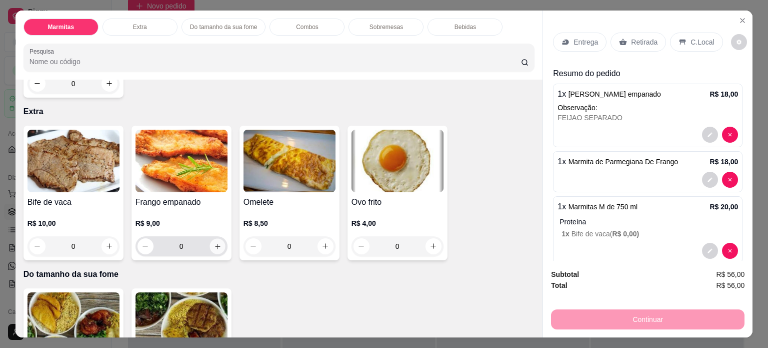
click at [216, 244] on icon "increase-product-quantity" at bounding box center [217, 246] width 5 height 5
type input "1"
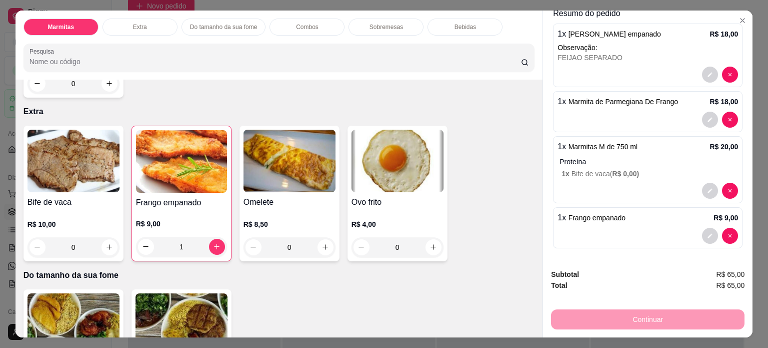
scroll to position [0, 0]
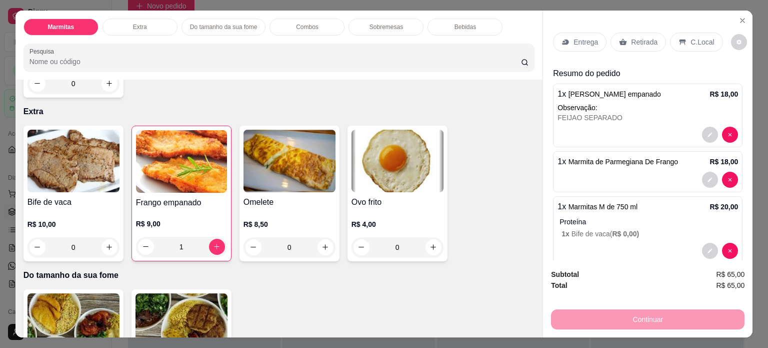
click at [574, 39] on p "Entrega" at bounding box center [586, 42] width 25 height 10
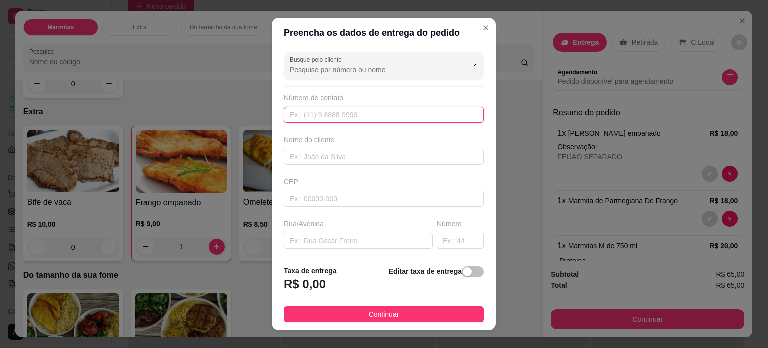
click at [382, 114] on input "text" at bounding box center [384, 115] width 200 height 16
type input "(35) 99806-0890"
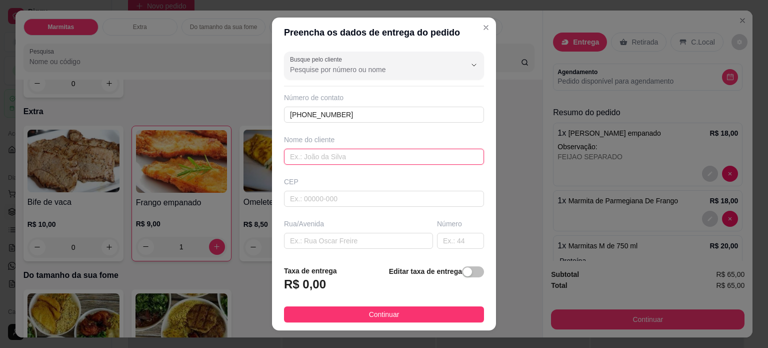
click at [368, 156] on input "text" at bounding box center [384, 157] width 200 height 16
type input "TATIANE"
click at [326, 244] on input "text" at bounding box center [358, 241] width 149 height 16
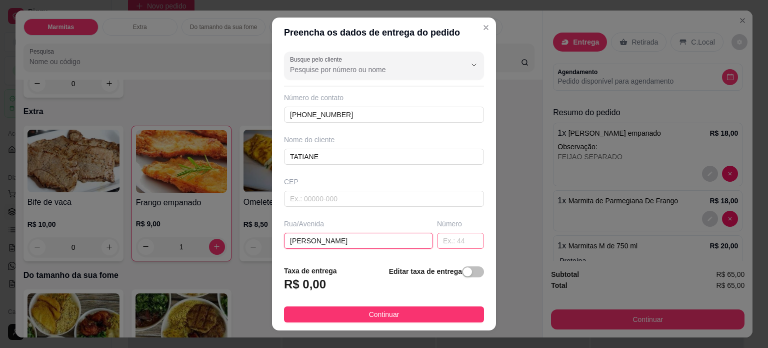
type input "JOAO DOS SANTOS"
click at [437, 239] on input "text" at bounding box center [460, 241] width 47 height 16
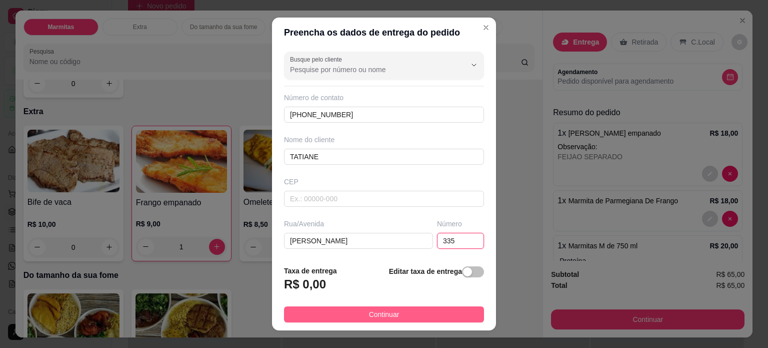
type input "335"
click at [414, 312] on button "Continuar" at bounding box center [384, 314] width 200 height 16
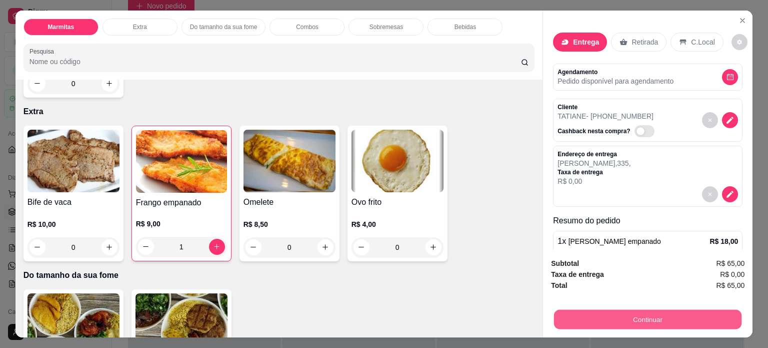
click at [646, 313] on button "Continuar" at bounding box center [648, 320] width 188 height 20
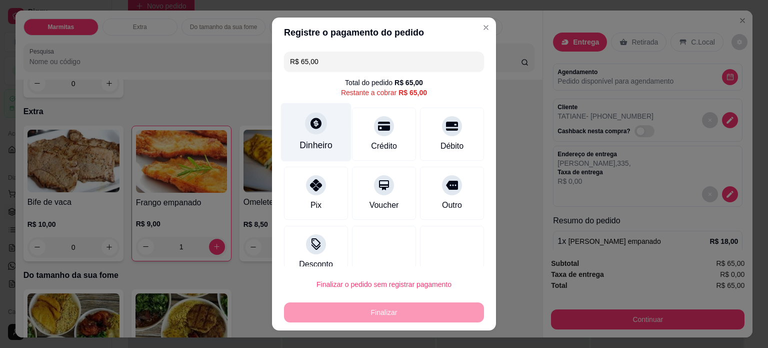
click at [310, 131] on div at bounding box center [316, 123] width 22 height 22
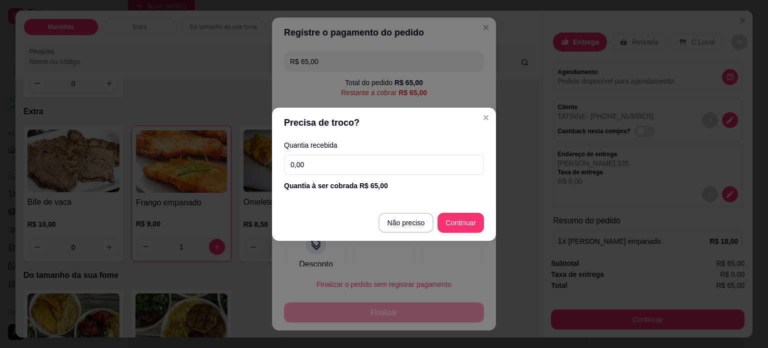
click at [320, 167] on input "0,00" at bounding box center [384, 165] width 200 height 20
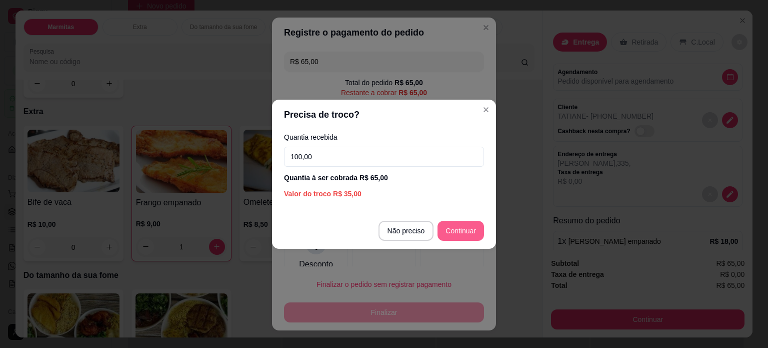
type input "100,00"
type input "R$ 0,00"
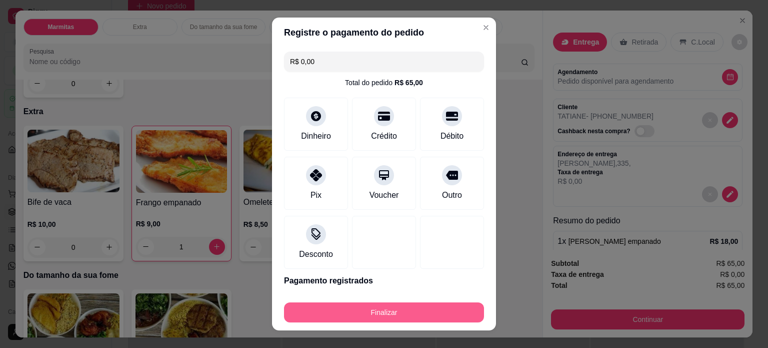
click at [370, 309] on button "Finalizar" at bounding box center [384, 312] width 200 height 20
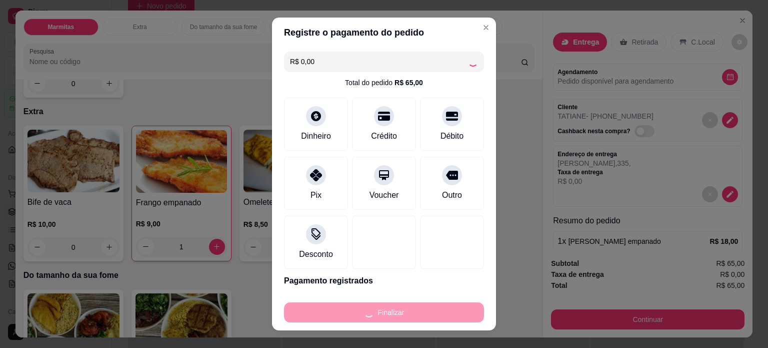
type input "0"
type input "-R$ 65,00"
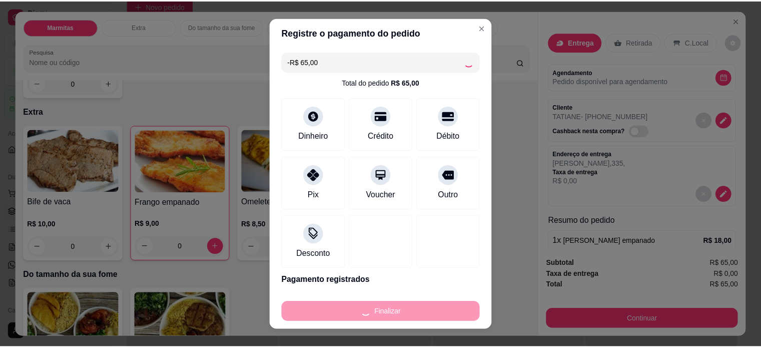
scroll to position [348, 0]
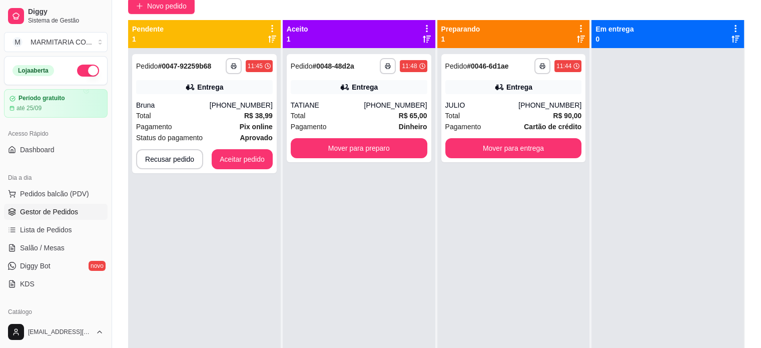
drag, startPoint x: 468, startPoint y: 25, endPoint x: 530, endPoint y: 46, distance: 65.6
click at [530, 46] on div "Preparando 1" at bounding box center [513, 34] width 153 height 28
click at [259, 166] on button "Aceitar pedido" at bounding box center [242, 159] width 61 height 20
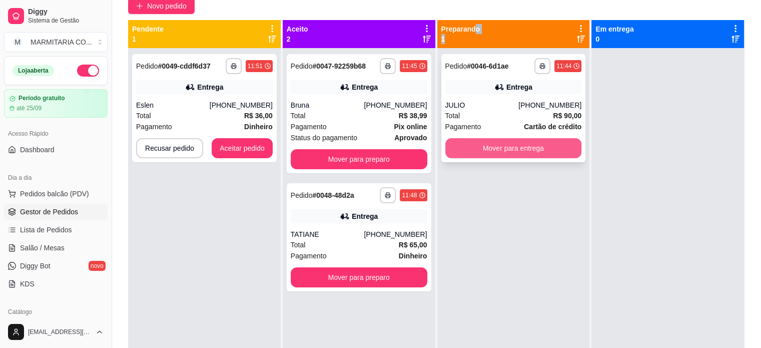
click at [488, 144] on button "Mover para entrega" at bounding box center [513, 148] width 137 height 20
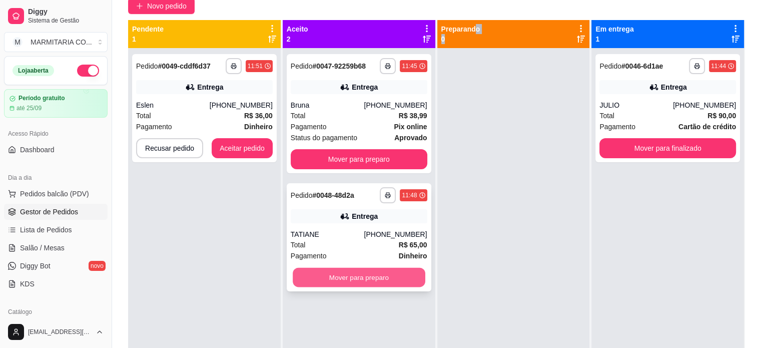
click at [332, 272] on button "Mover para preparo" at bounding box center [359, 278] width 133 height 20
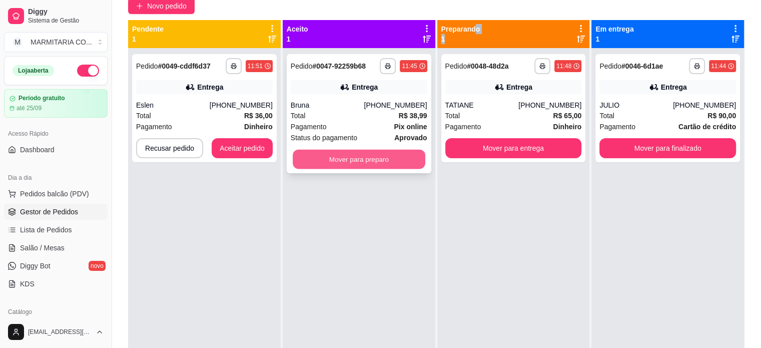
click at [353, 151] on button "Mover para preparo" at bounding box center [359, 160] width 133 height 20
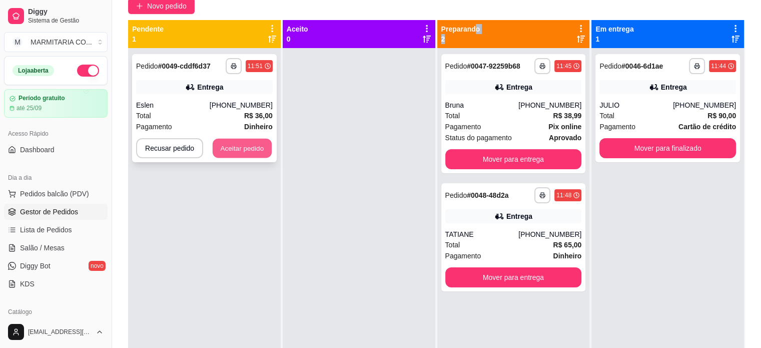
click at [263, 144] on button "Aceitar pedido" at bounding box center [242, 149] width 59 height 20
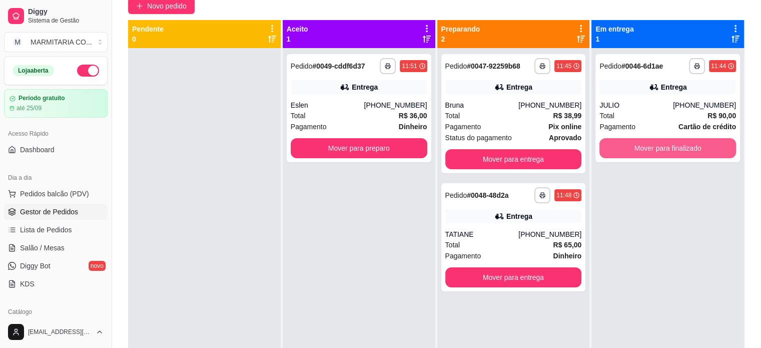
click at [650, 164] on div "**********" at bounding box center [667, 222] width 153 height 348
click at [652, 148] on button "Mover para finalizado" at bounding box center [667, 148] width 137 height 20
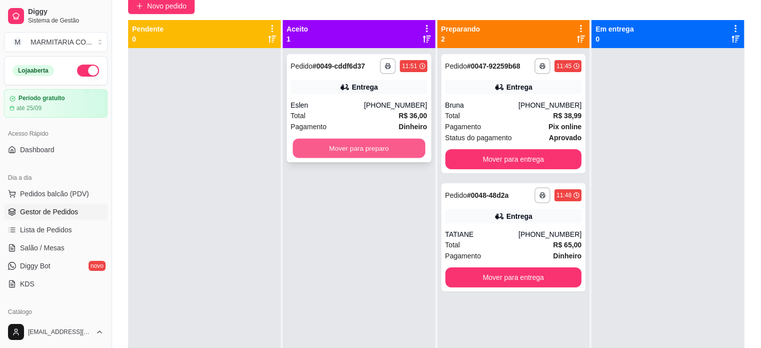
click at [358, 152] on button "Mover para preparo" at bounding box center [359, 149] width 133 height 20
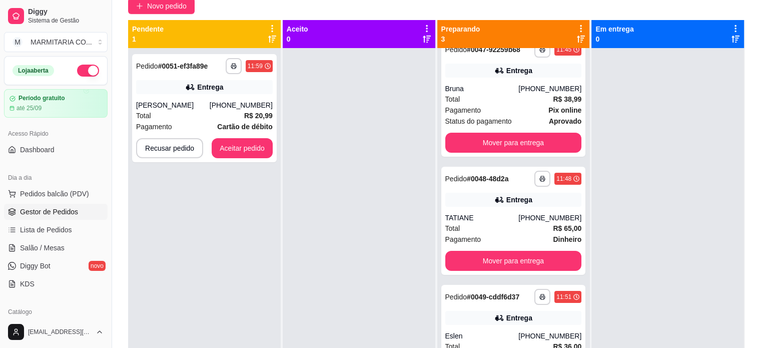
scroll to position [28, 0]
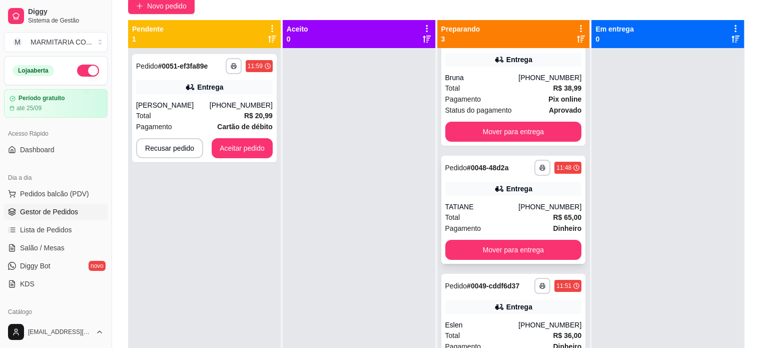
click at [505, 198] on div "**********" at bounding box center [513, 210] width 145 height 108
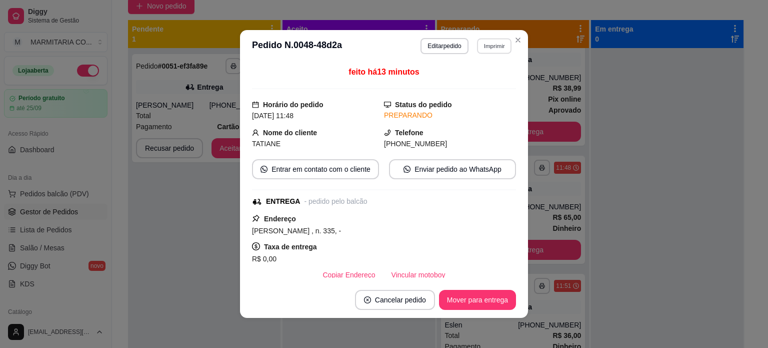
click at [486, 43] on button "Imprimir" at bounding box center [494, 46] width 35 height 16
click at [483, 84] on button "IMPRESSORA" at bounding box center [473, 81] width 73 height 16
click at [531, 39] on div "**********" at bounding box center [384, 174] width 768 height 348
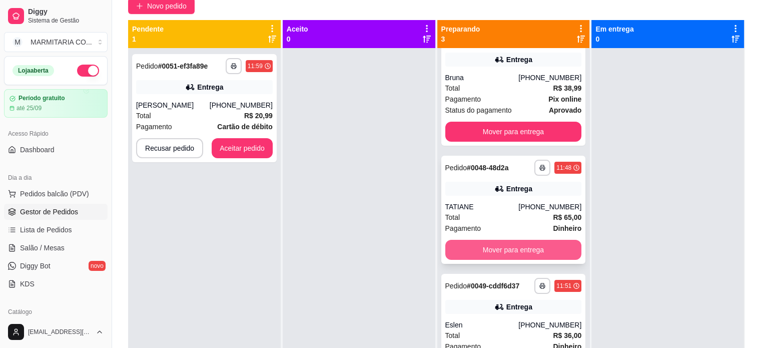
click at [475, 246] on button "Mover para entrega" at bounding box center [513, 250] width 137 height 20
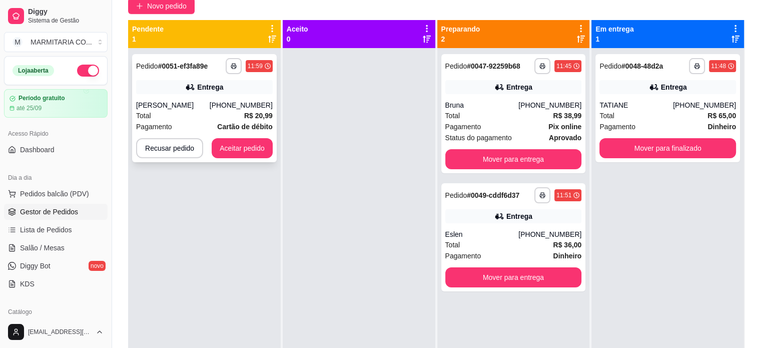
scroll to position [0, 0]
click at [231, 145] on button "Aceitar pedido" at bounding box center [242, 148] width 61 height 20
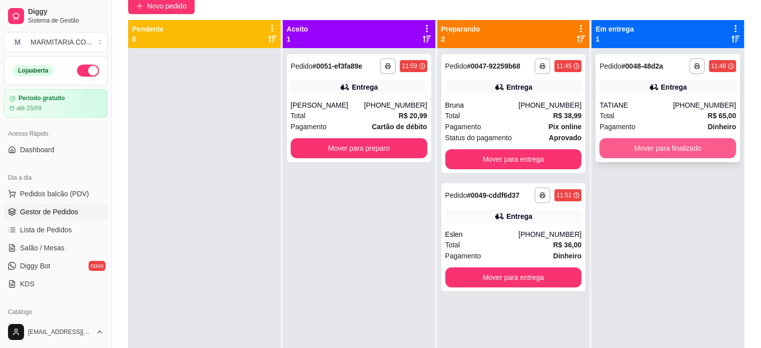
click at [617, 149] on button "Mover para finalizado" at bounding box center [667, 148] width 137 height 20
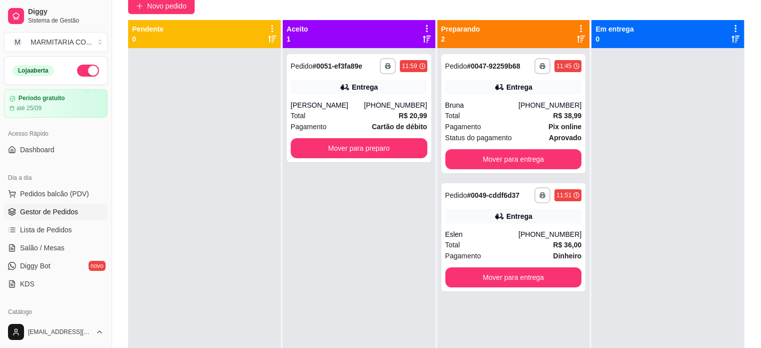
click at [647, 188] on div at bounding box center [667, 222] width 153 height 348
click at [487, 237] on div "Eslen" at bounding box center [482, 234] width 74 height 10
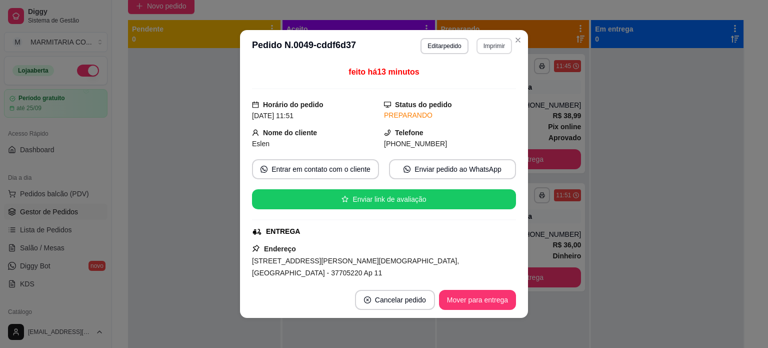
click at [487, 49] on button "Imprimir" at bounding box center [495, 46] width 36 height 16
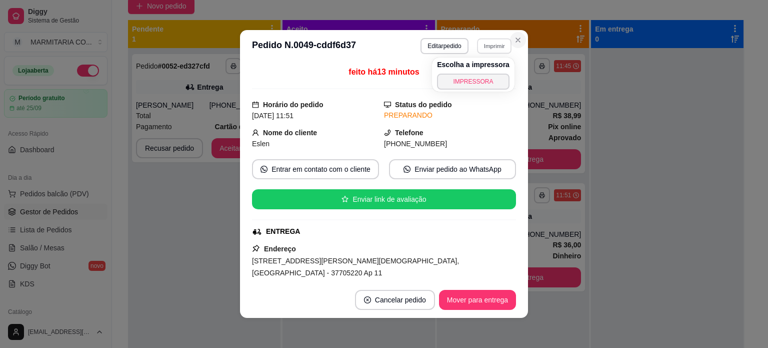
click at [519, 40] on button "Close" at bounding box center [518, 40] width 16 height 16
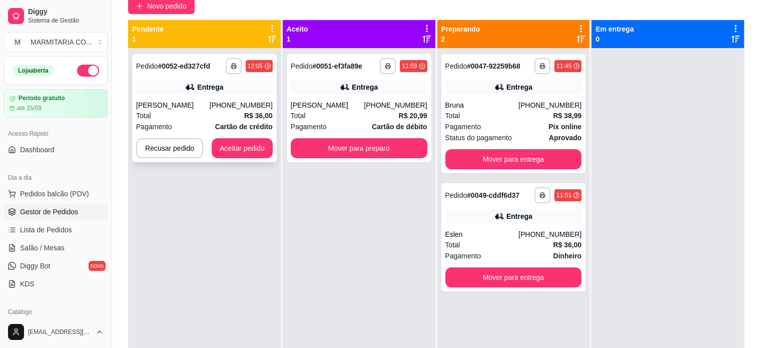
click at [251, 136] on div "**********" at bounding box center [204, 108] width 145 height 108
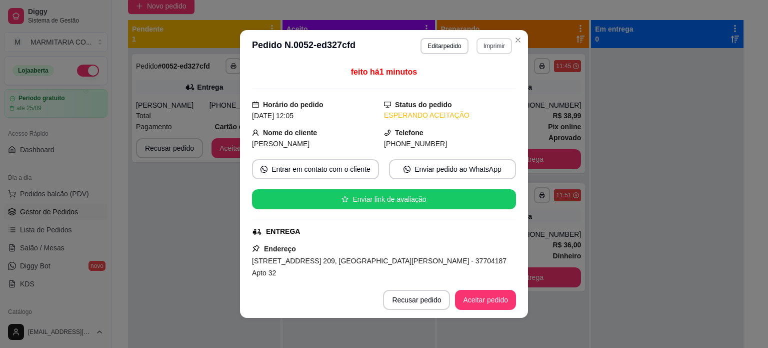
click at [482, 50] on button "Imprimir" at bounding box center [495, 46] width 36 height 16
click at [485, 82] on button "IMPRESSORA" at bounding box center [473, 81] width 70 height 16
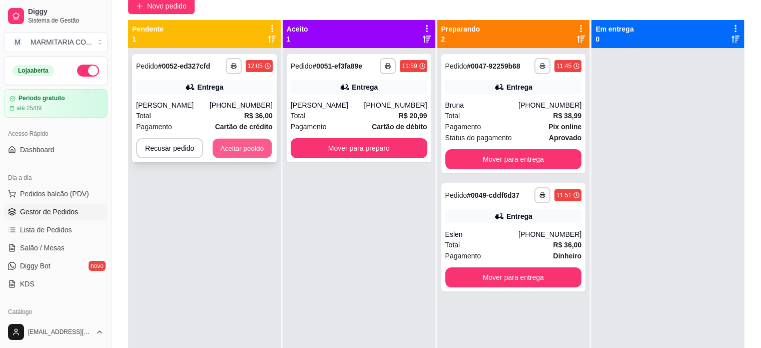
click at [236, 144] on button "Aceitar pedido" at bounding box center [242, 149] width 59 height 20
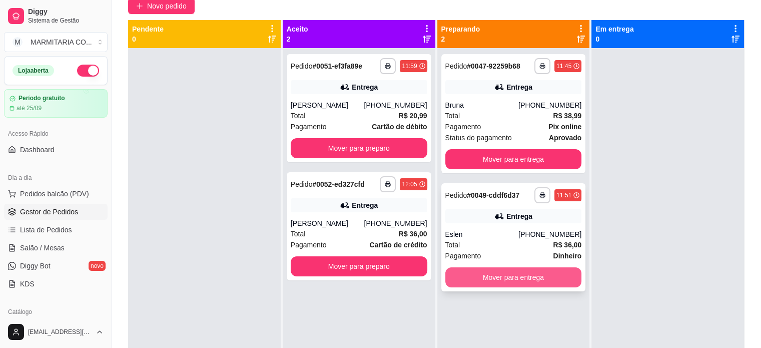
click at [471, 277] on button "Mover para entrega" at bounding box center [513, 277] width 137 height 20
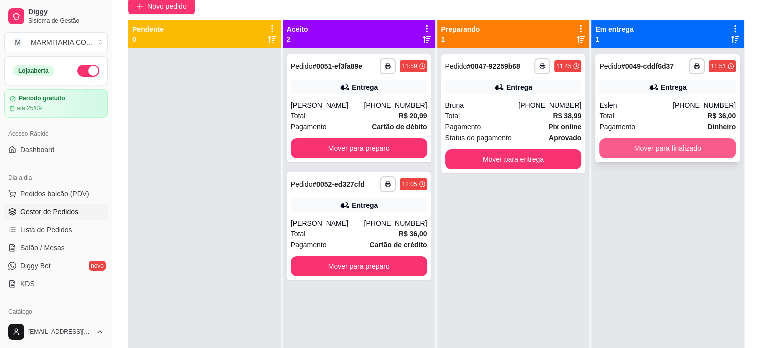
click at [632, 152] on button "Mover para finalizado" at bounding box center [667, 148] width 137 height 20
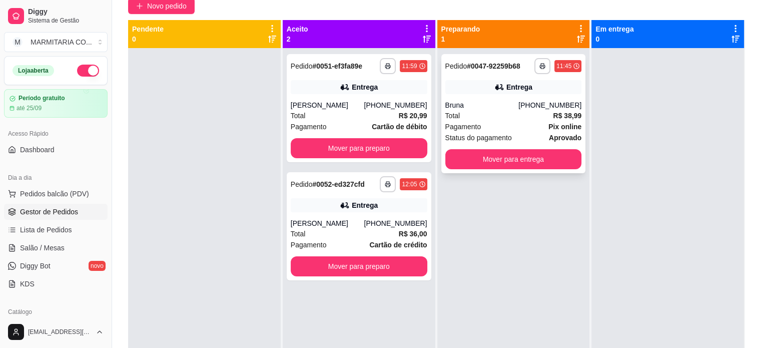
click at [509, 104] on div "Bruna" at bounding box center [482, 105] width 74 height 10
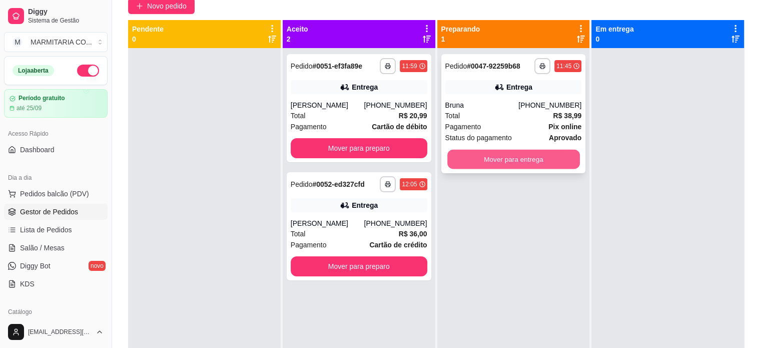
click at [490, 160] on button "Mover para entrega" at bounding box center [513, 160] width 133 height 20
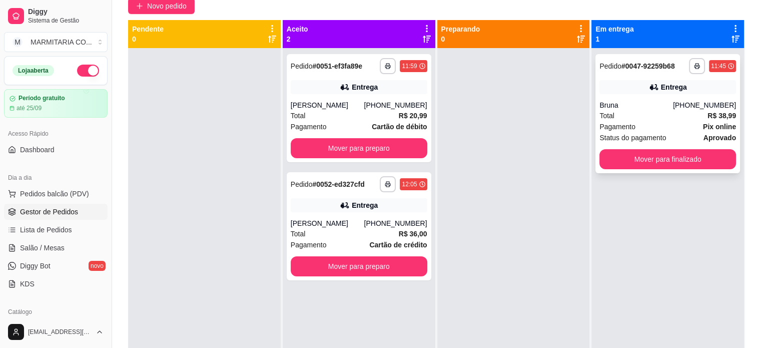
click at [651, 117] on div "Total R$ 38,99" at bounding box center [667, 115] width 137 height 11
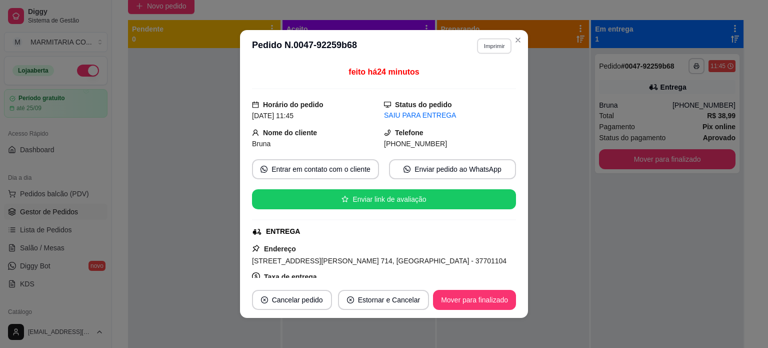
click at [492, 48] on button "Imprimir" at bounding box center [494, 46] width 35 height 16
click at [489, 82] on button "IMPRESSORA" at bounding box center [473, 81] width 73 height 16
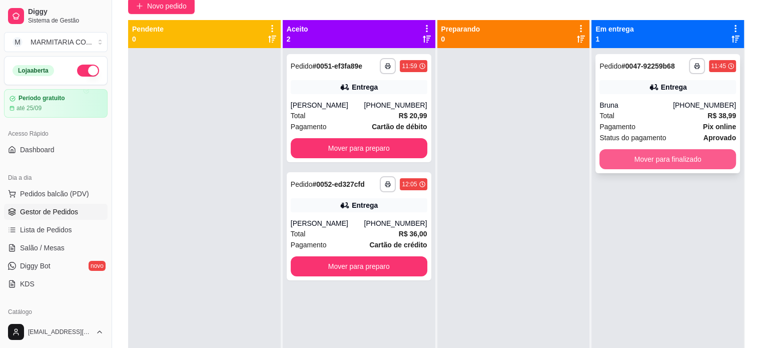
click at [622, 156] on button "Mover para finalizado" at bounding box center [667, 159] width 137 height 20
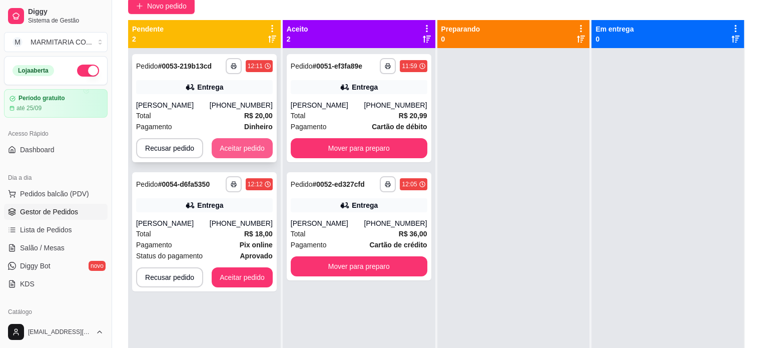
click at [216, 158] on button "Aceitar pedido" at bounding box center [242, 148] width 61 height 20
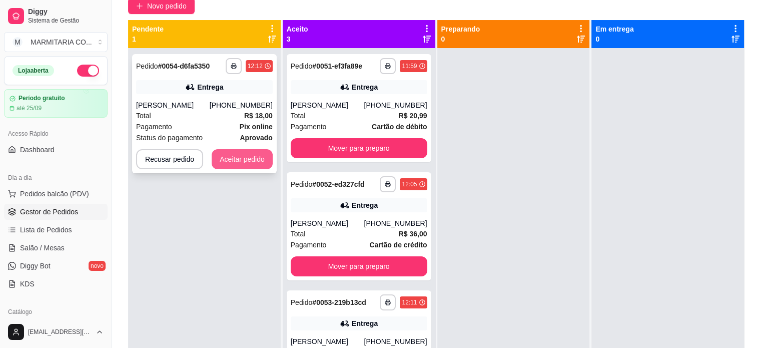
click at [224, 157] on button "Aceitar pedido" at bounding box center [242, 159] width 61 height 20
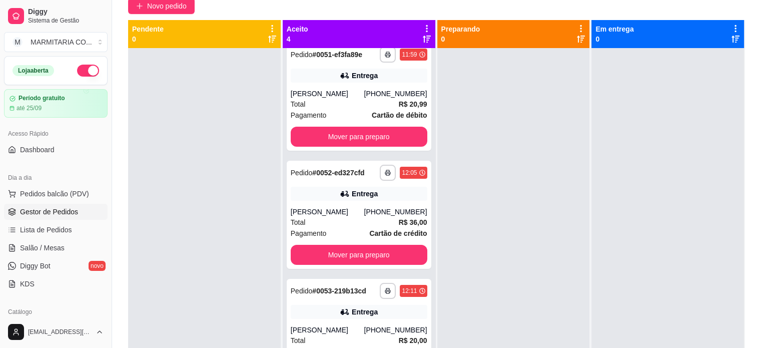
scroll to position [18, 0]
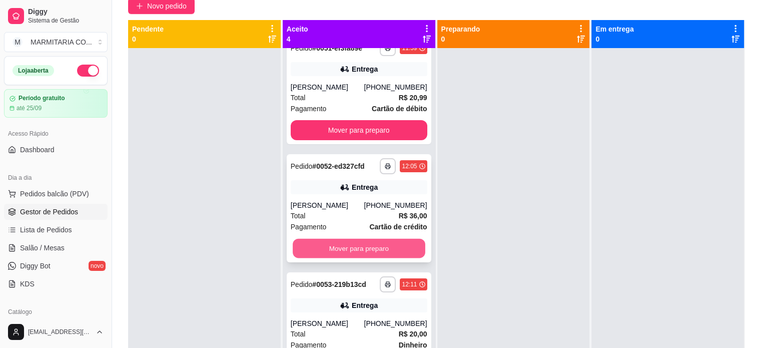
click at [363, 249] on button "Mover para preparo" at bounding box center [359, 249] width 133 height 20
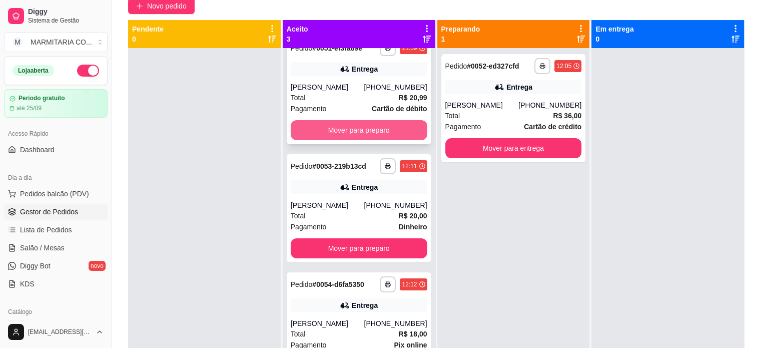
click at [377, 123] on button "Mover para preparo" at bounding box center [359, 130] width 137 height 20
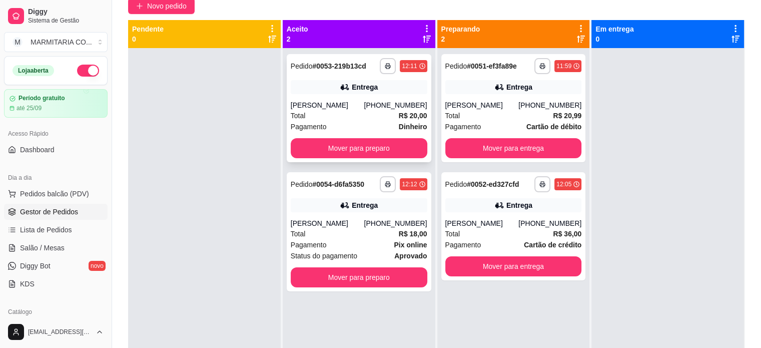
scroll to position [0, 0]
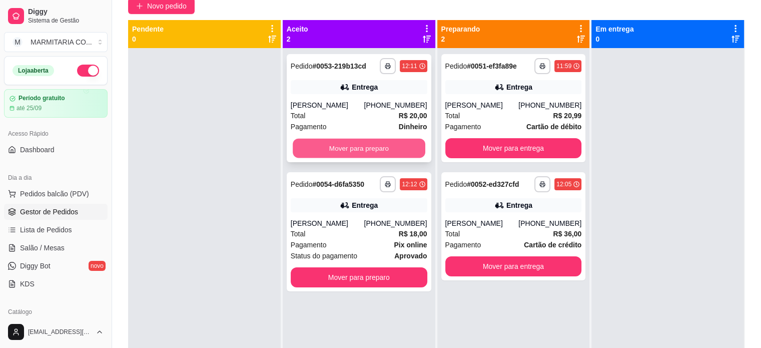
click at [362, 158] on button "Mover para preparo" at bounding box center [359, 149] width 133 height 20
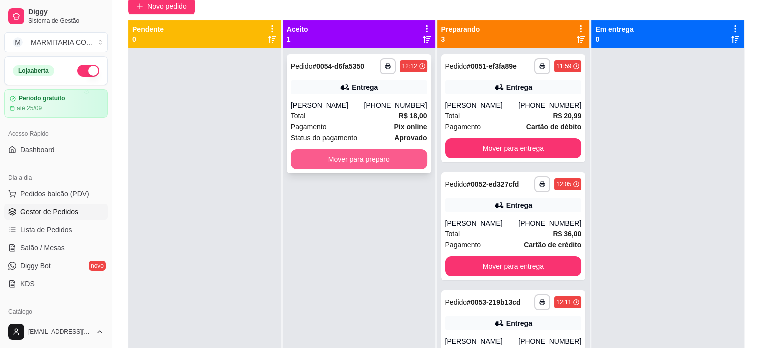
click at [372, 161] on button "Mover para preparo" at bounding box center [359, 159] width 137 height 20
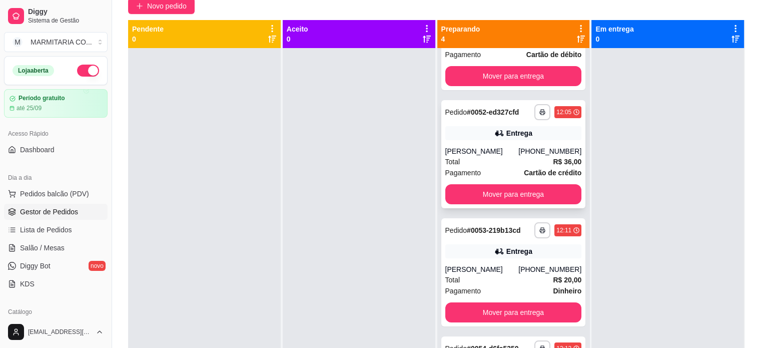
scroll to position [74, 0]
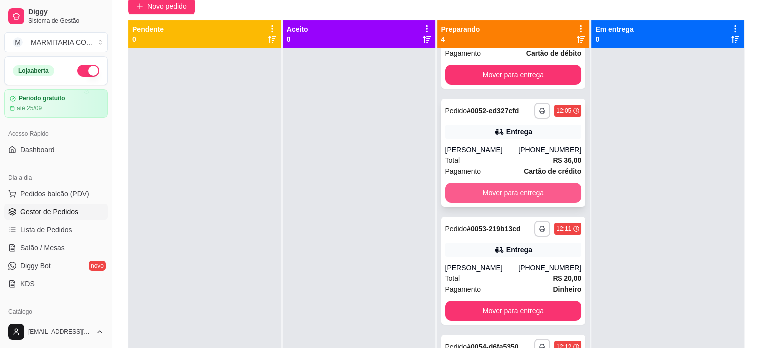
click at [552, 189] on button "Mover para entrega" at bounding box center [513, 193] width 137 height 20
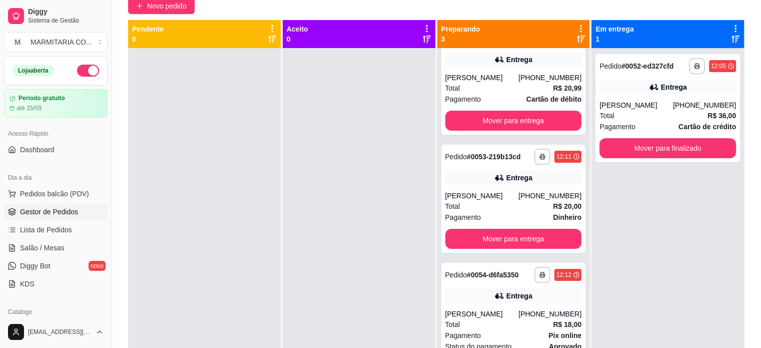
scroll to position [38, 0]
click at [638, 101] on div "Lucas Marchenti" at bounding box center [636, 105] width 74 height 10
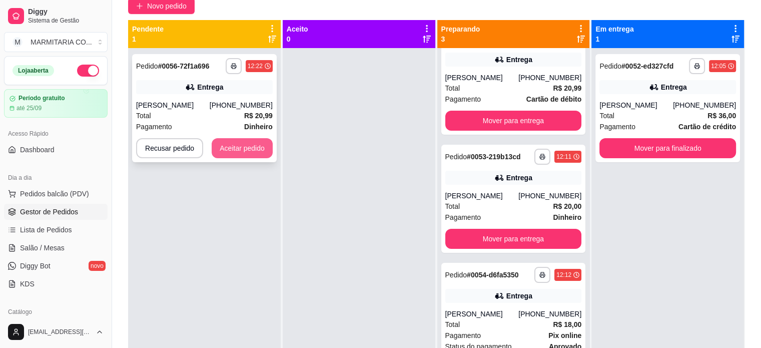
click at [238, 152] on button "Aceitar pedido" at bounding box center [242, 148] width 61 height 20
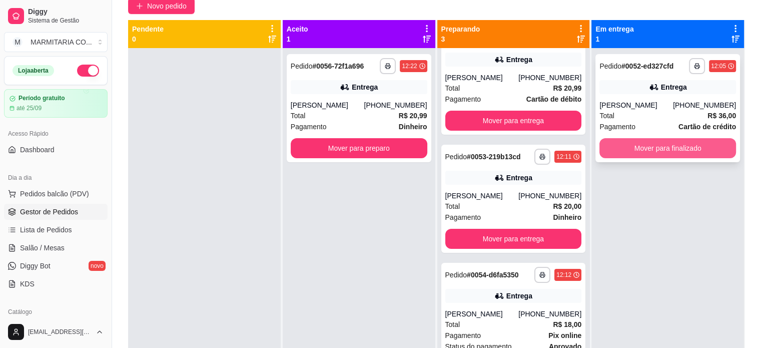
click at [626, 149] on button "Mover para finalizado" at bounding box center [667, 148] width 137 height 20
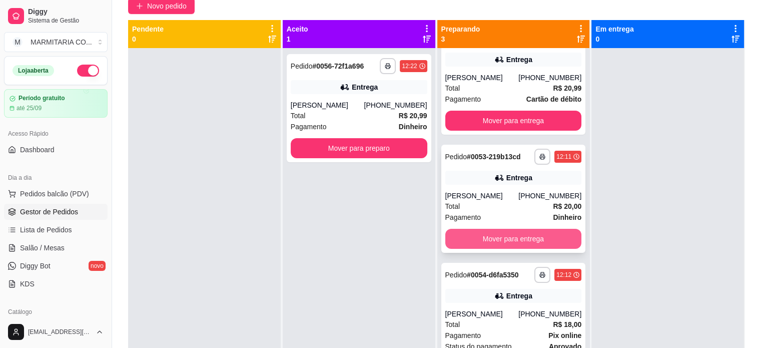
click at [510, 234] on button "Mover para entrega" at bounding box center [513, 239] width 137 height 20
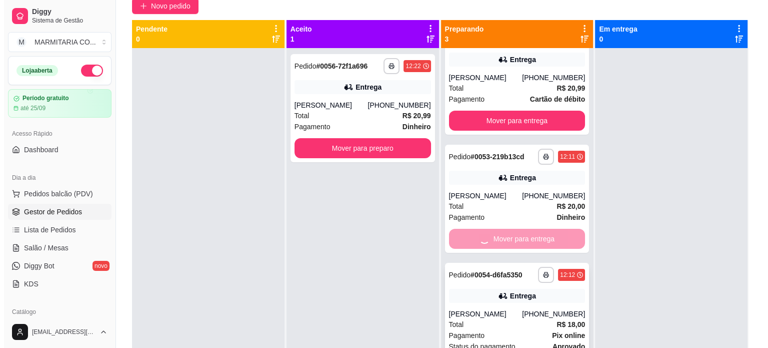
scroll to position [0, 0]
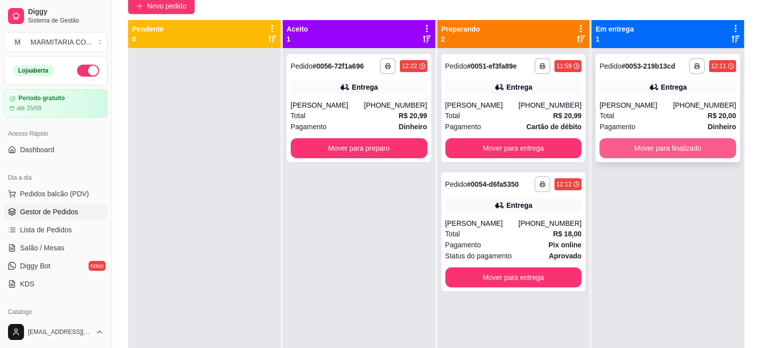
click at [703, 154] on button "Mover para finalizado" at bounding box center [667, 148] width 137 height 20
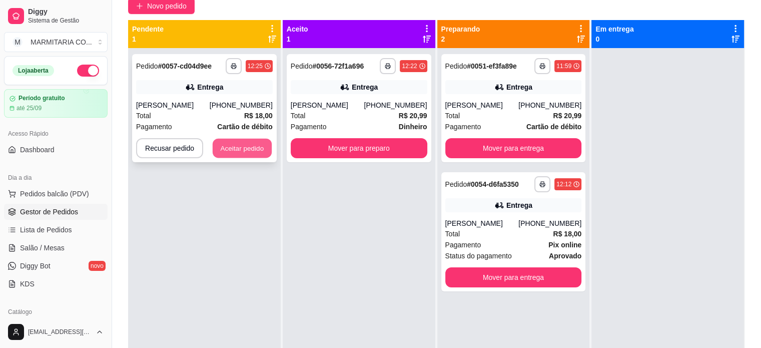
click at [217, 144] on button "Aceitar pedido" at bounding box center [242, 149] width 59 height 20
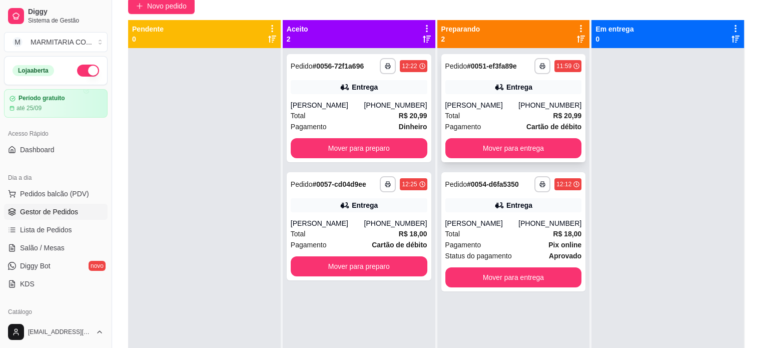
click at [515, 110] on div "Flávia Aparecida" at bounding box center [482, 105] width 74 height 10
click at [508, 147] on button "Mover para entrega" at bounding box center [513, 148] width 137 height 20
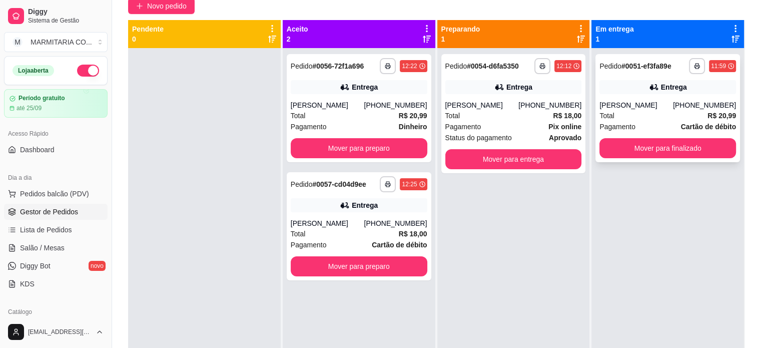
click at [650, 112] on div "Total R$ 20,99" at bounding box center [667, 115] width 137 height 11
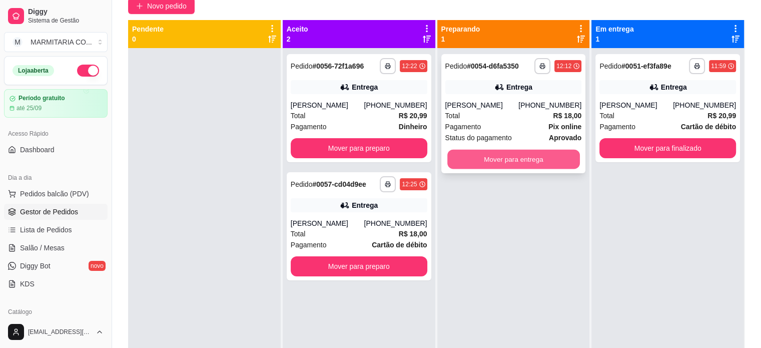
click at [482, 154] on button "Mover para entrega" at bounding box center [513, 160] width 133 height 20
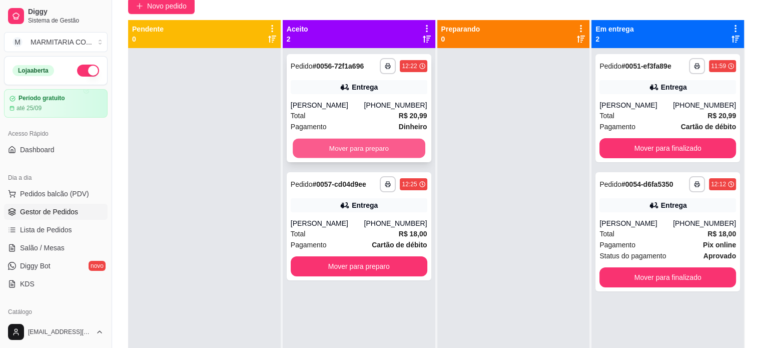
click at [371, 151] on button "Mover para preparo" at bounding box center [359, 149] width 133 height 20
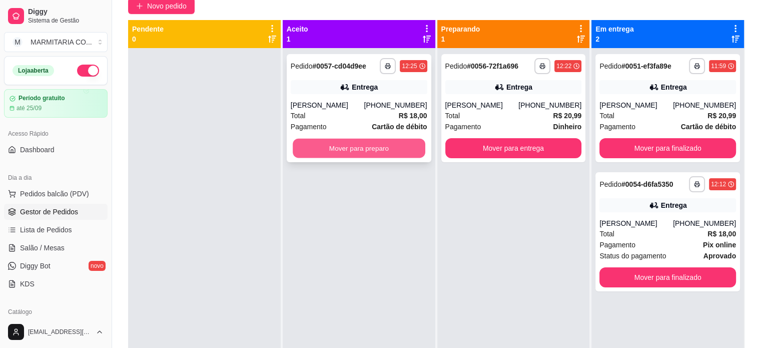
click at [384, 145] on button "Mover para preparo" at bounding box center [359, 149] width 133 height 20
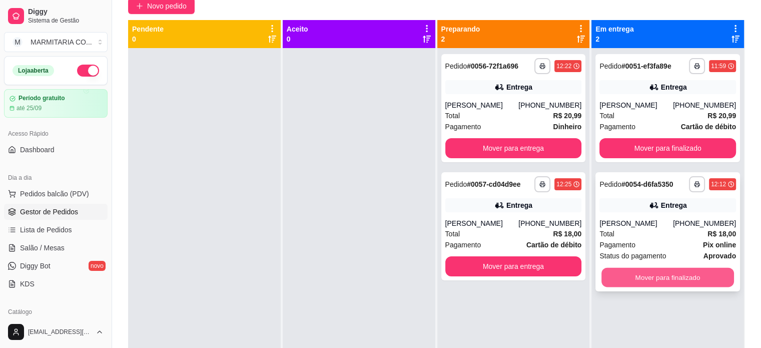
click at [624, 273] on button "Mover para finalizado" at bounding box center [667, 278] width 133 height 20
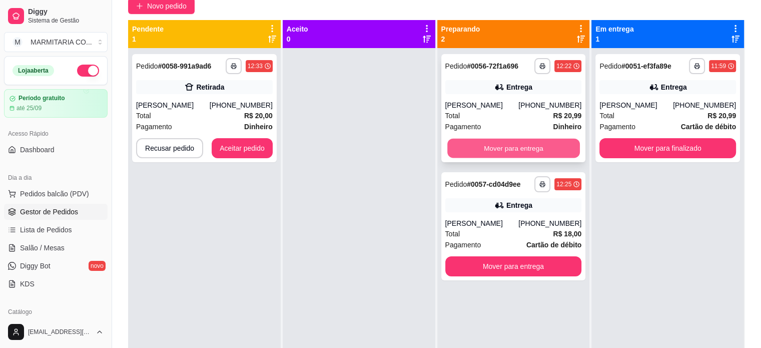
click at [541, 150] on button "Mover para entrega" at bounding box center [513, 149] width 133 height 20
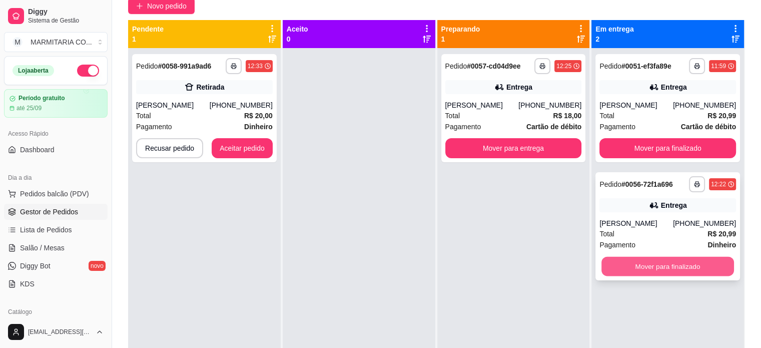
click at [651, 267] on button "Mover para finalizado" at bounding box center [667, 267] width 133 height 20
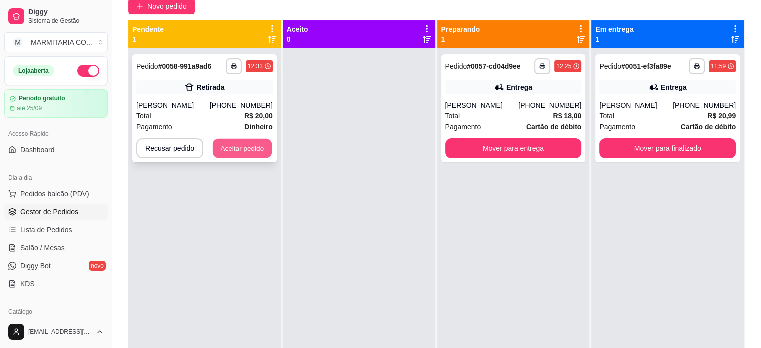
click at [247, 154] on button "Aceitar pedido" at bounding box center [242, 149] width 59 height 20
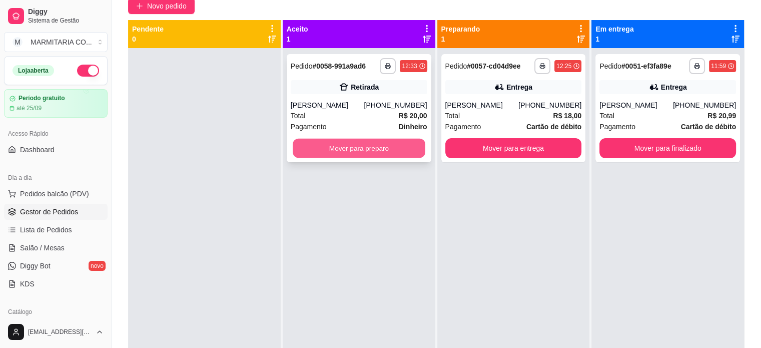
click at [310, 147] on button "Mover para preparo" at bounding box center [359, 149] width 133 height 20
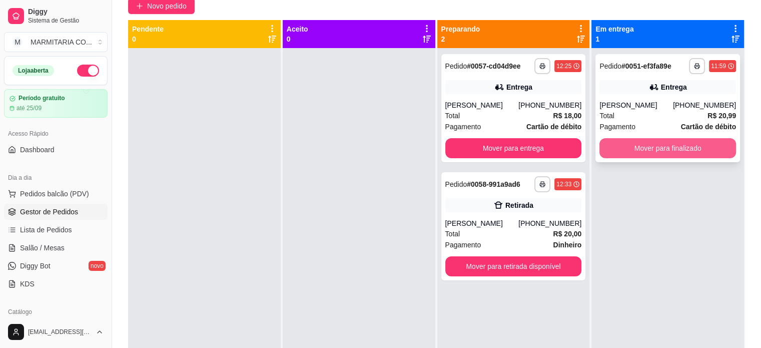
click at [622, 151] on button "Mover para finalizado" at bounding box center [667, 148] width 137 height 20
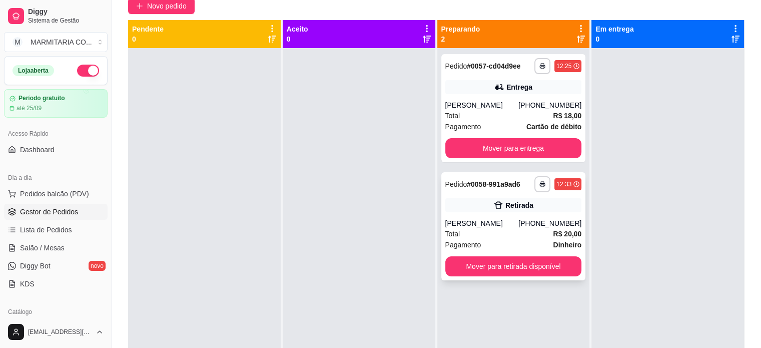
click at [469, 203] on div "Retirada" at bounding box center [513, 205] width 137 height 14
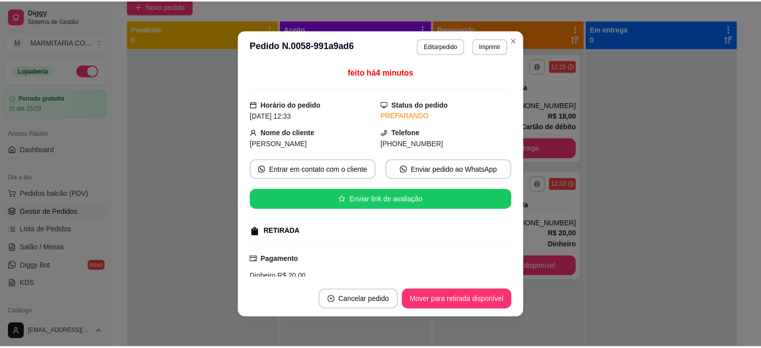
scroll to position [8, 0]
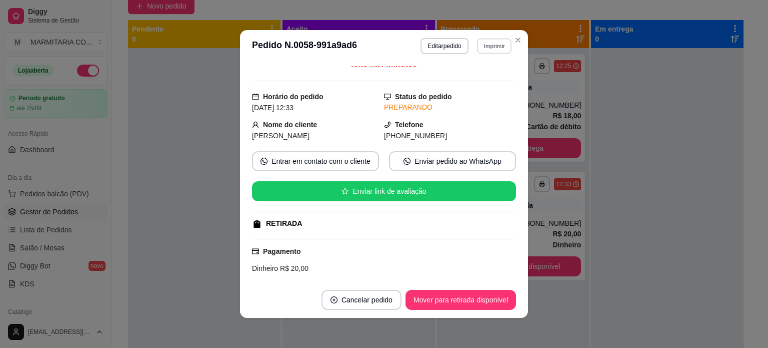
click at [486, 44] on button "Imprimir" at bounding box center [494, 46] width 35 height 16
click at [482, 49] on button "Imprimir" at bounding box center [495, 46] width 36 height 16
click at [470, 82] on button "IMPRESSORA" at bounding box center [473, 81] width 70 height 16
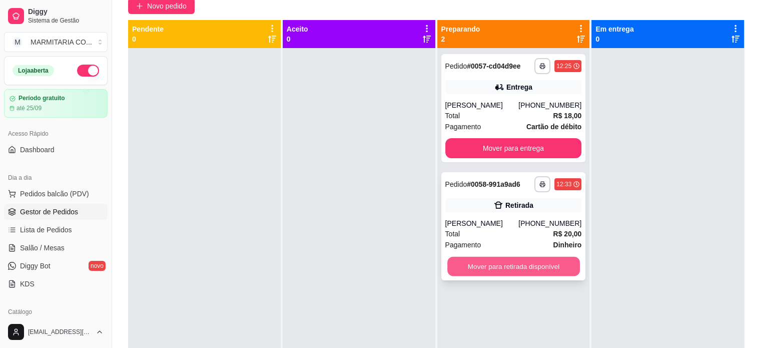
click at [464, 262] on button "Mover para retirada disponível" at bounding box center [513, 267] width 133 height 20
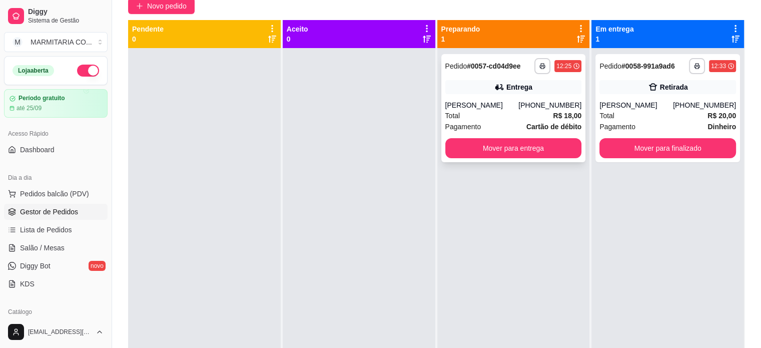
click at [490, 104] on div "Luiz felipe" at bounding box center [482, 105] width 74 height 10
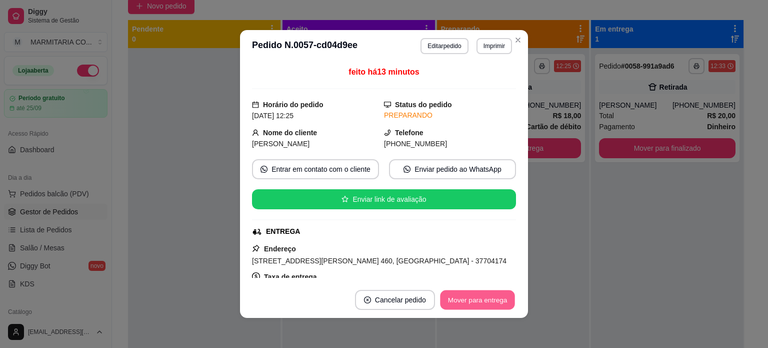
click at [467, 297] on button "Mover para entrega" at bounding box center [477, 300] width 75 height 20
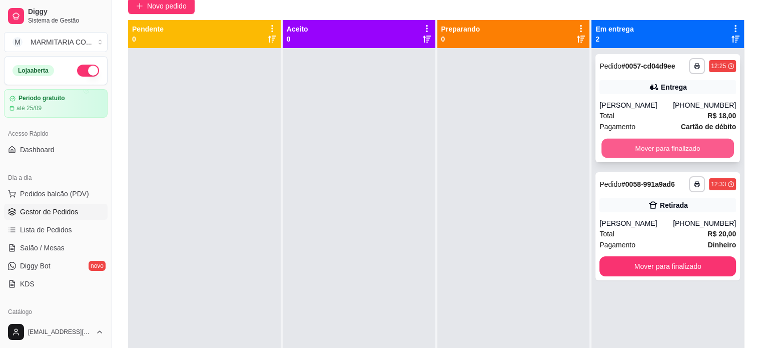
click at [626, 148] on button "Mover para finalizado" at bounding box center [667, 149] width 133 height 20
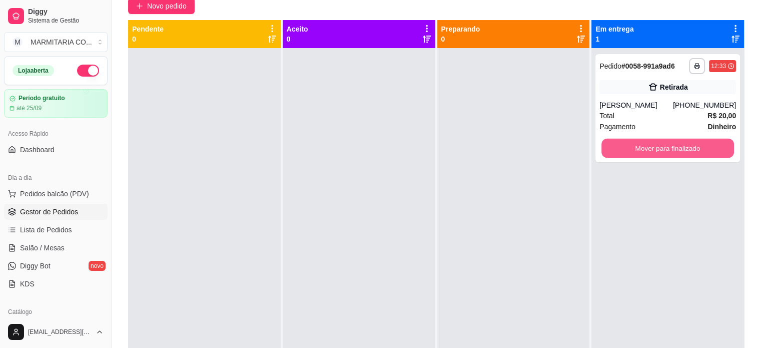
click at [626, 148] on button "Mover para finalizado" at bounding box center [667, 149] width 133 height 20
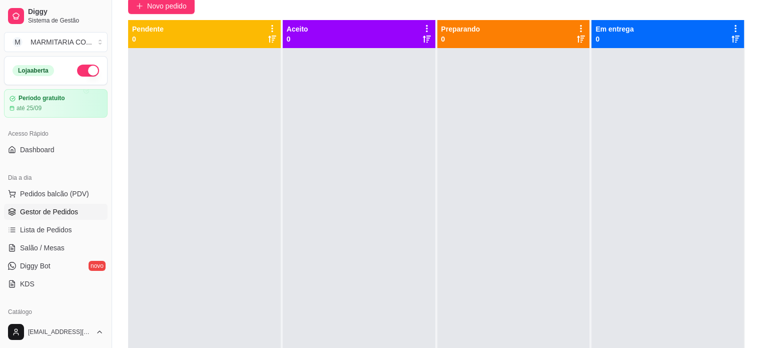
click at [84, 70] on button "button" at bounding box center [88, 71] width 22 height 12
